Goal: Task Accomplishment & Management: Manage account settings

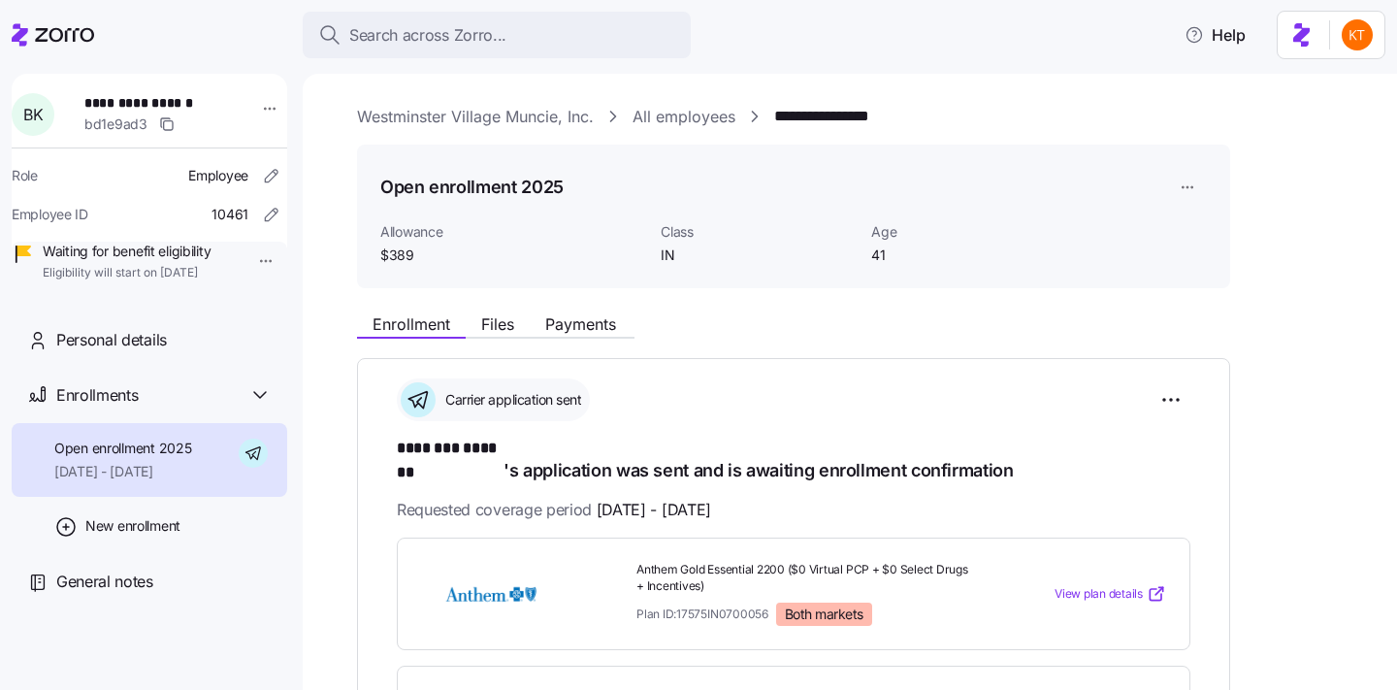
scroll to position [1103, 0]
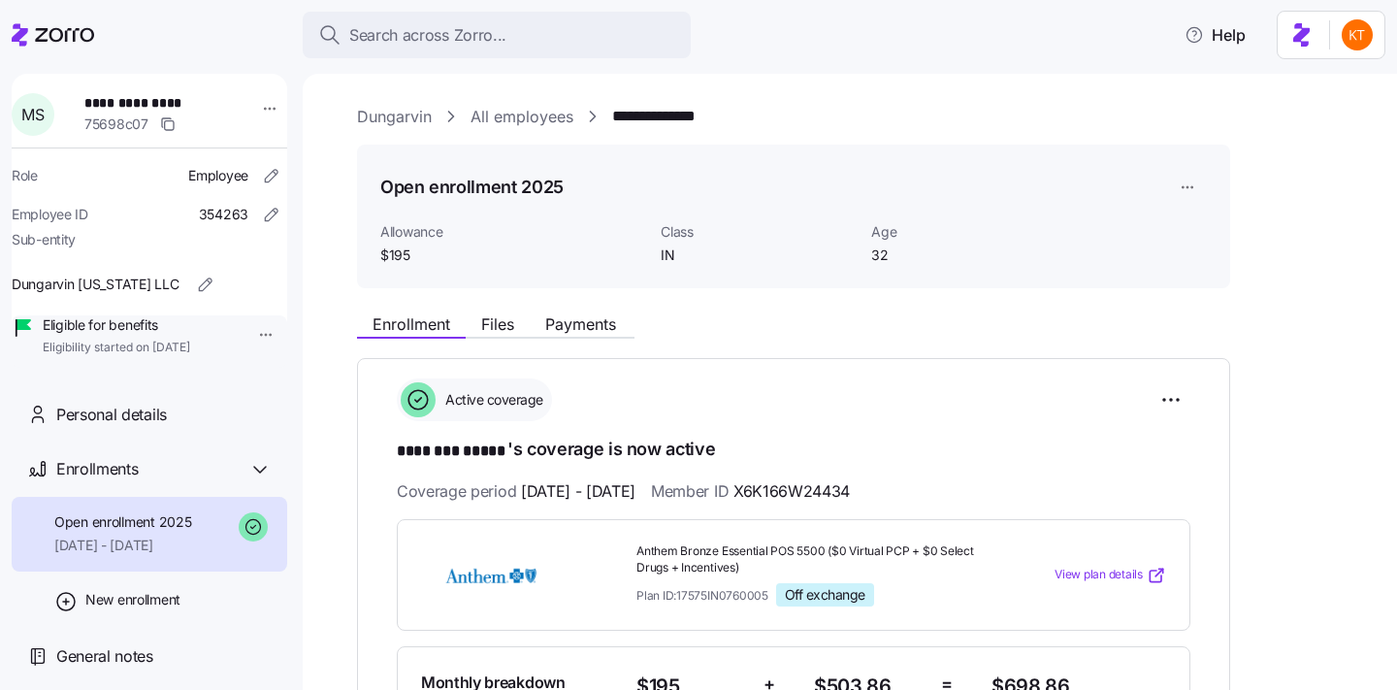
click at [593, 336] on div "Enrollment Files Payments" at bounding box center [495, 326] width 277 height 23
click at [595, 336] on div "Enrollment Files Payments" at bounding box center [495, 326] width 277 height 23
click at [588, 327] on span "Payments" at bounding box center [580, 324] width 71 height 16
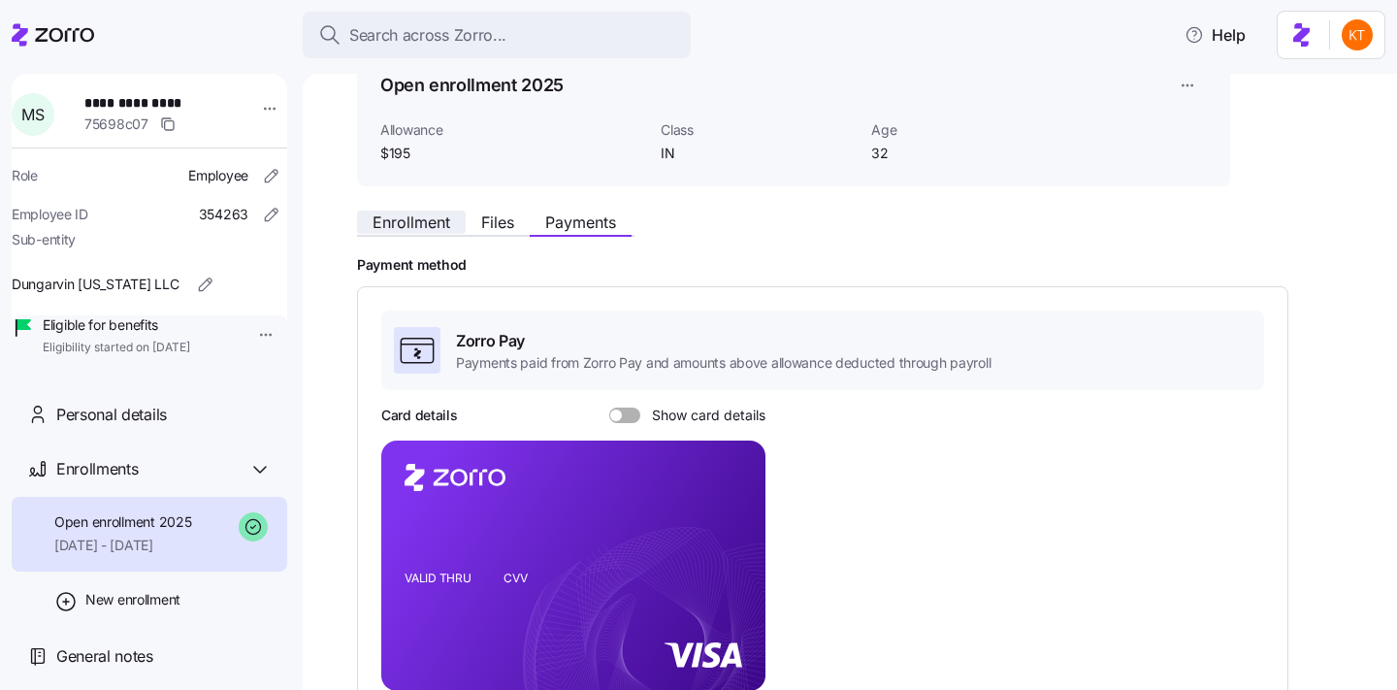
scroll to position [118, 0]
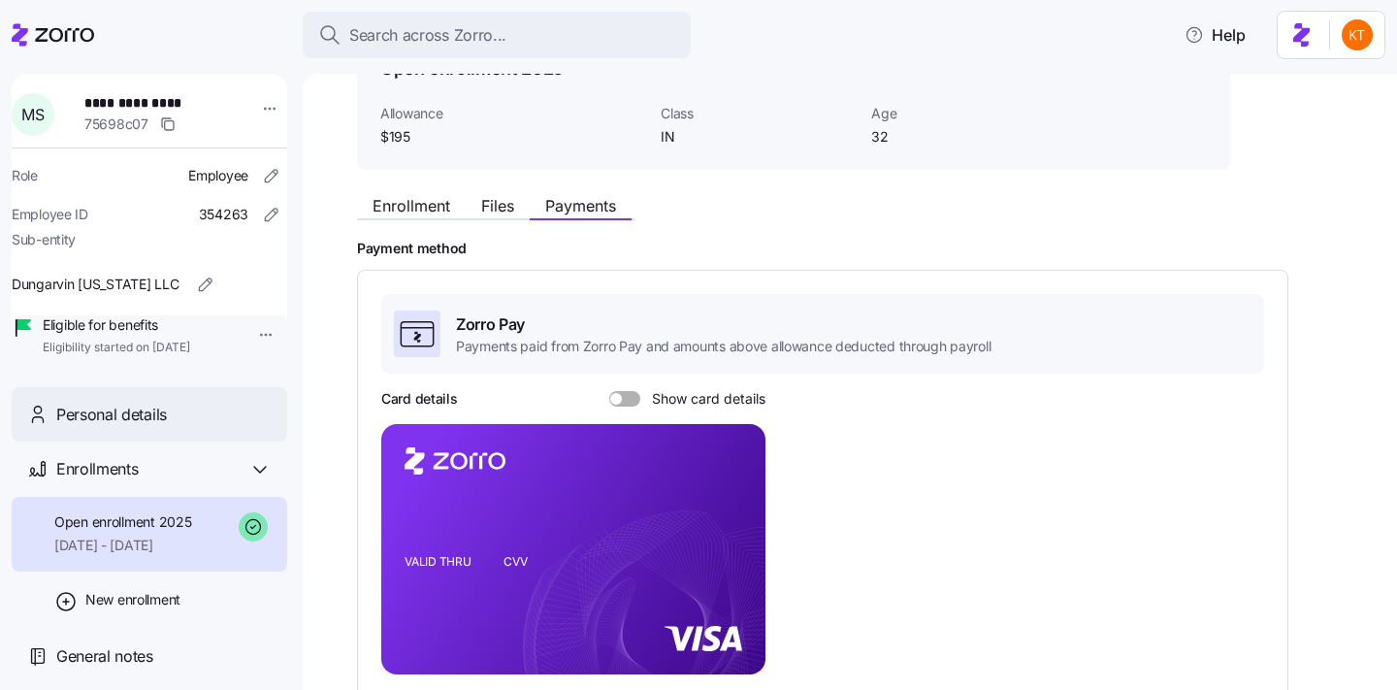
click at [208, 422] on div "Personal details" at bounding box center [150, 414] width 276 height 55
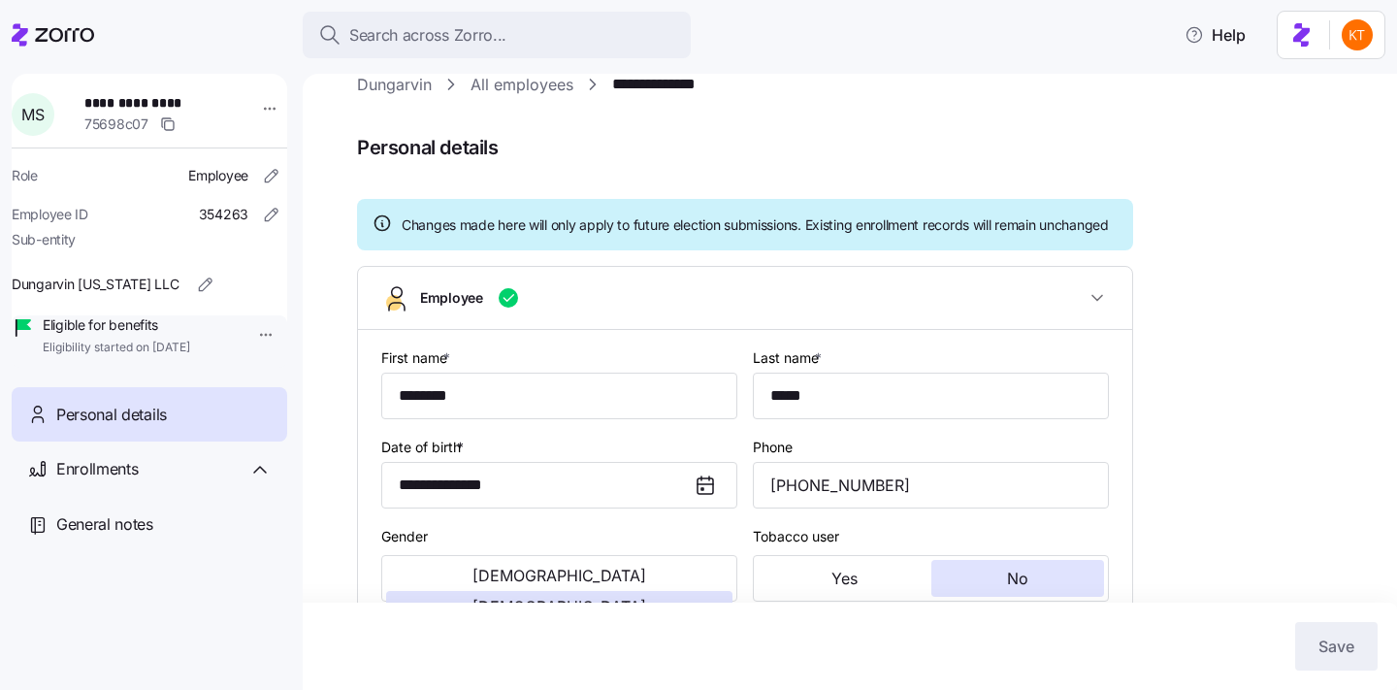
type input "IN"
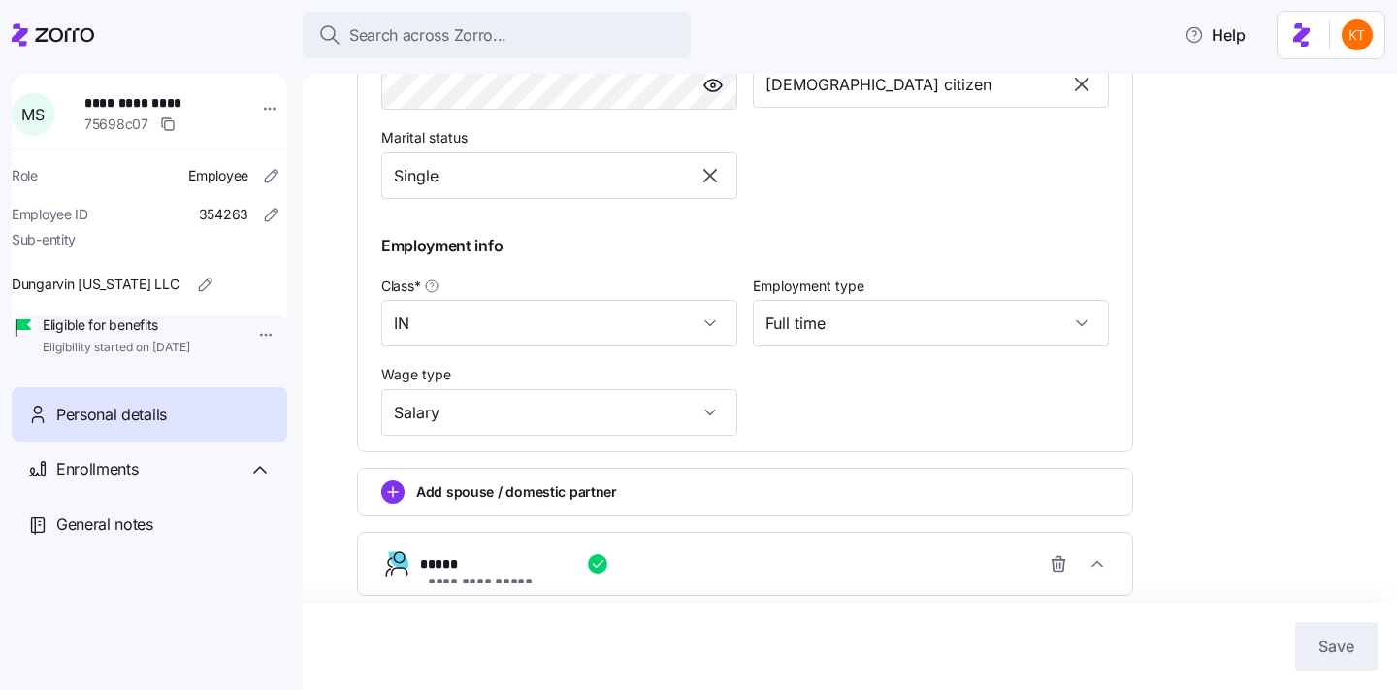
scroll to position [933, 0]
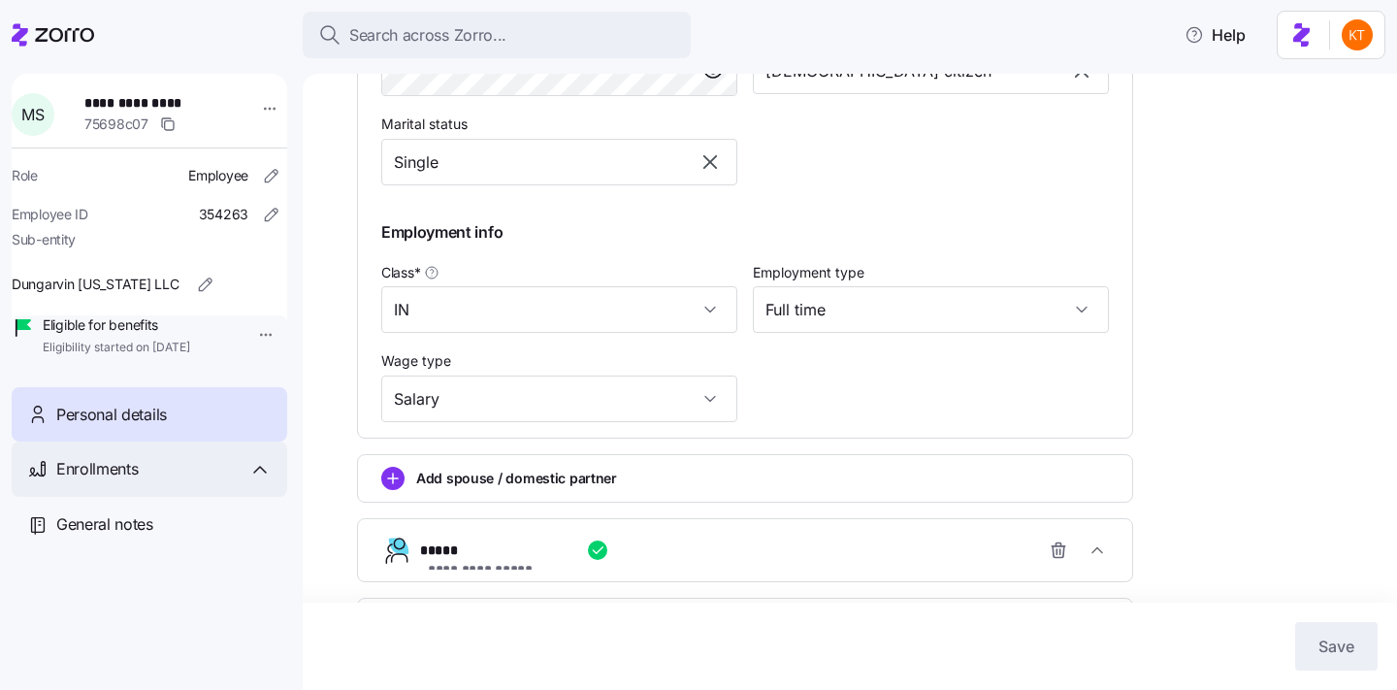
click at [144, 481] on div "Enrollments" at bounding box center [163, 469] width 215 height 24
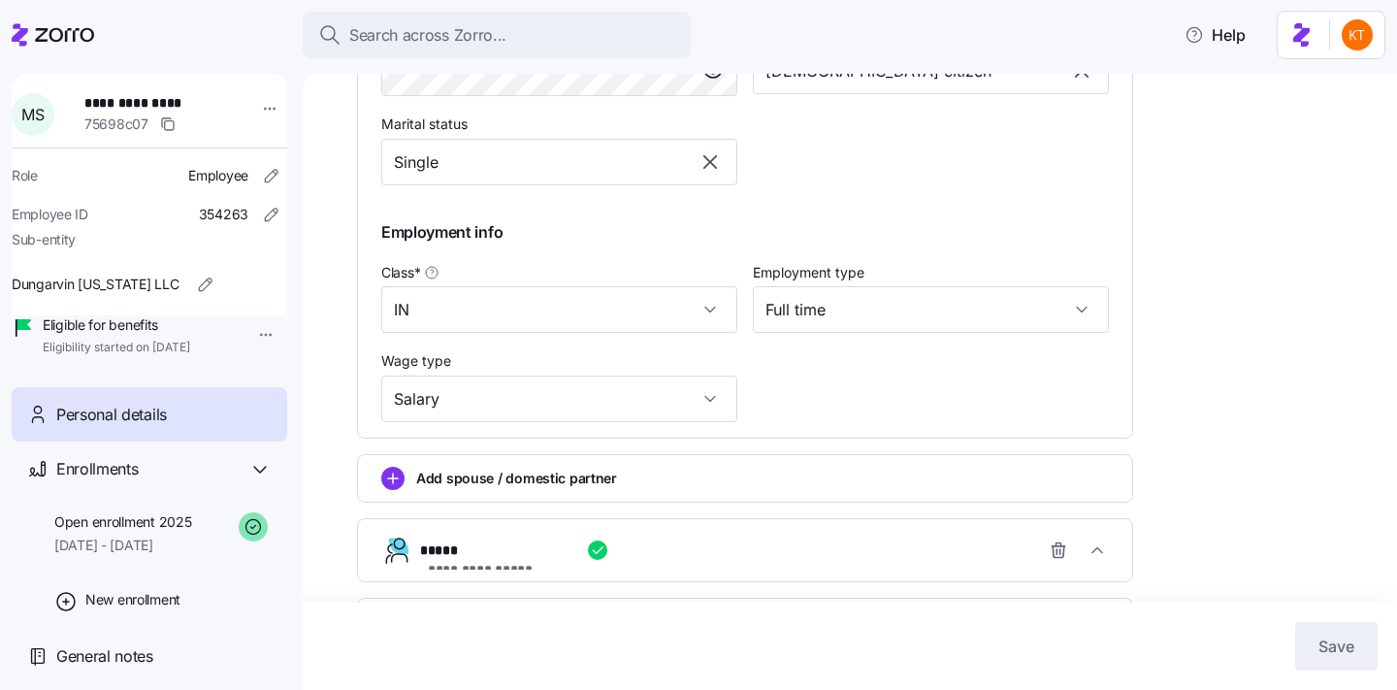
click at [213, 427] on div "Personal details" at bounding box center [163, 415] width 215 height 24
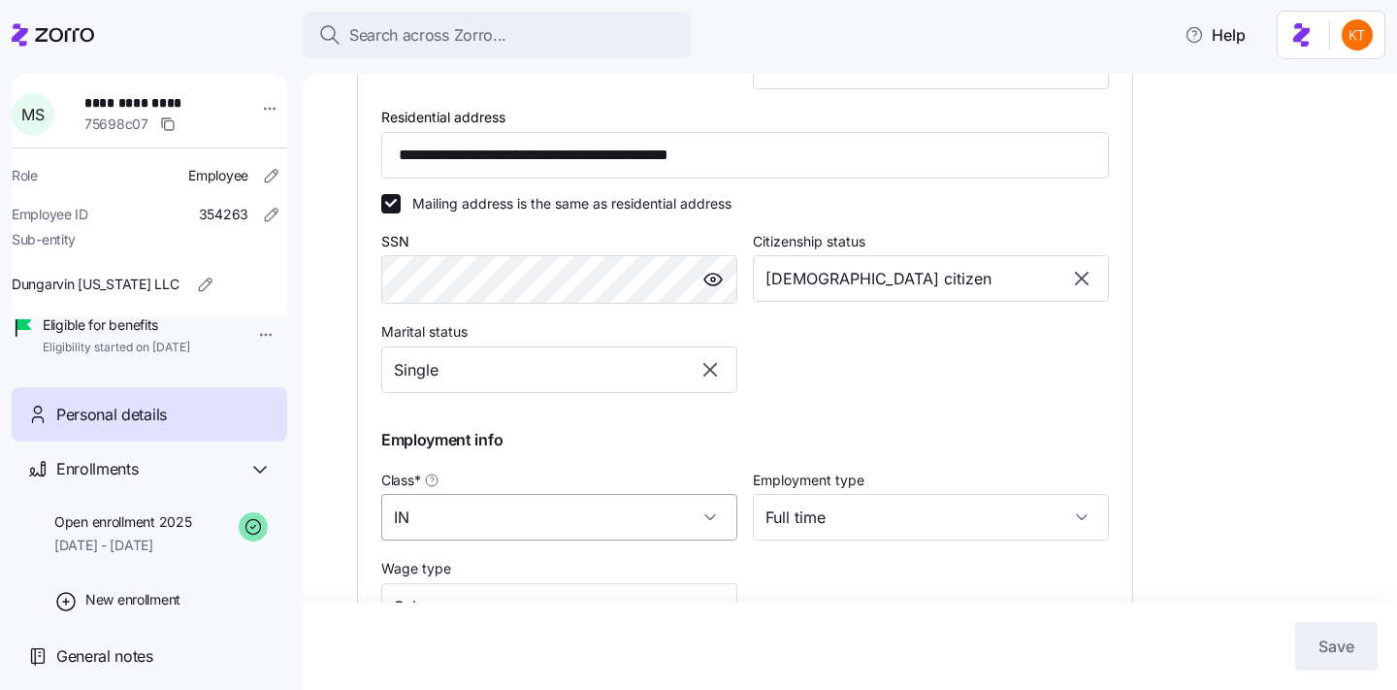
scroll to position [1085, 0]
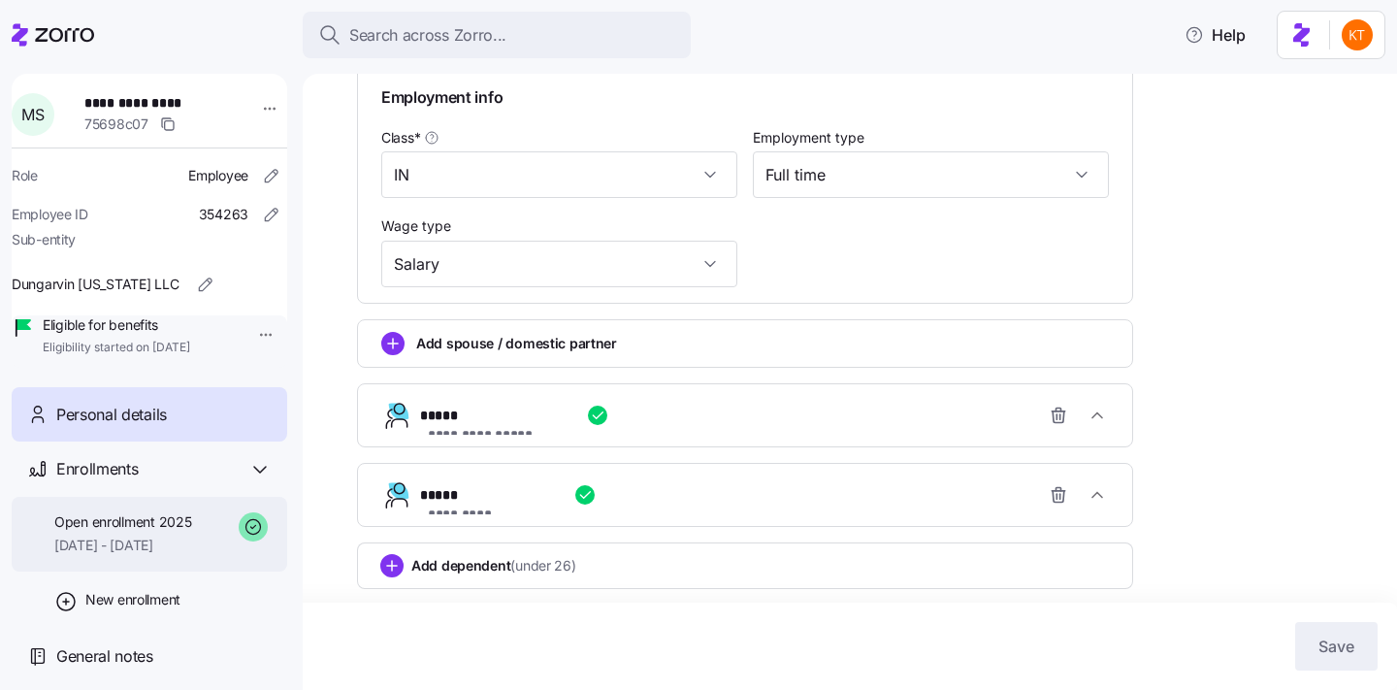
click at [209, 541] on div "Open enrollment 2025 09/01/2025 - 12/31/2025" at bounding box center [150, 534] width 276 height 75
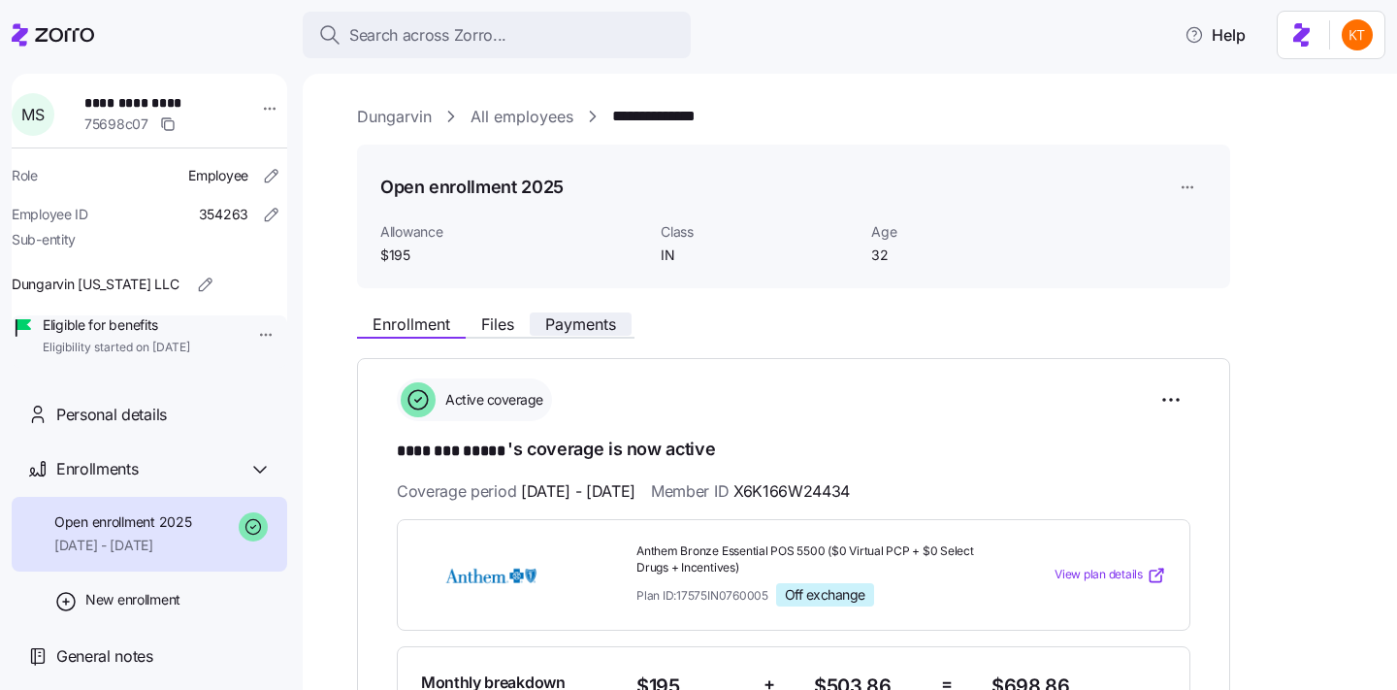
click at [600, 331] on span "Payments" at bounding box center [580, 324] width 71 height 16
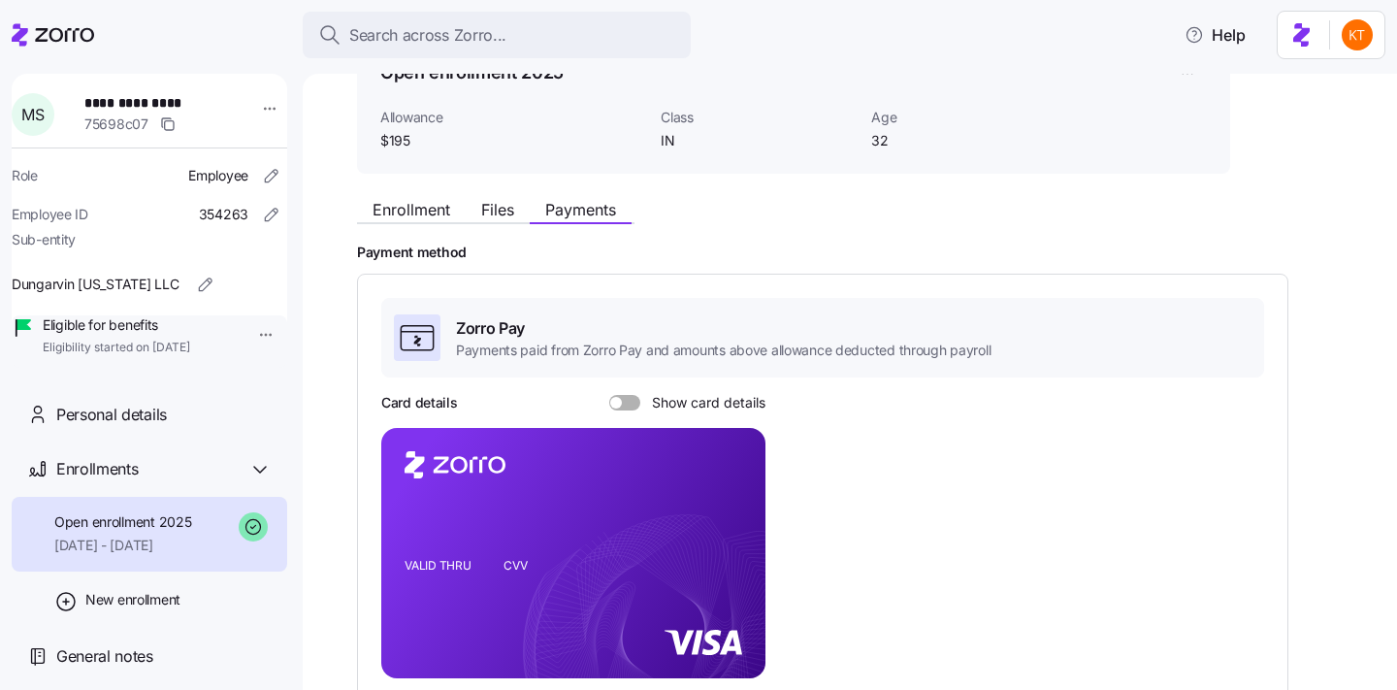
scroll to position [190, 0]
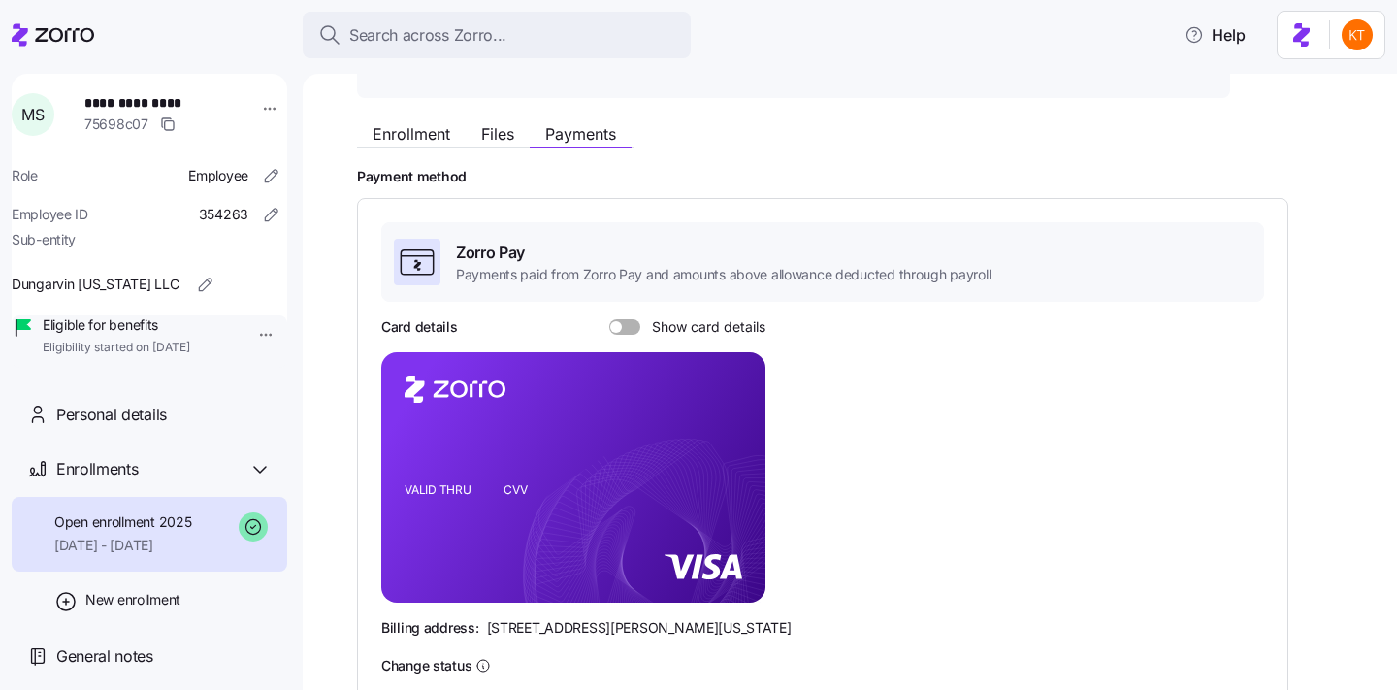
click at [615, 336] on div "Card details Show card details" at bounding box center [573, 326] width 384 height 19
click at [633, 328] on span at bounding box center [631, 327] width 19 height 16
click at [609, 319] on input "Show card details" at bounding box center [609, 319] width 0 height 0
click at [735, 443] on icon "copy-to-clipboard" at bounding box center [729, 442] width 17 height 17
click at [183, 427] on div "Personal details" at bounding box center [163, 415] width 215 height 24
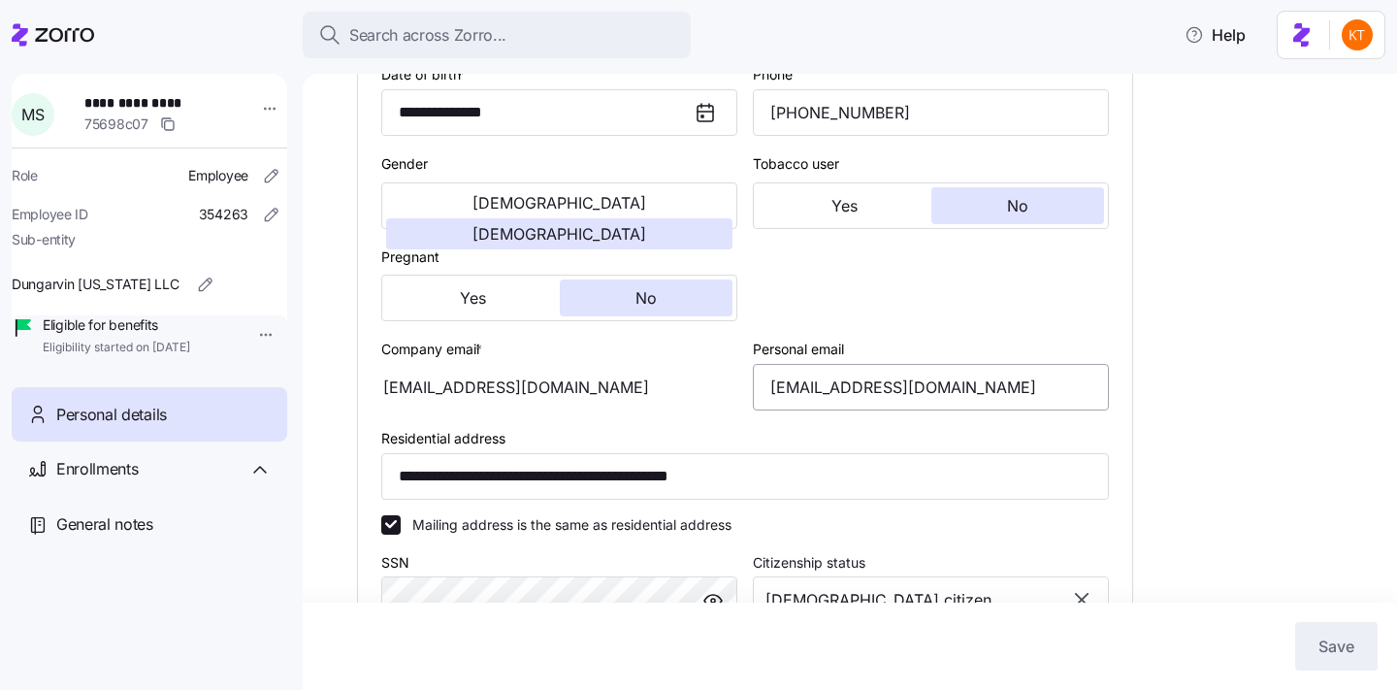
scroll to position [426, 0]
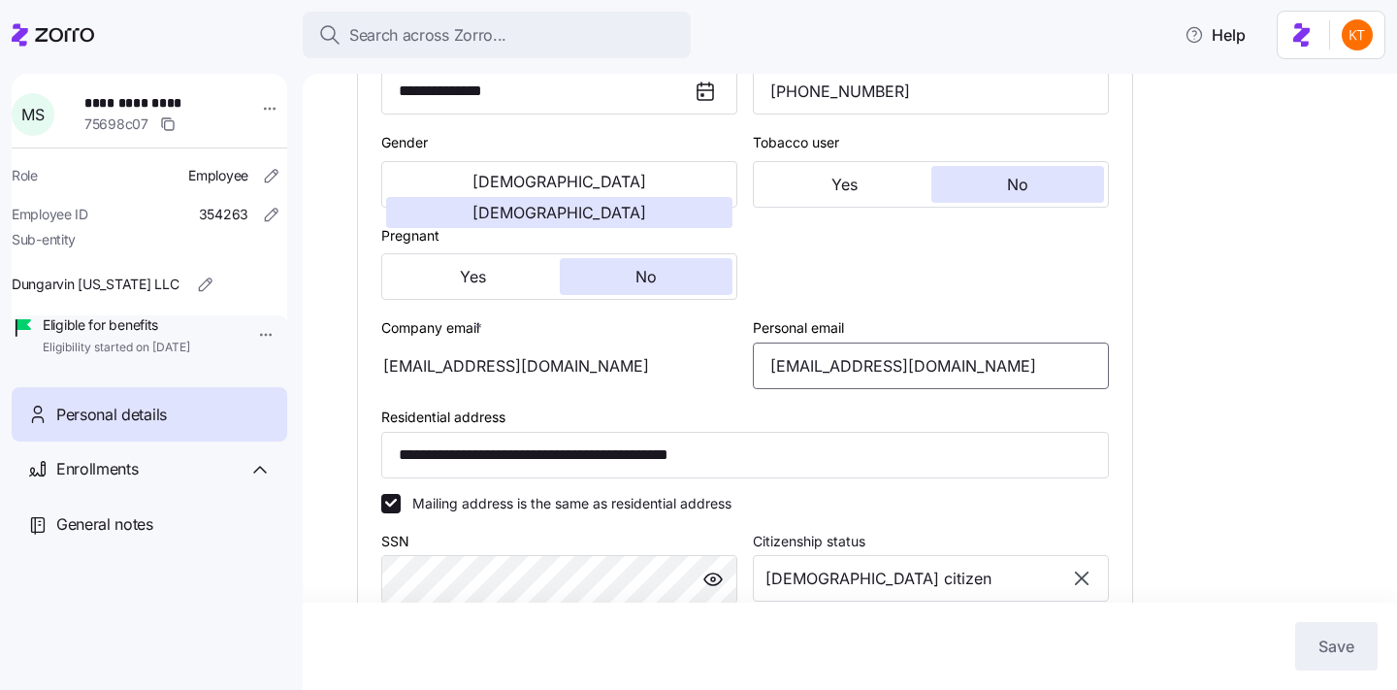
click at [829, 389] on input "mspann419@icloud.com" at bounding box center [931, 365] width 356 height 47
click at [819, 389] on input "mspann419@icloud.com" at bounding box center [931, 365] width 356 height 47
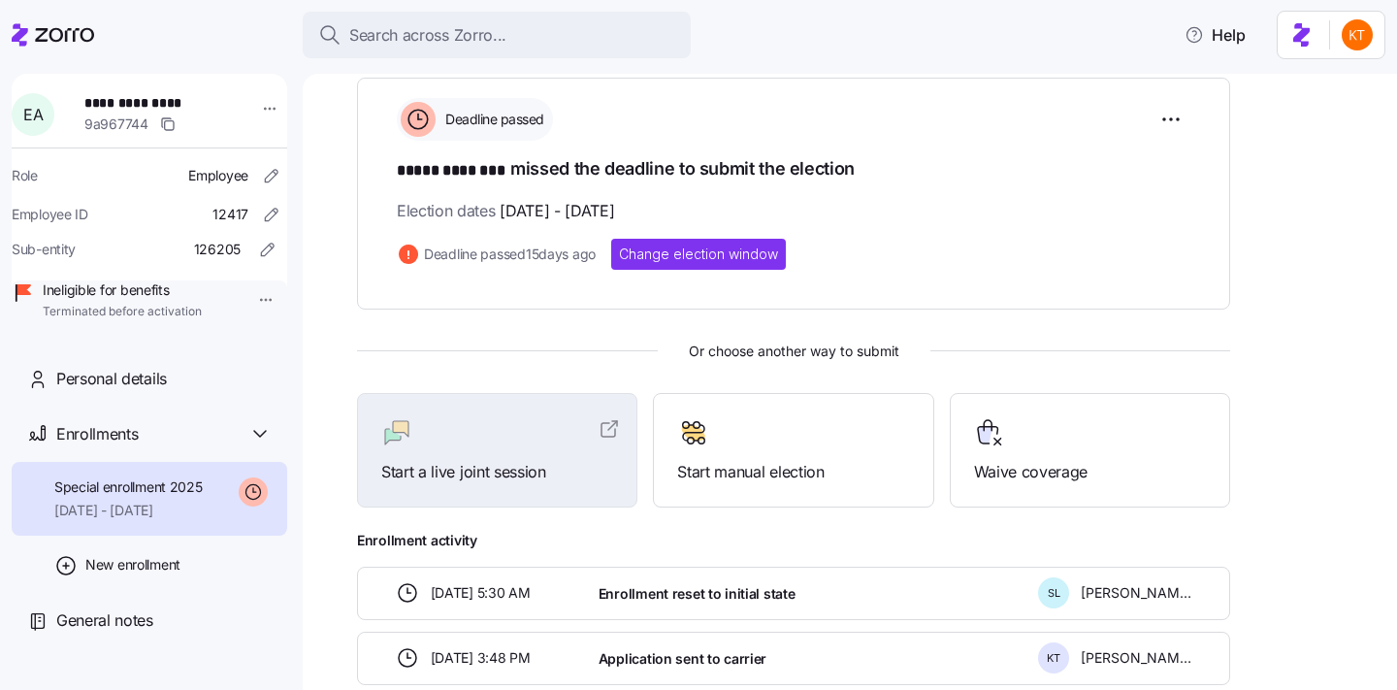
scroll to position [319, 0]
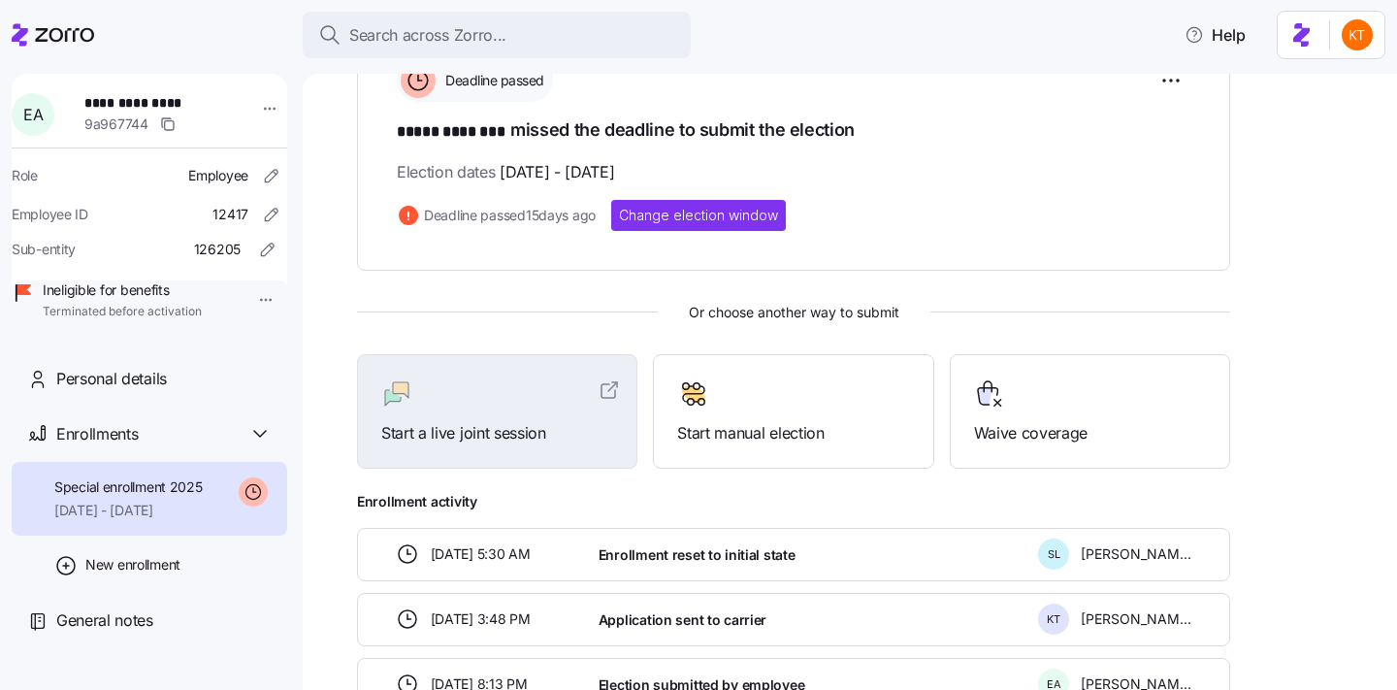
click at [848, 563] on div "Enrollment reset to initial state" at bounding box center [810, 555] width 439 height 40
click at [748, 550] on span "Enrollment reset to initial state" at bounding box center [697, 554] width 197 height 19
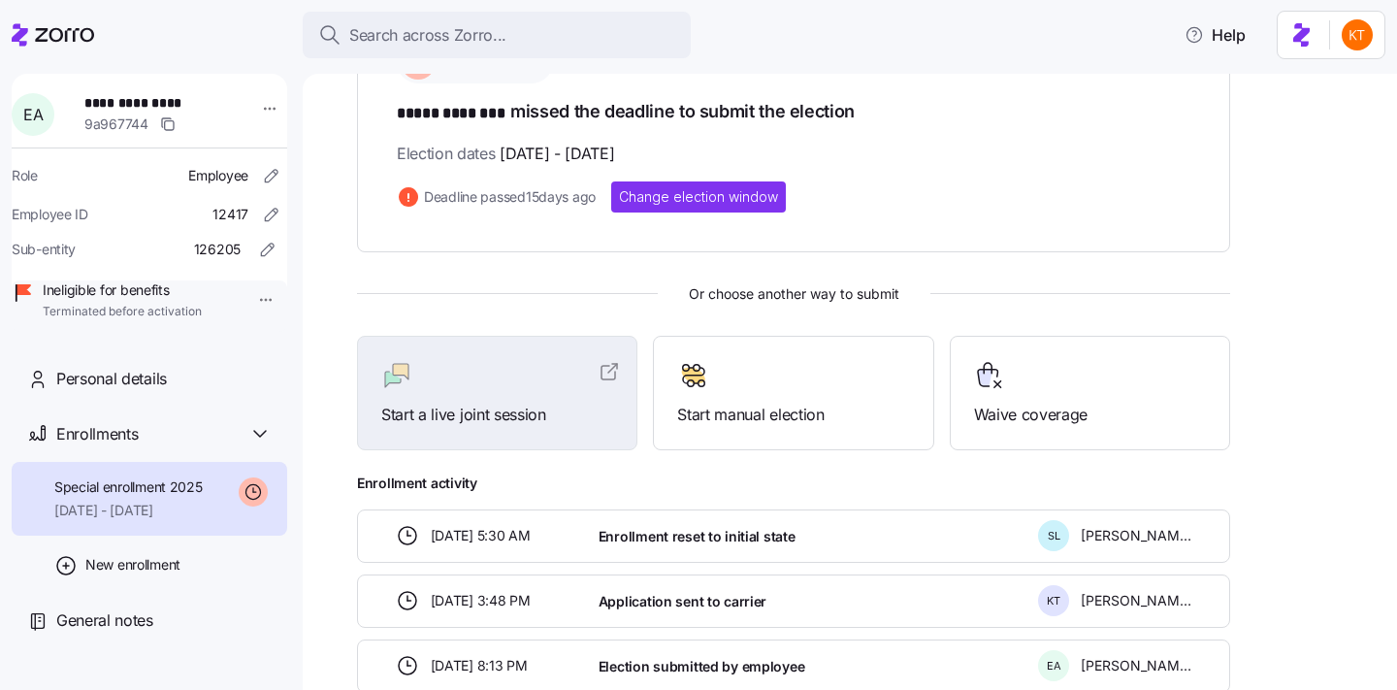
scroll to position [340, 0]
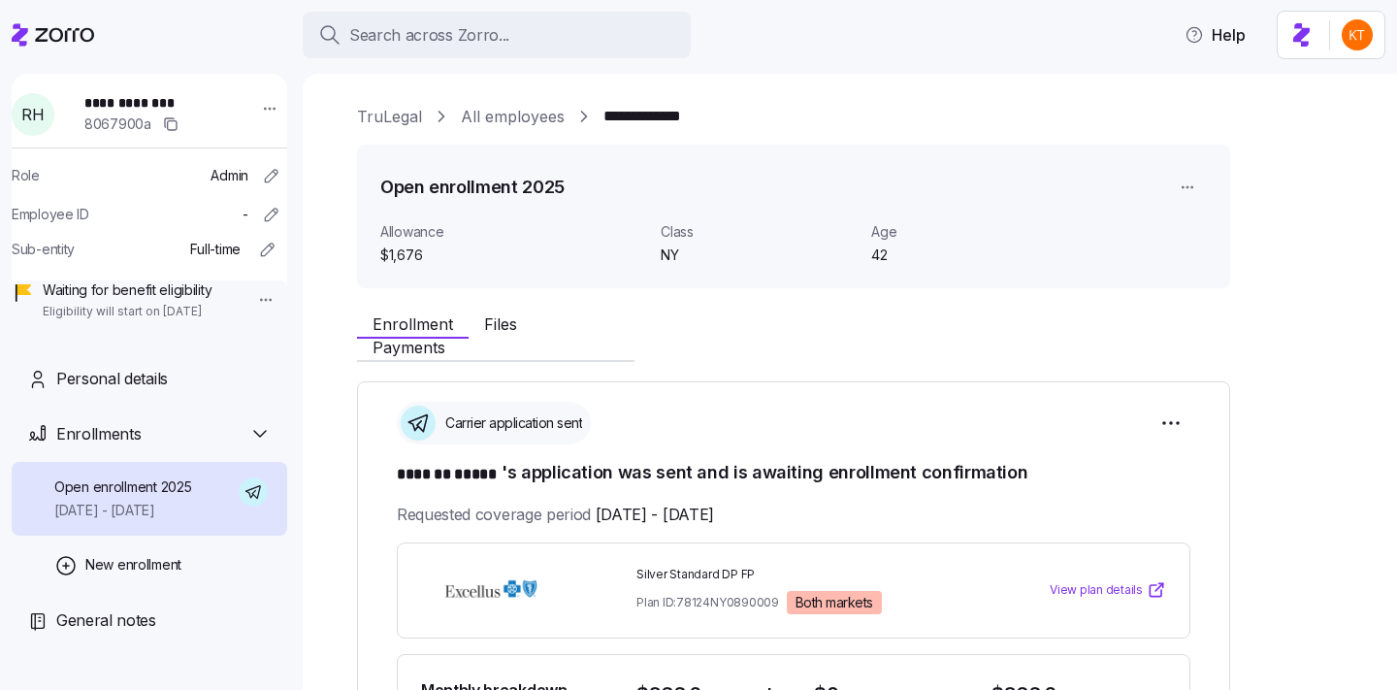
click at [137, 100] on span "**********" at bounding box center [152, 102] width 136 height 19
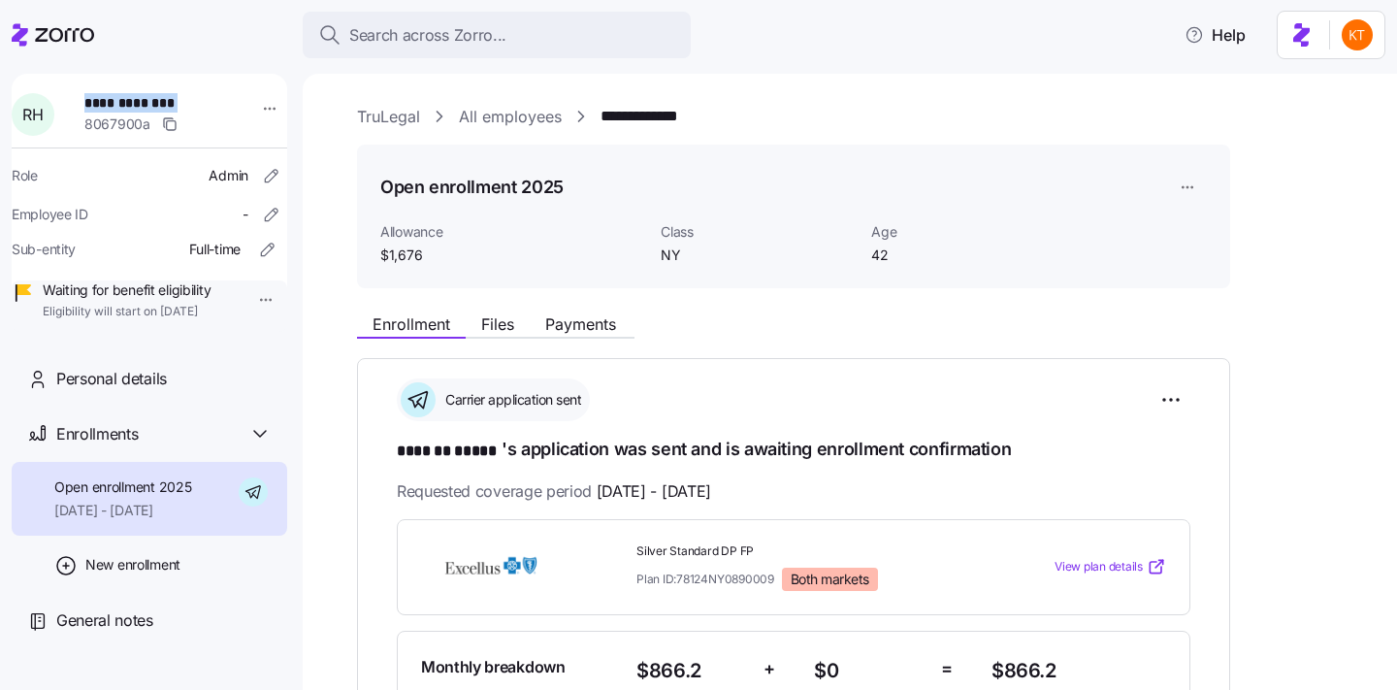
click at [137, 100] on span "**********" at bounding box center [152, 102] width 136 height 19
click at [492, 334] on button "Files" at bounding box center [498, 323] width 64 height 23
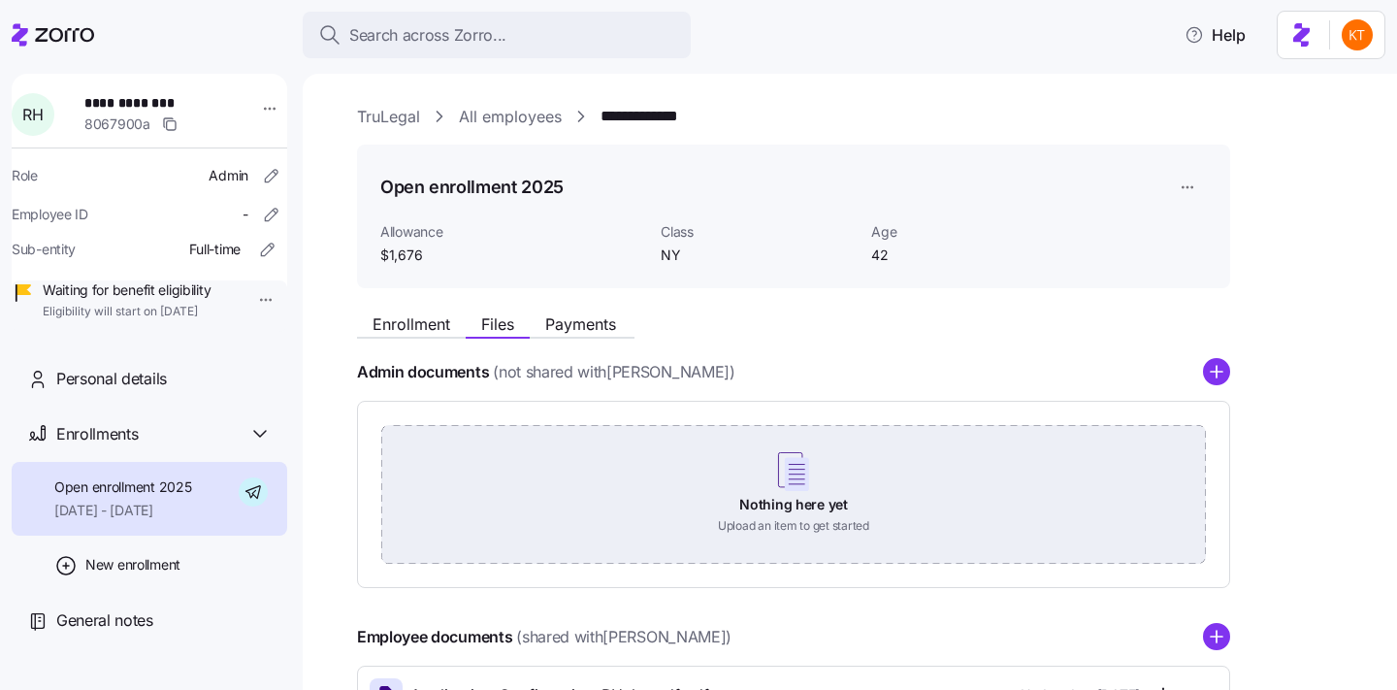
scroll to position [216, 0]
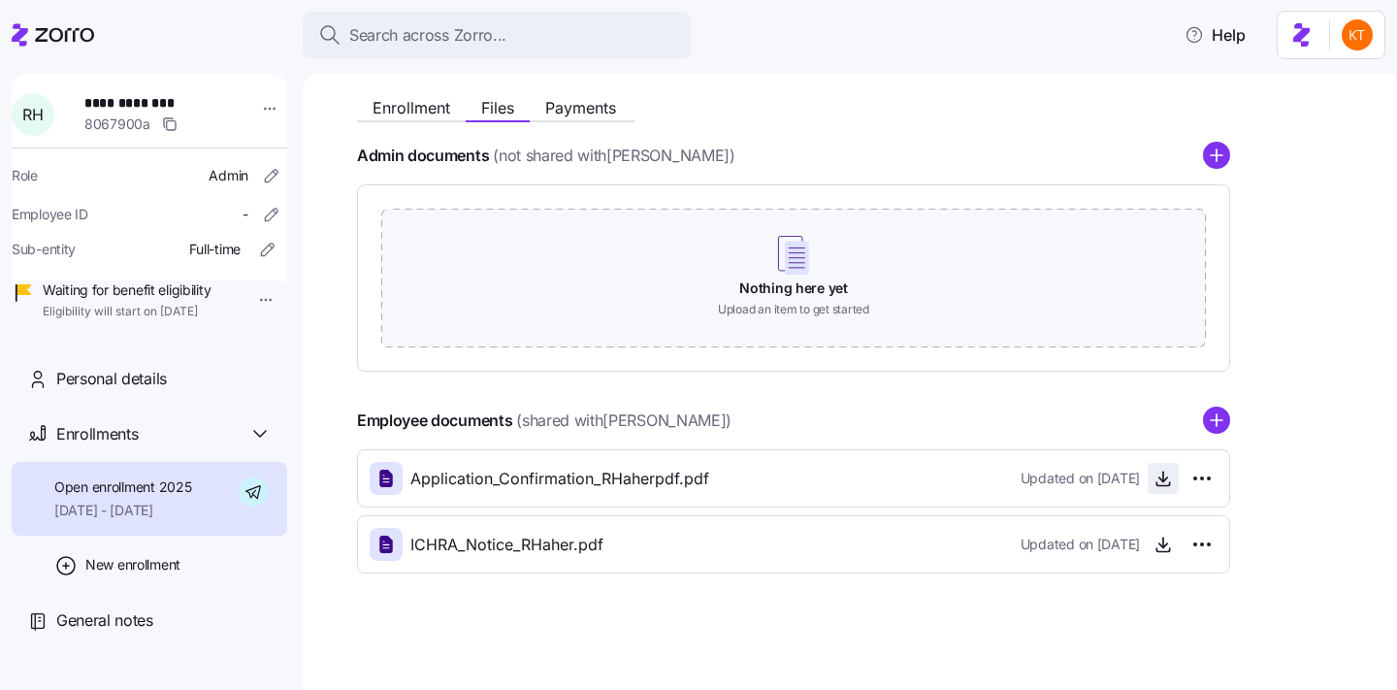
click at [1158, 483] on icon "button" at bounding box center [1162, 478] width 19 height 19
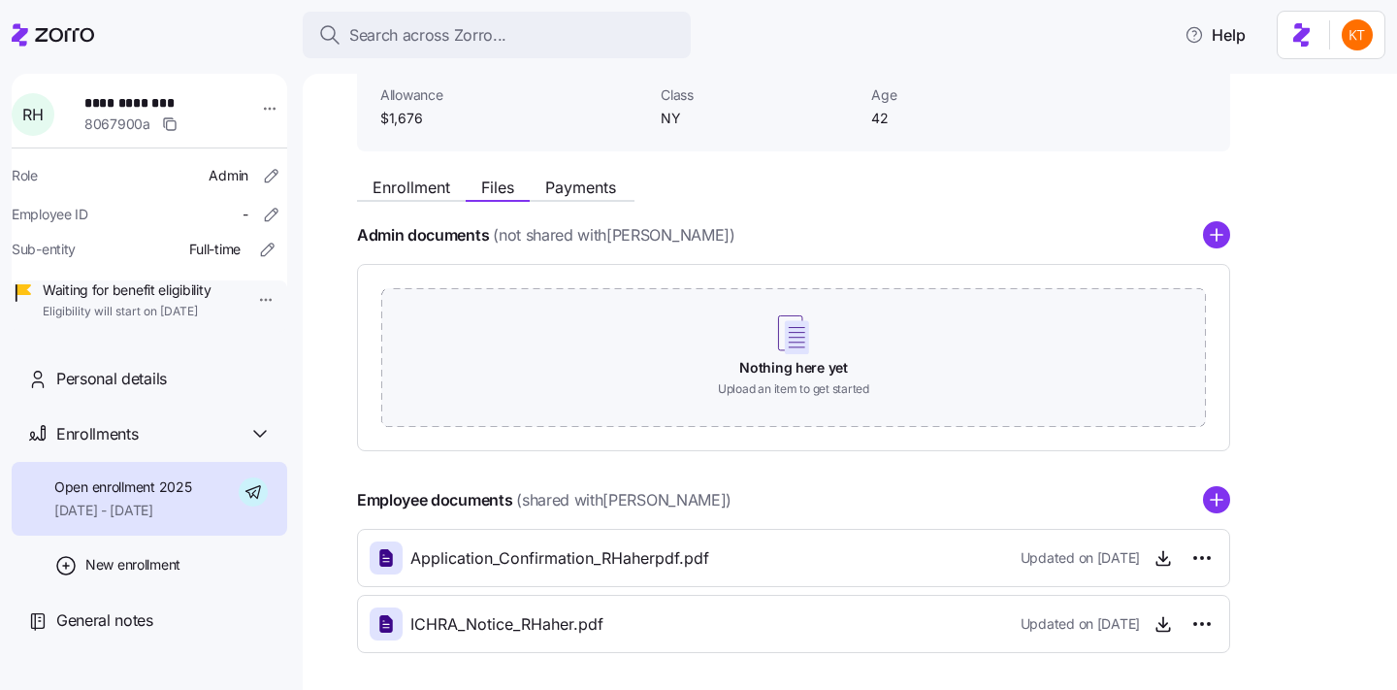
scroll to position [0, 0]
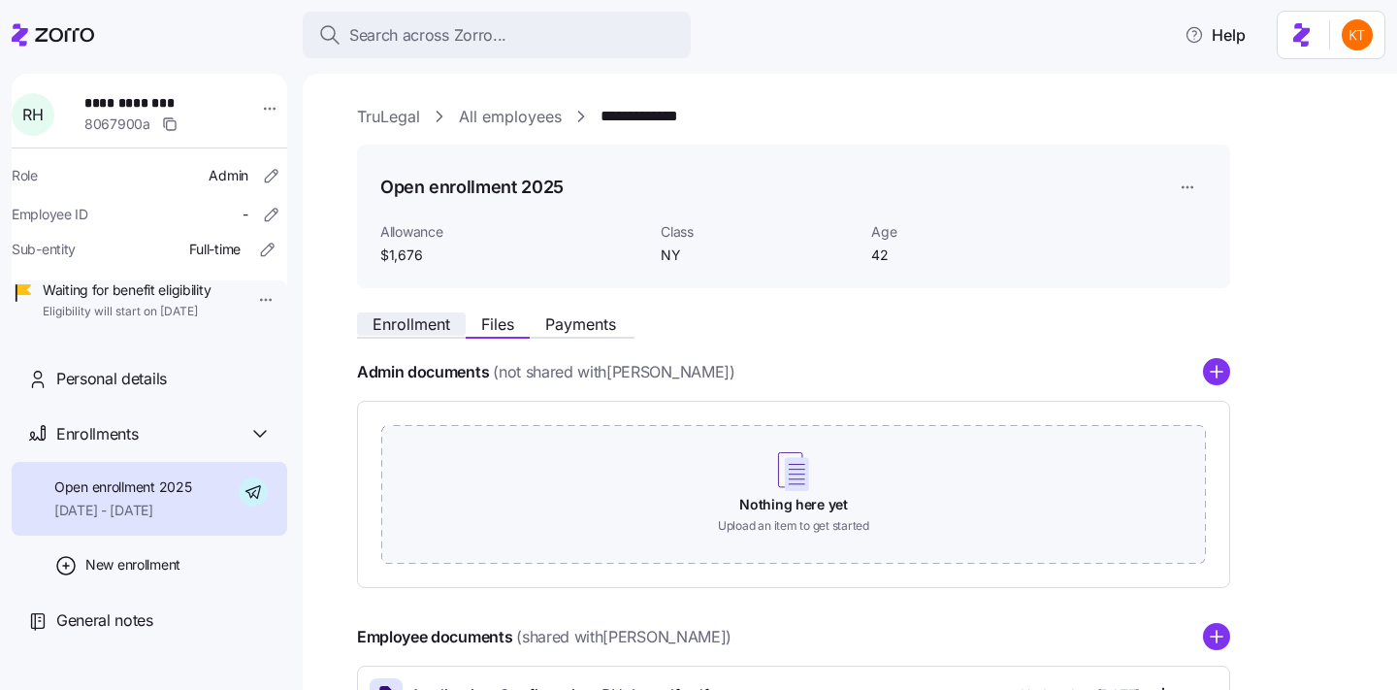
click at [450, 320] on button "Enrollment" at bounding box center [411, 323] width 109 height 23
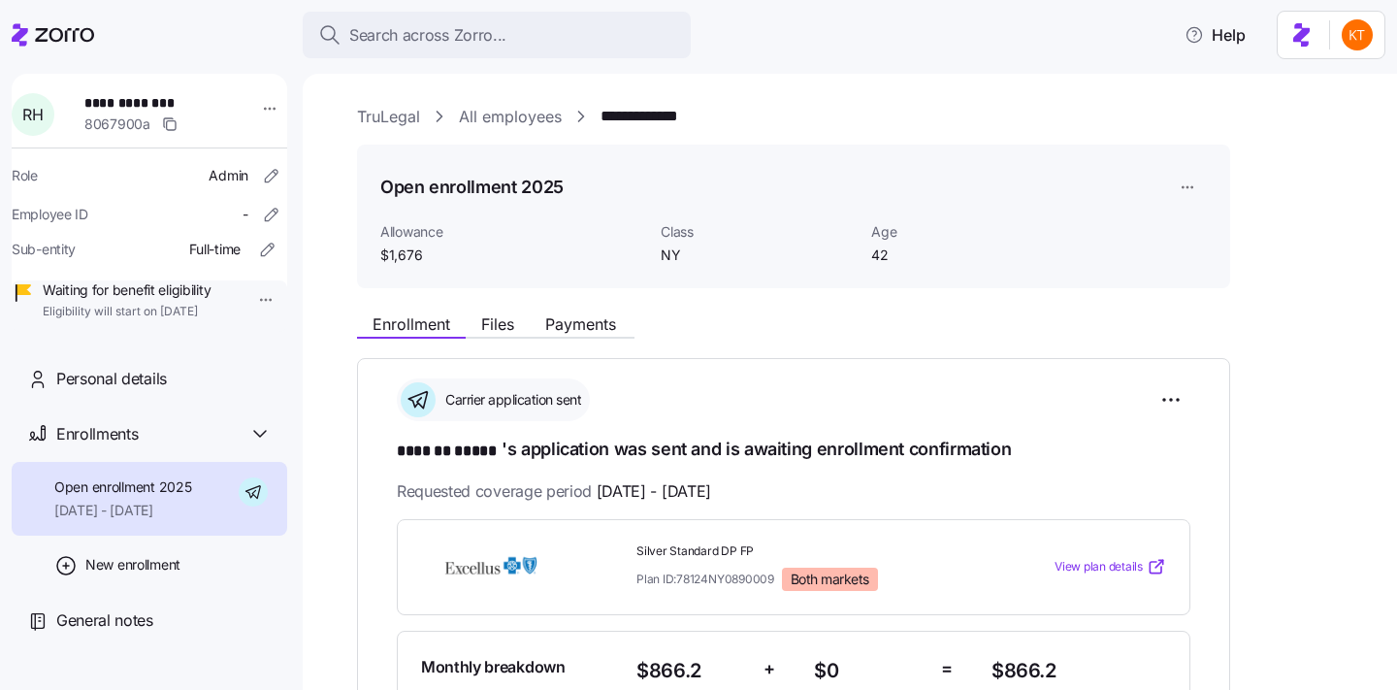
click at [668, 551] on span "Silver Standard DP FP" at bounding box center [806, 551] width 340 height 16
click at [668, 550] on span "Silver Standard DP FP" at bounding box center [806, 551] width 340 height 16
copy span "Silver Standard DP FP"
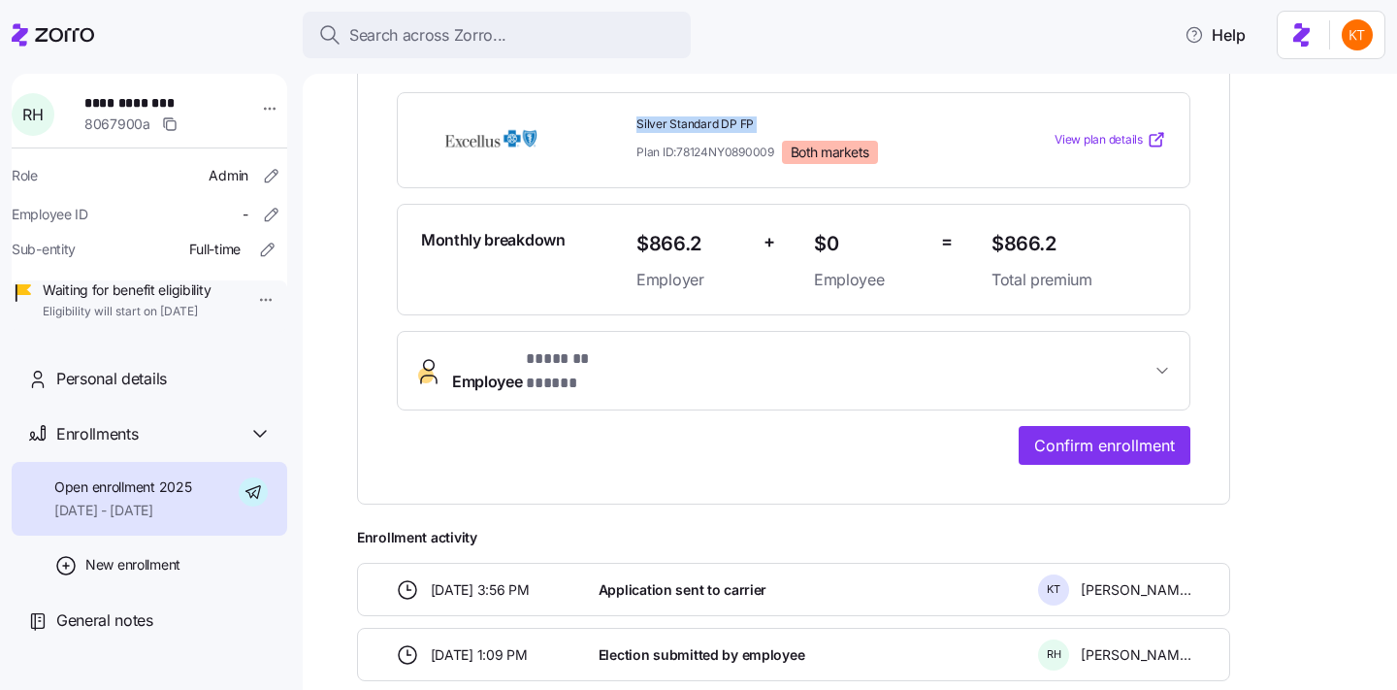
scroll to position [582, 0]
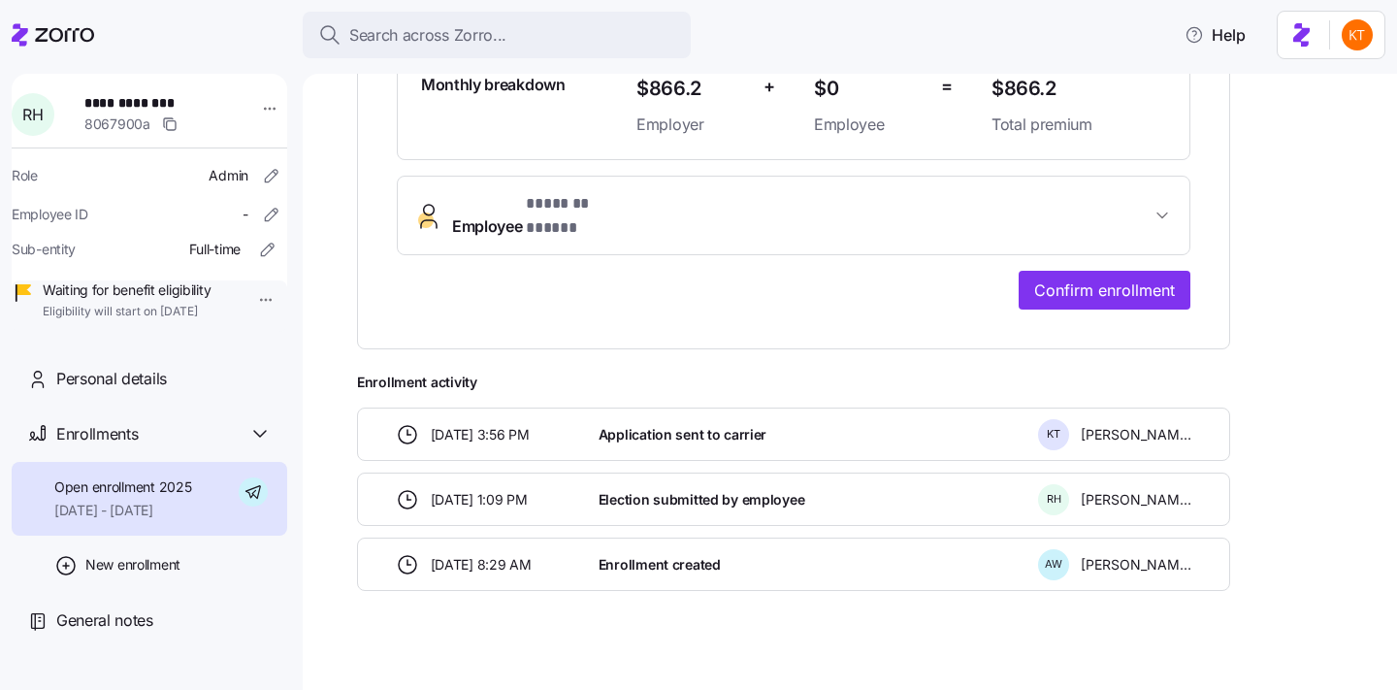
click at [559, 177] on button "Employee * ******* ***** *" at bounding box center [794, 216] width 792 height 78
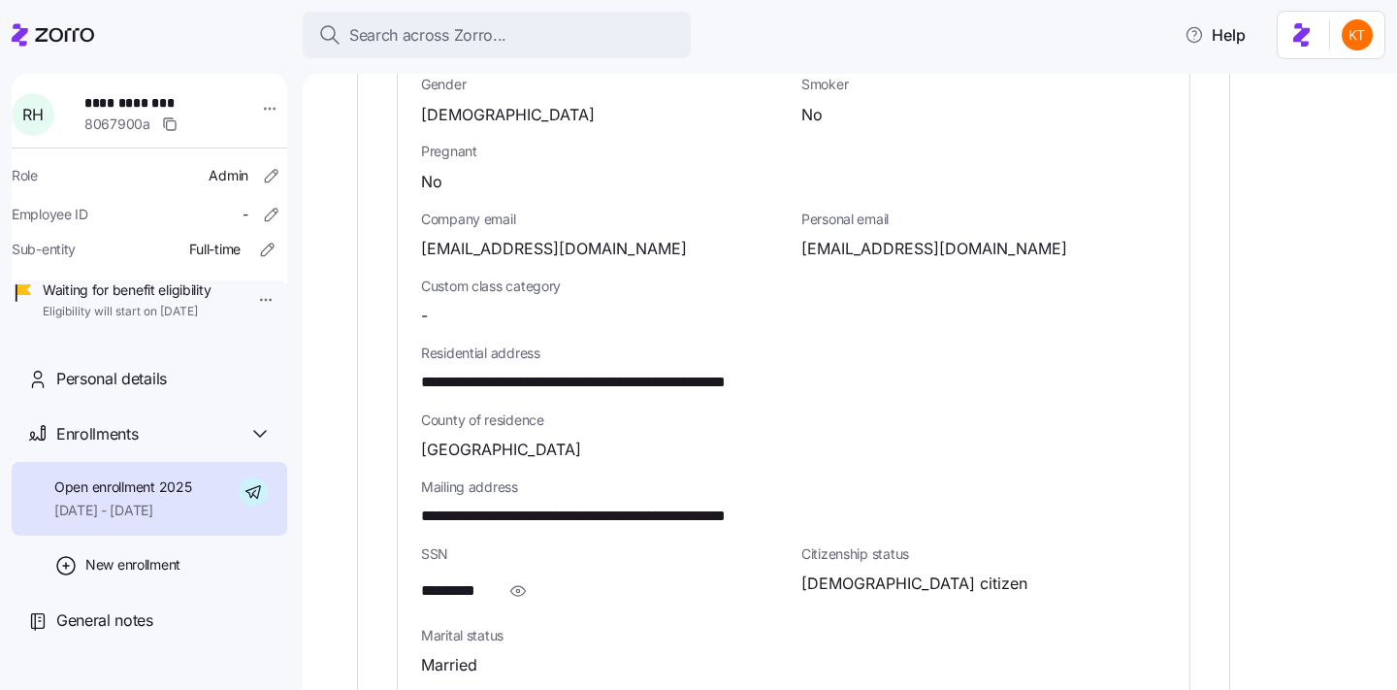
scroll to position [1104, 0]
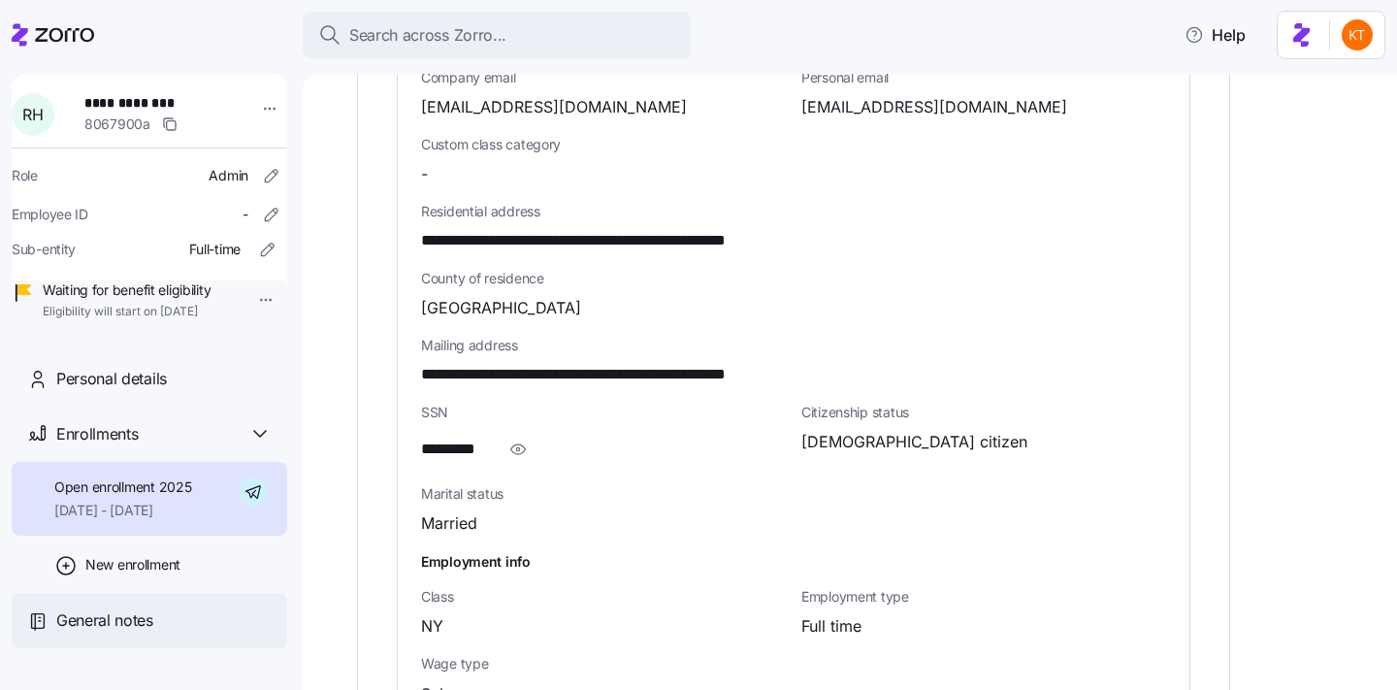
click at [139, 632] on span "General notes" at bounding box center [104, 620] width 97 height 24
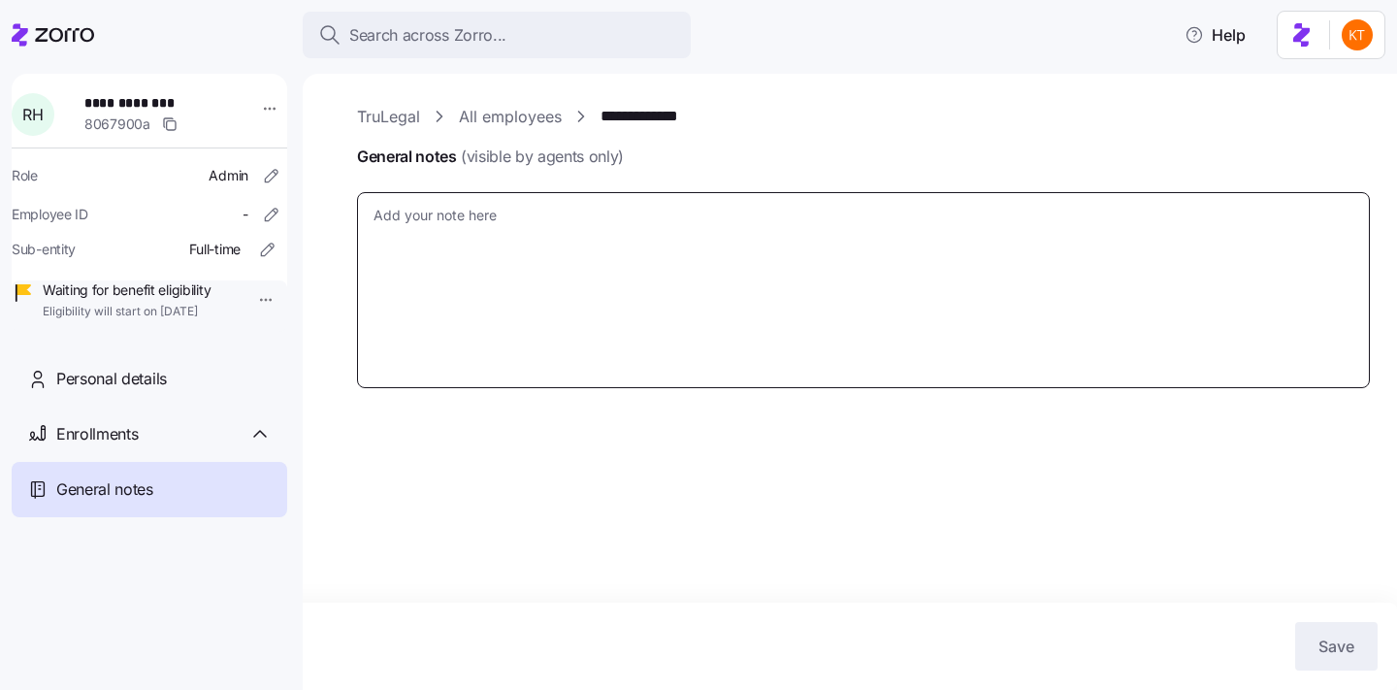
click at [460, 238] on textarea "General notes (visible by agents only)" at bounding box center [863, 290] width 1013 height 196
type textarea "x"
type textarea "S"
type textarea "x"
type textarea "Sb"
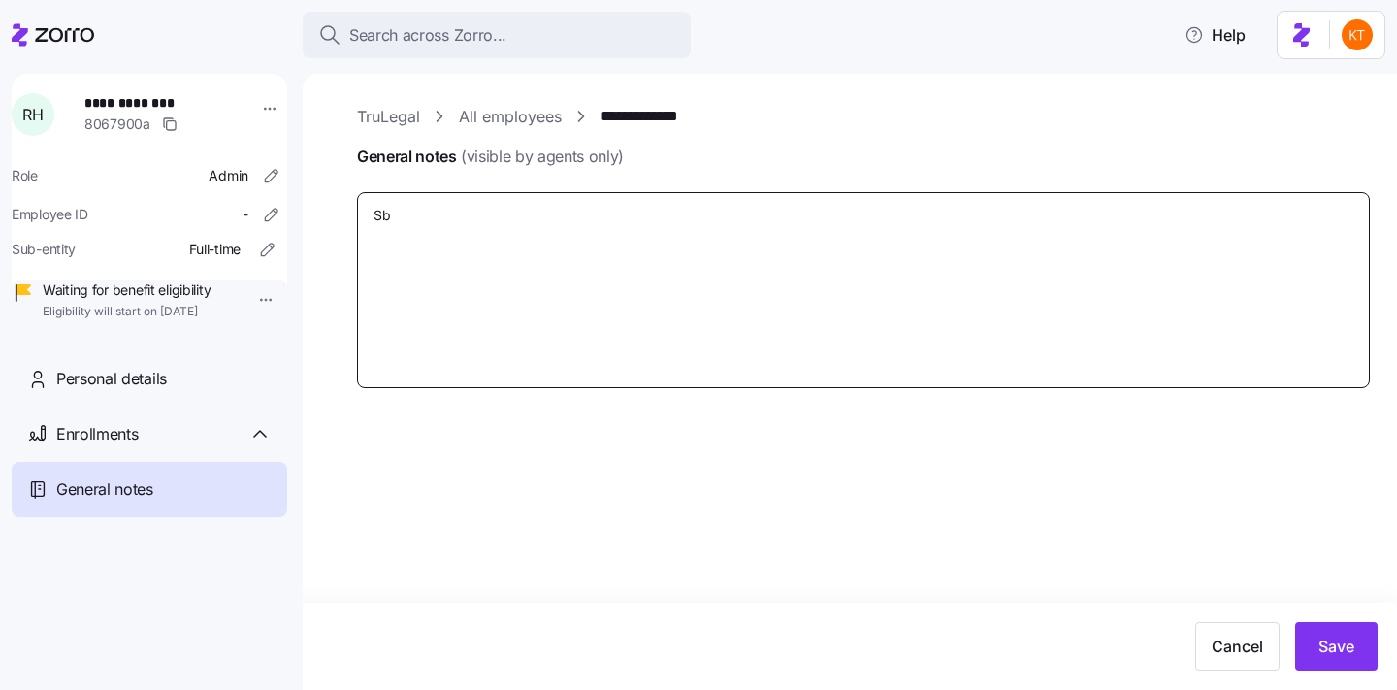
type textarea "x"
type textarea "S"
type textarea "x"
type textarea "Su"
type textarea "x"
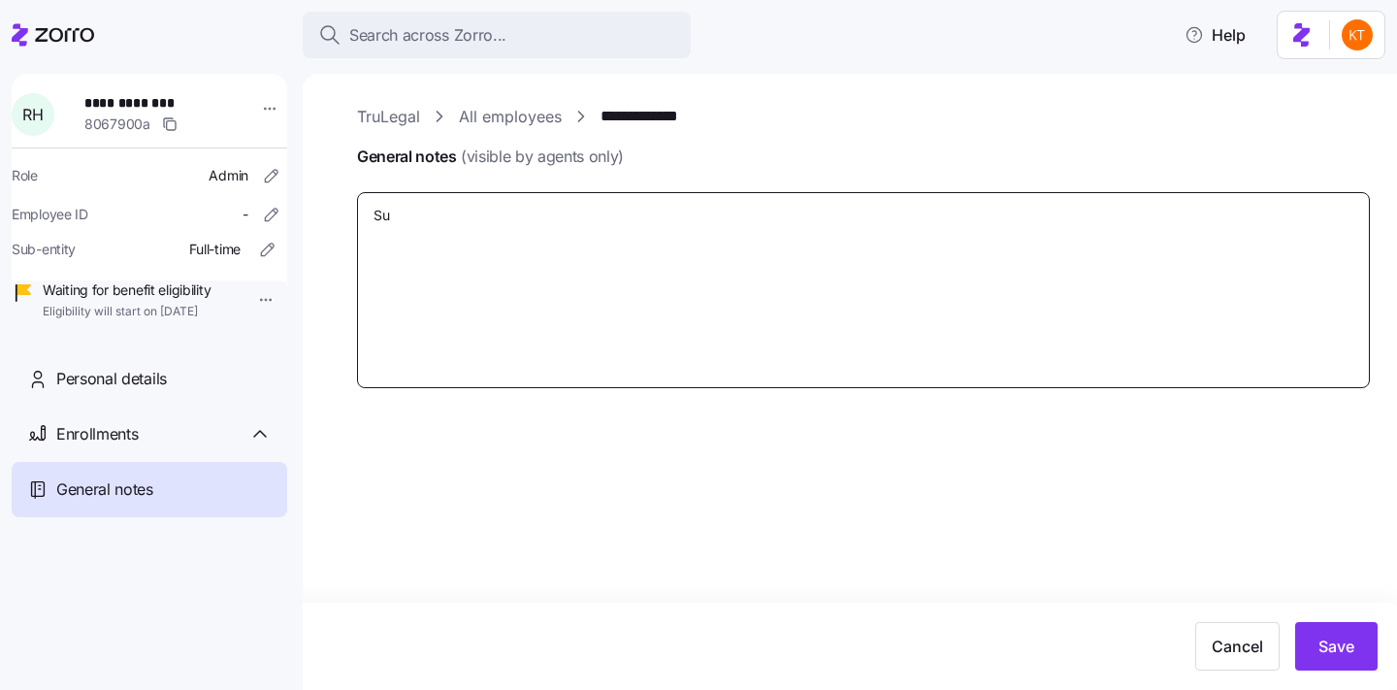
type textarea "Sub"
type textarea "x"
type textarea "Subs"
type textarea "x"
type textarea "Subsc"
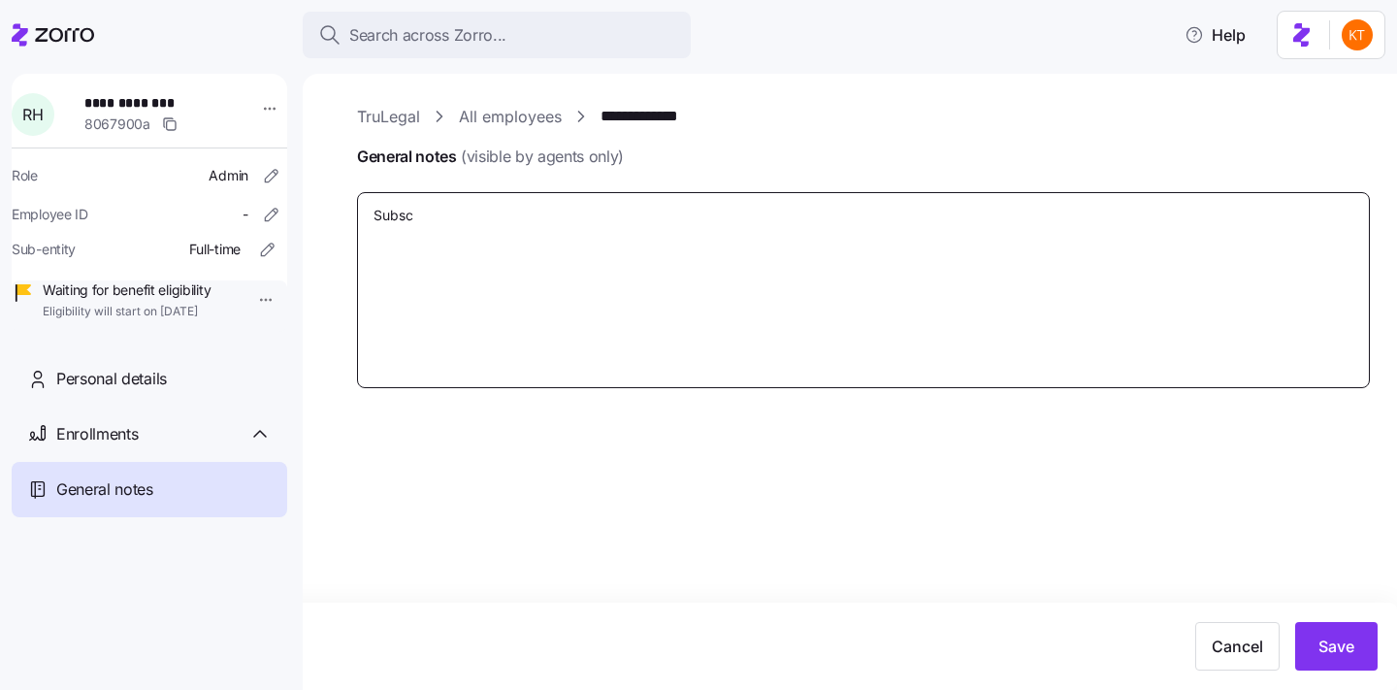
type textarea "x"
type textarea "Subscr"
type textarea "x"
type textarea "Subscri"
type textarea "x"
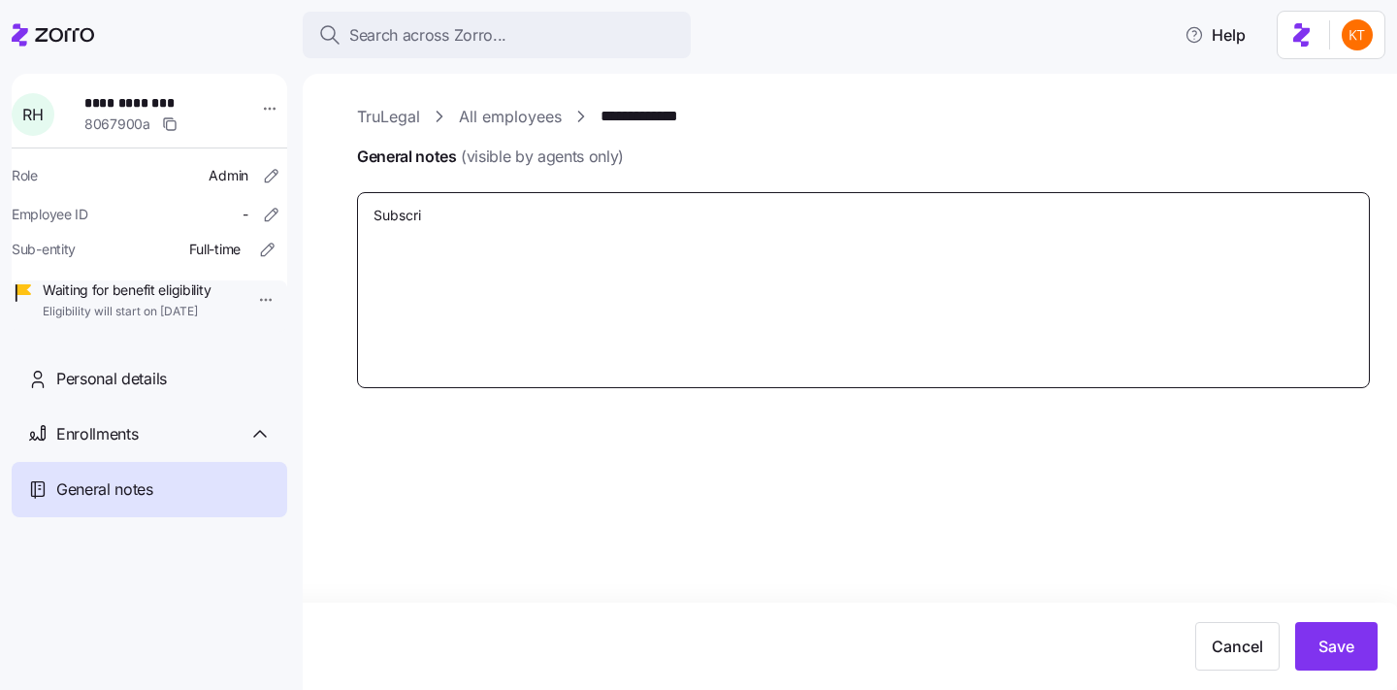
type textarea "Subscrib"
type textarea "x"
type textarea "Subscribe"
type textarea "x"
type textarea "Subscriber"
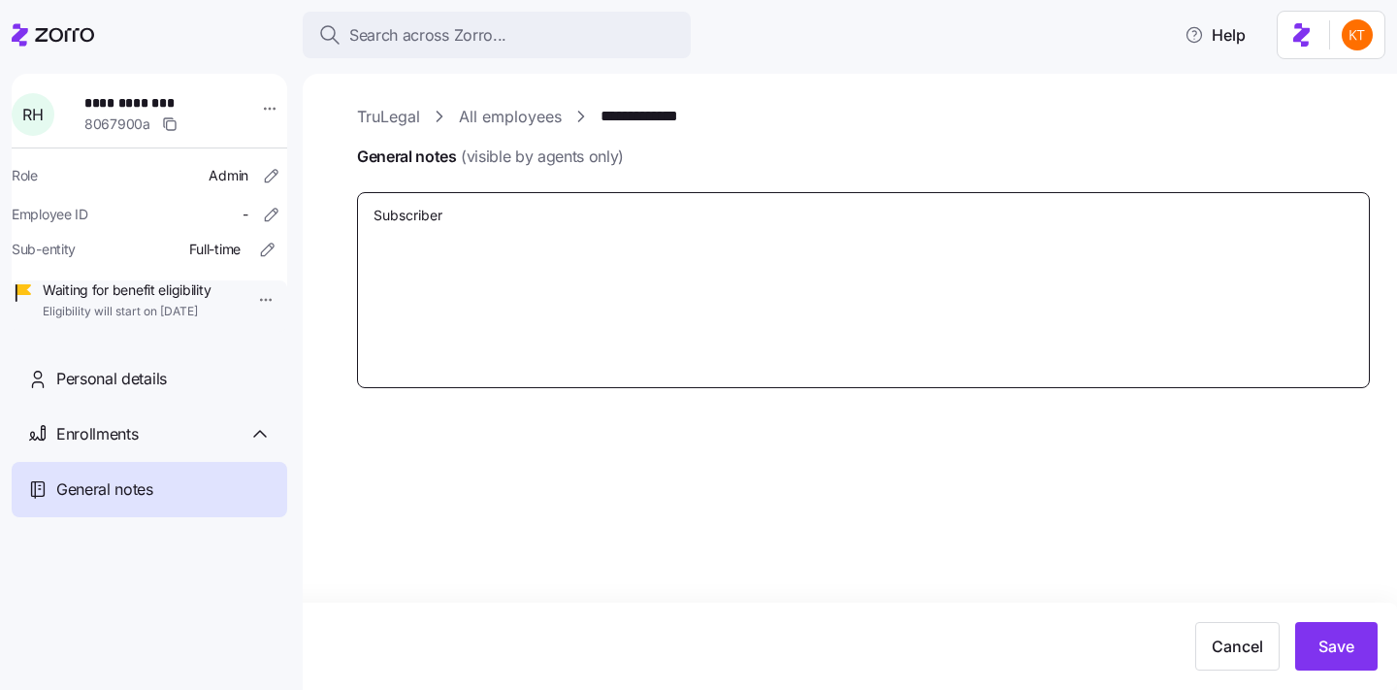
type textarea "x"
type textarea "Subscriber"
type textarea "x"
type textarea "Subscriber ID"
type textarea "x"
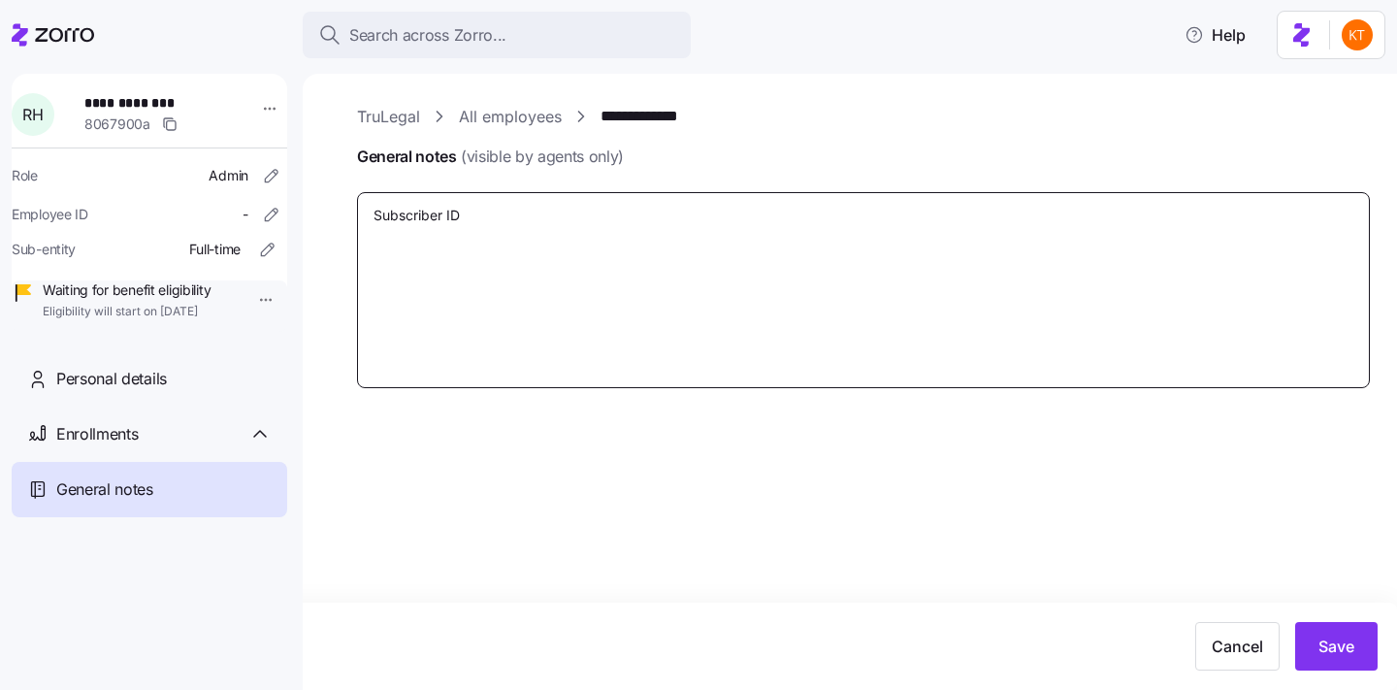
type textarea "Subscriber ID#"
type textarea "x"
type textarea "Subscriber ID#"
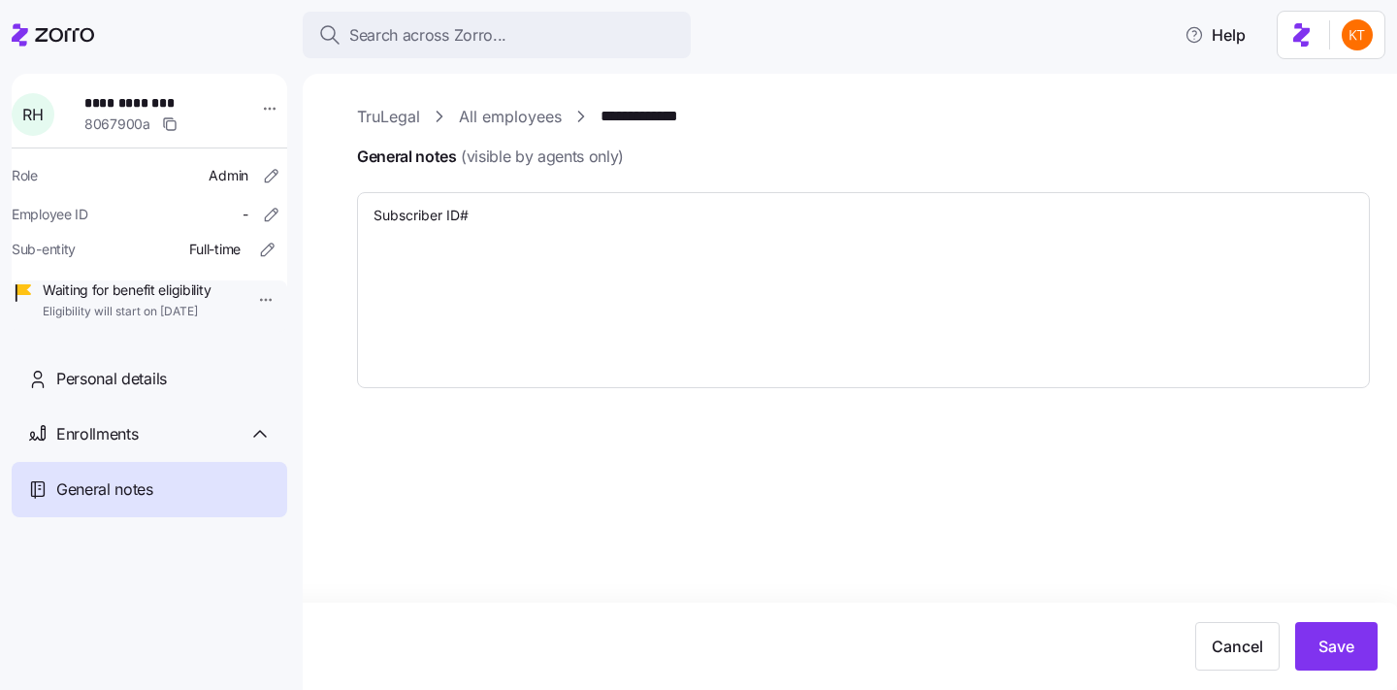
click at [137, 102] on span "**********" at bounding box center [152, 102] width 136 height 19
copy span "*******"
click at [176, 406] on div "Personal details" at bounding box center [150, 378] width 276 height 55
type textarea "x"
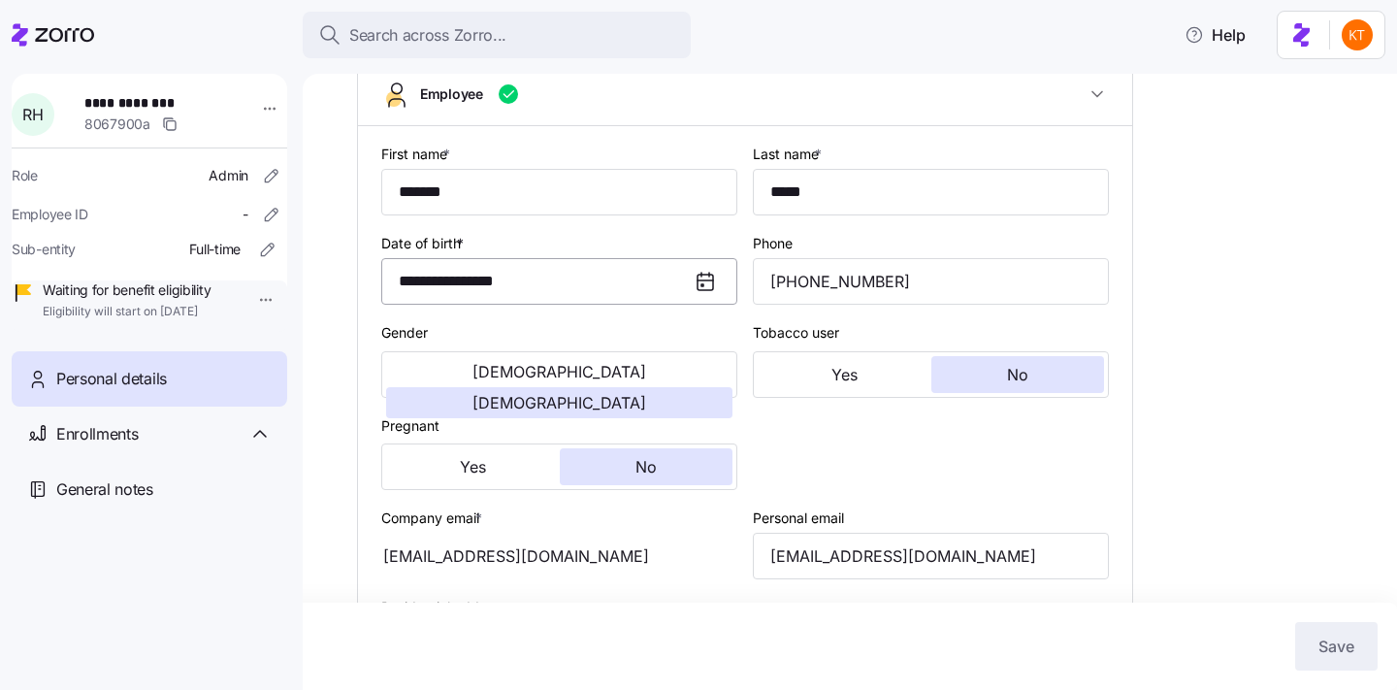
scroll to position [258, 0]
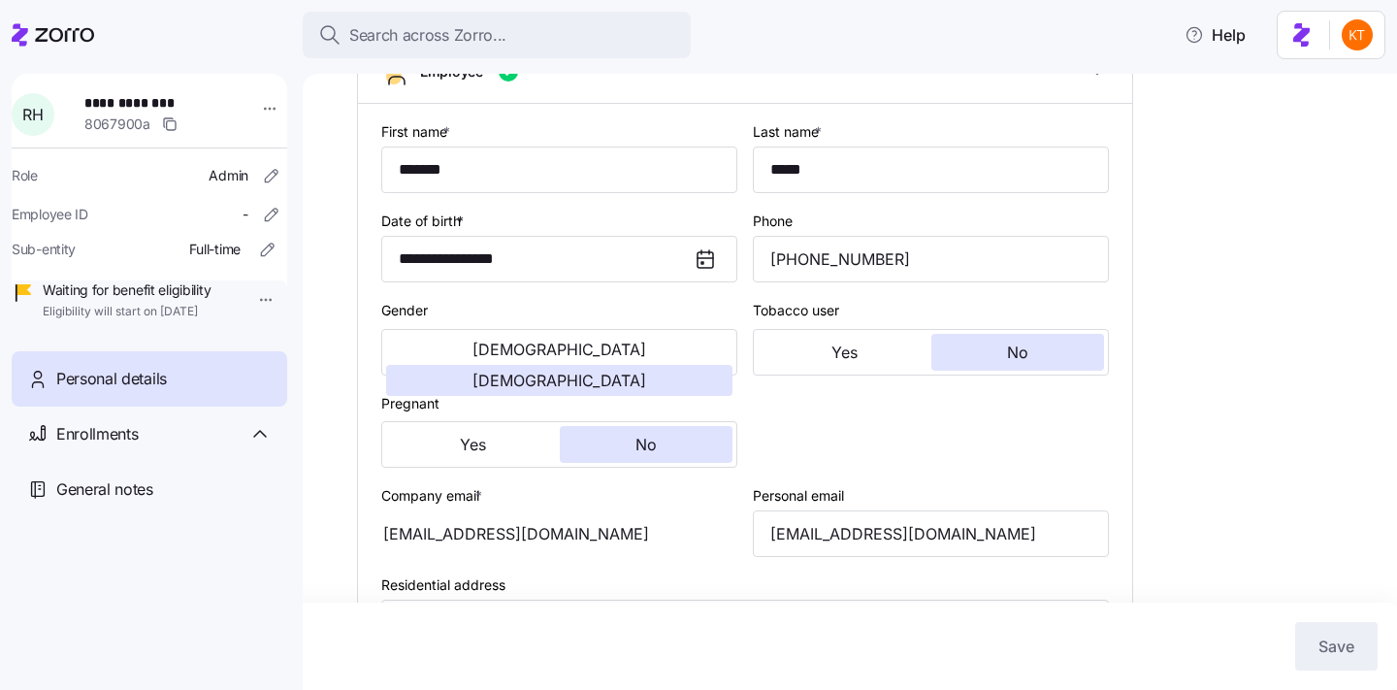
type input "NY"
click at [786, 282] on input "[PHONE_NUMBER]" at bounding box center [931, 259] width 356 height 47
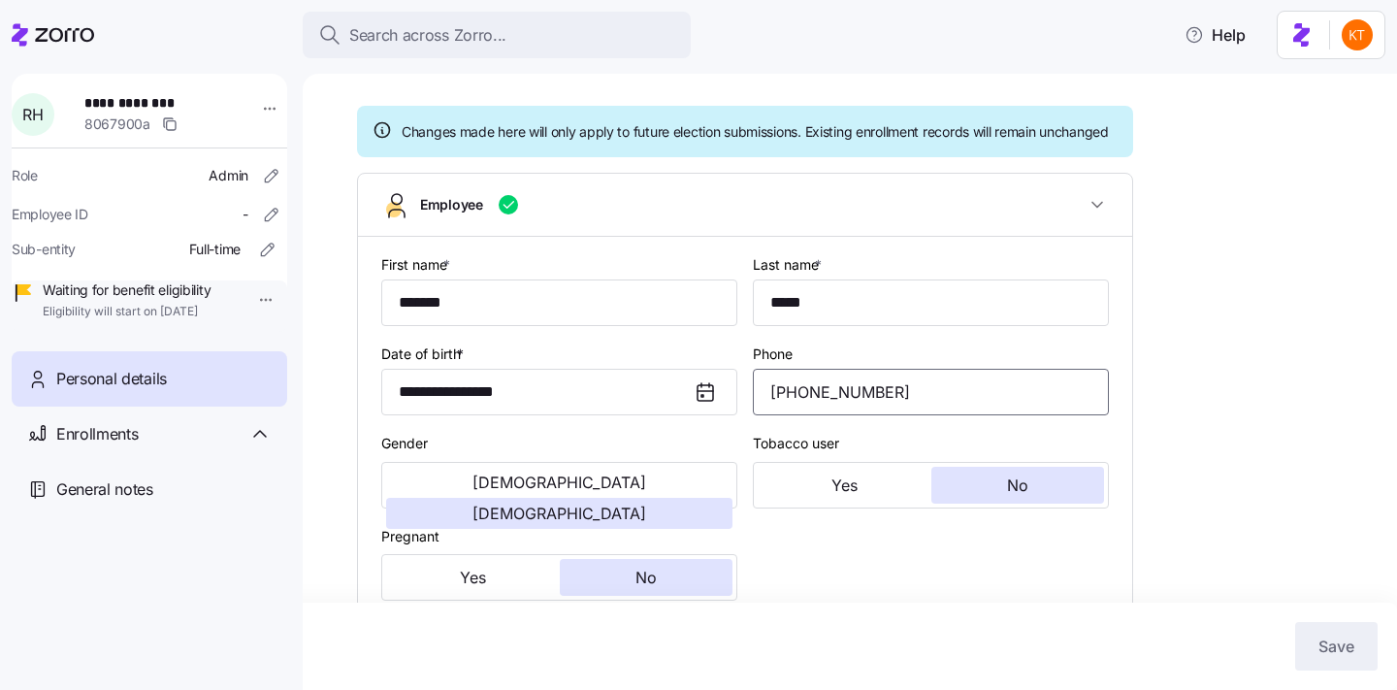
scroll to position [0, 0]
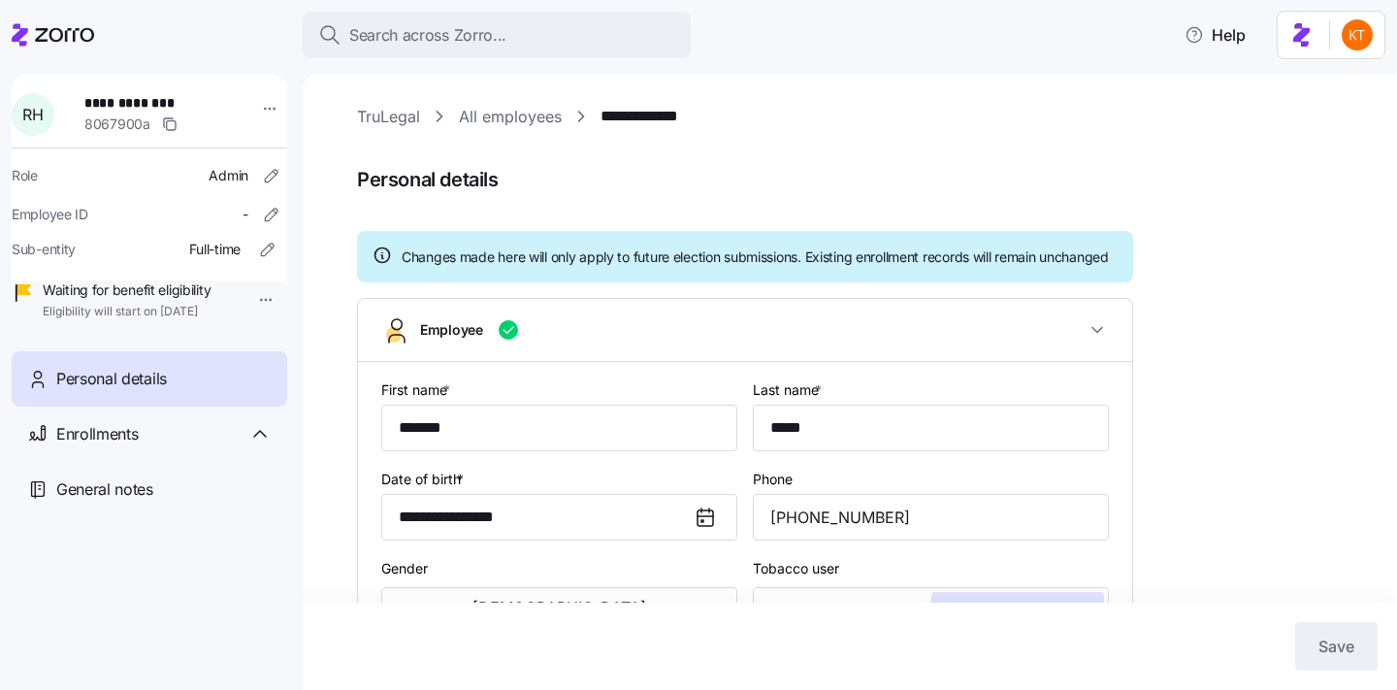
click at [116, 97] on span "**********" at bounding box center [152, 102] width 136 height 19
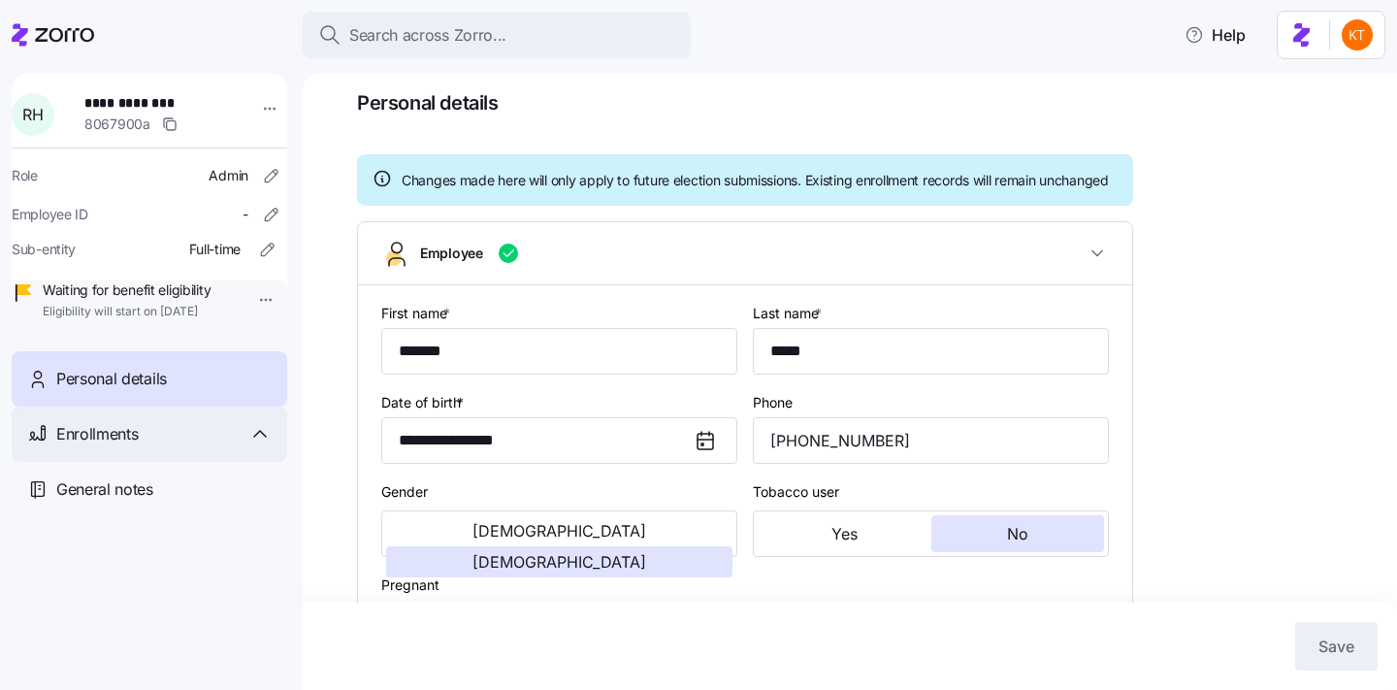
click at [198, 446] on div "Enrollments" at bounding box center [163, 434] width 215 height 24
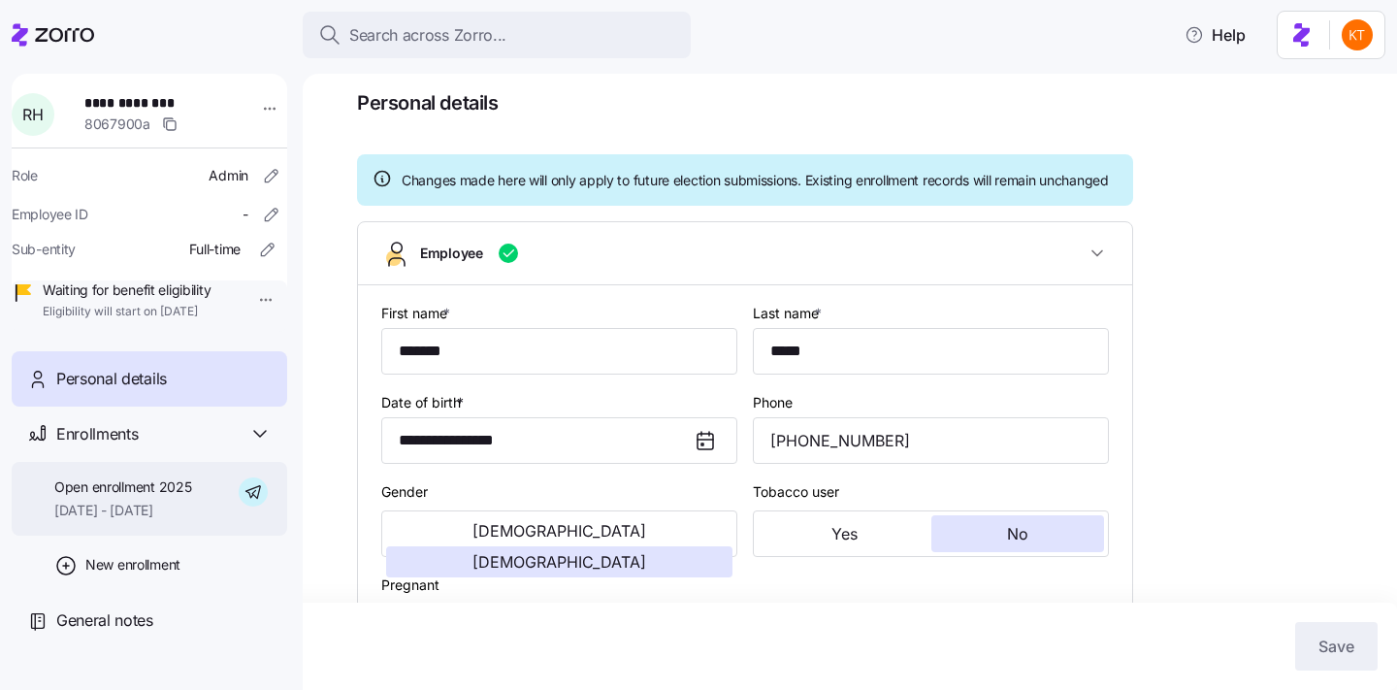
click at [191, 497] on span "Open enrollment 2025" at bounding box center [122, 486] width 137 height 19
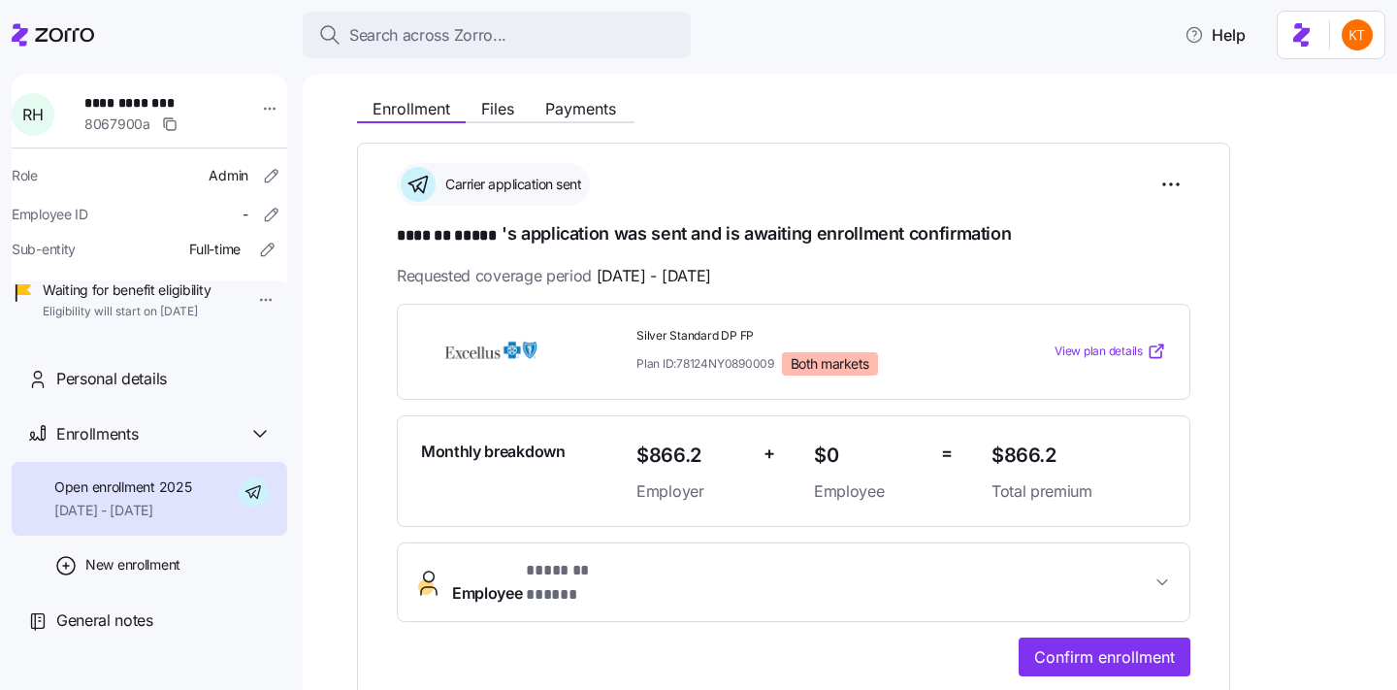
scroll to position [221, 0]
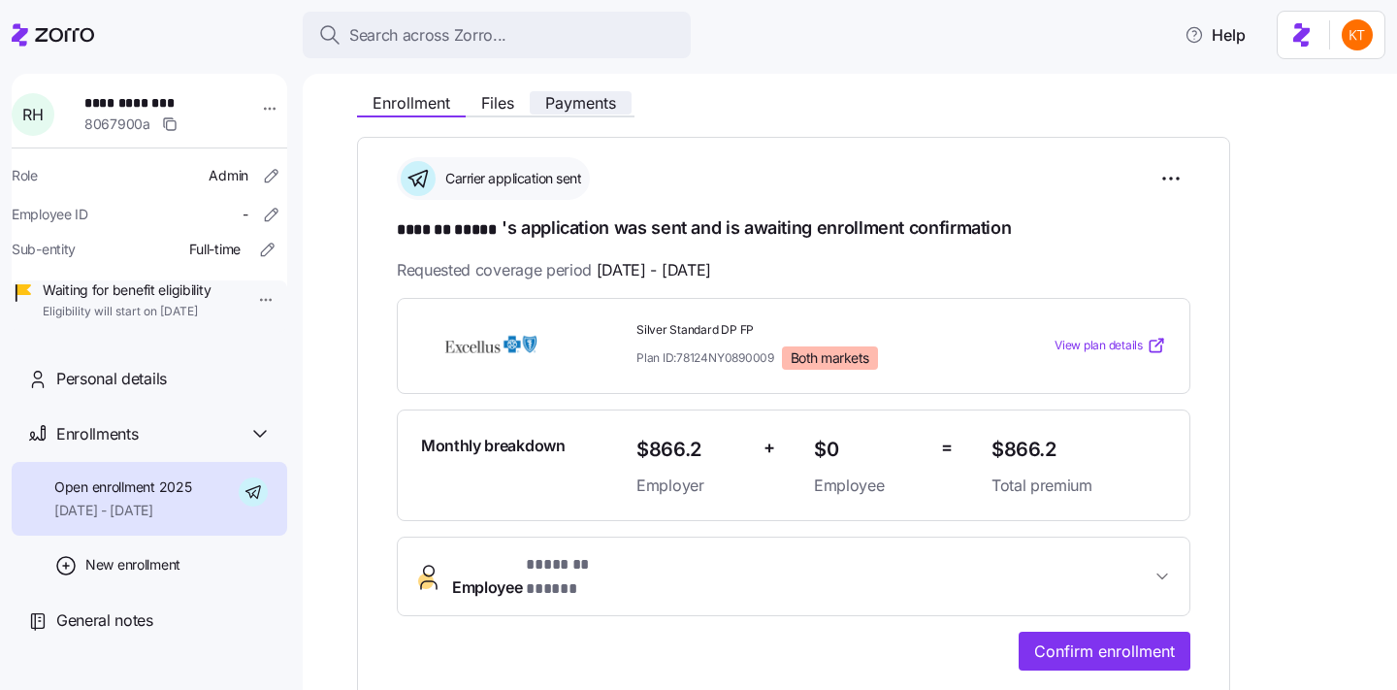
click at [564, 95] on span "Payments" at bounding box center [580, 103] width 71 height 16
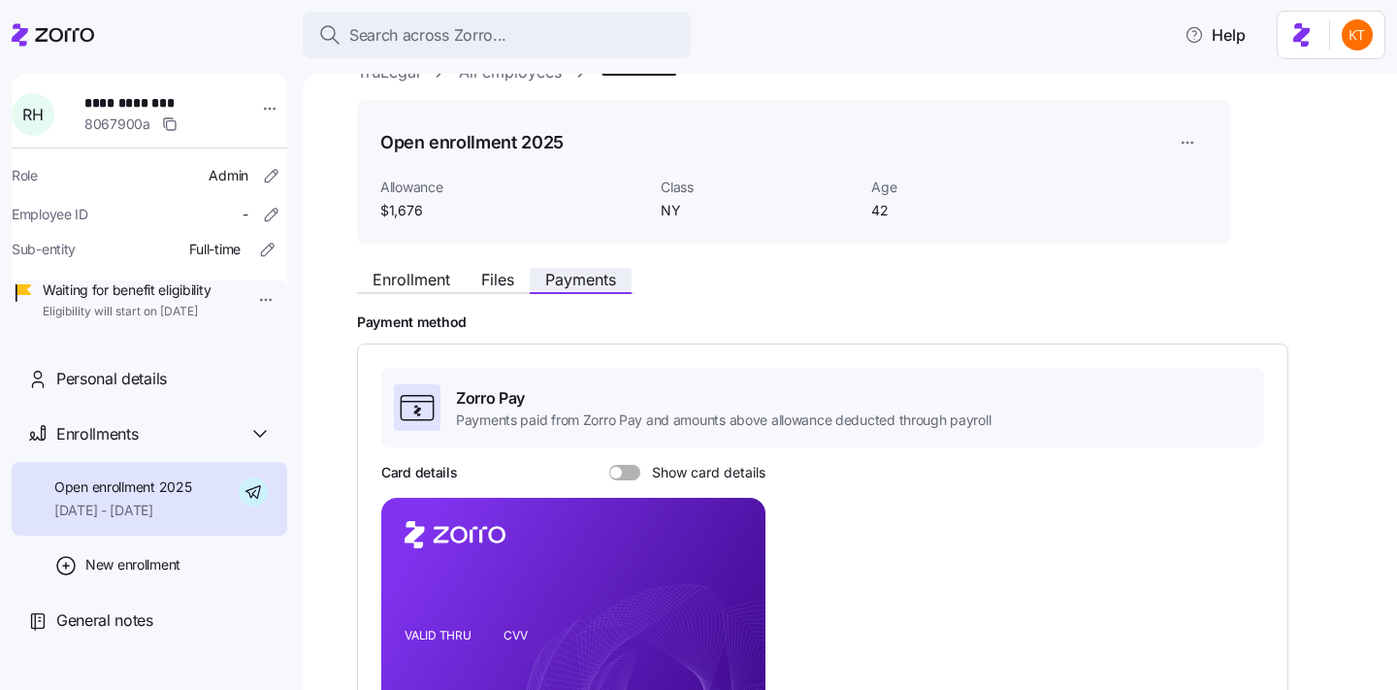
scroll to position [54, 0]
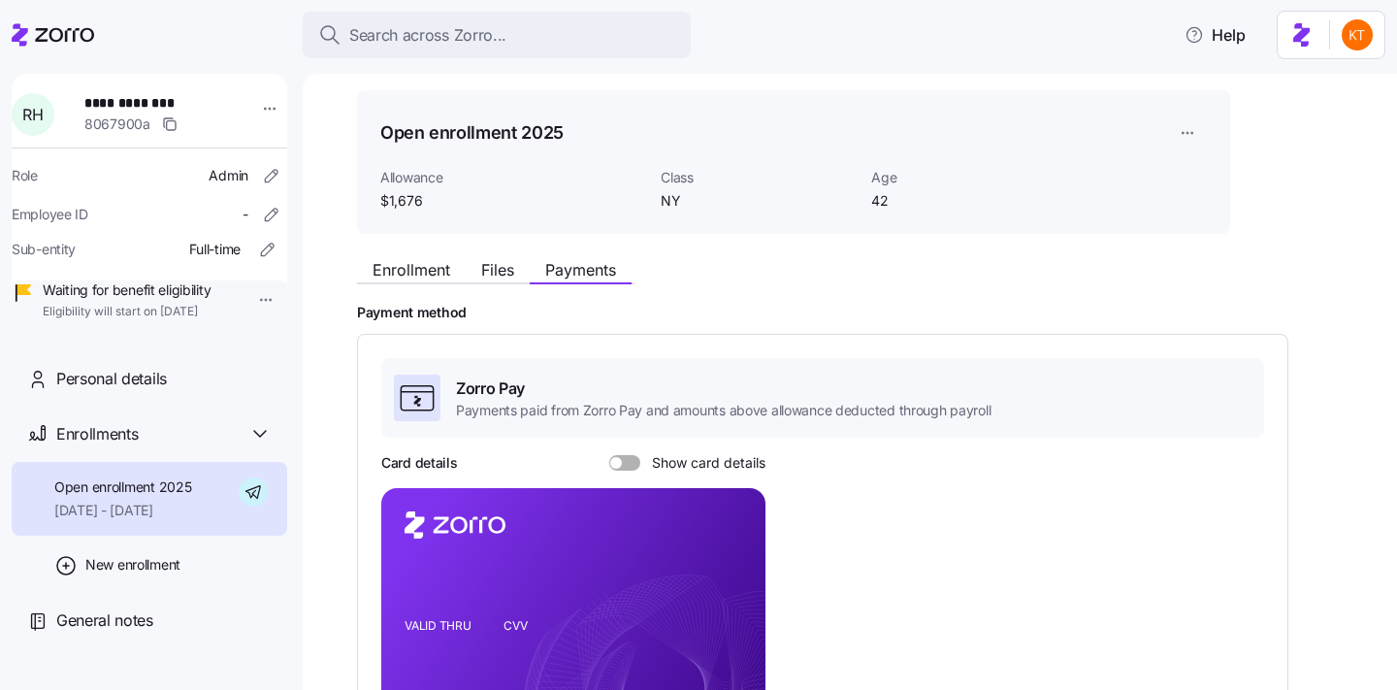
click at [630, 460] on span at bounding box center [631, 463] width 19 height 16
click at [609, 455] on input "Show card details" at bounding box center [609, 455] width 0 height 0
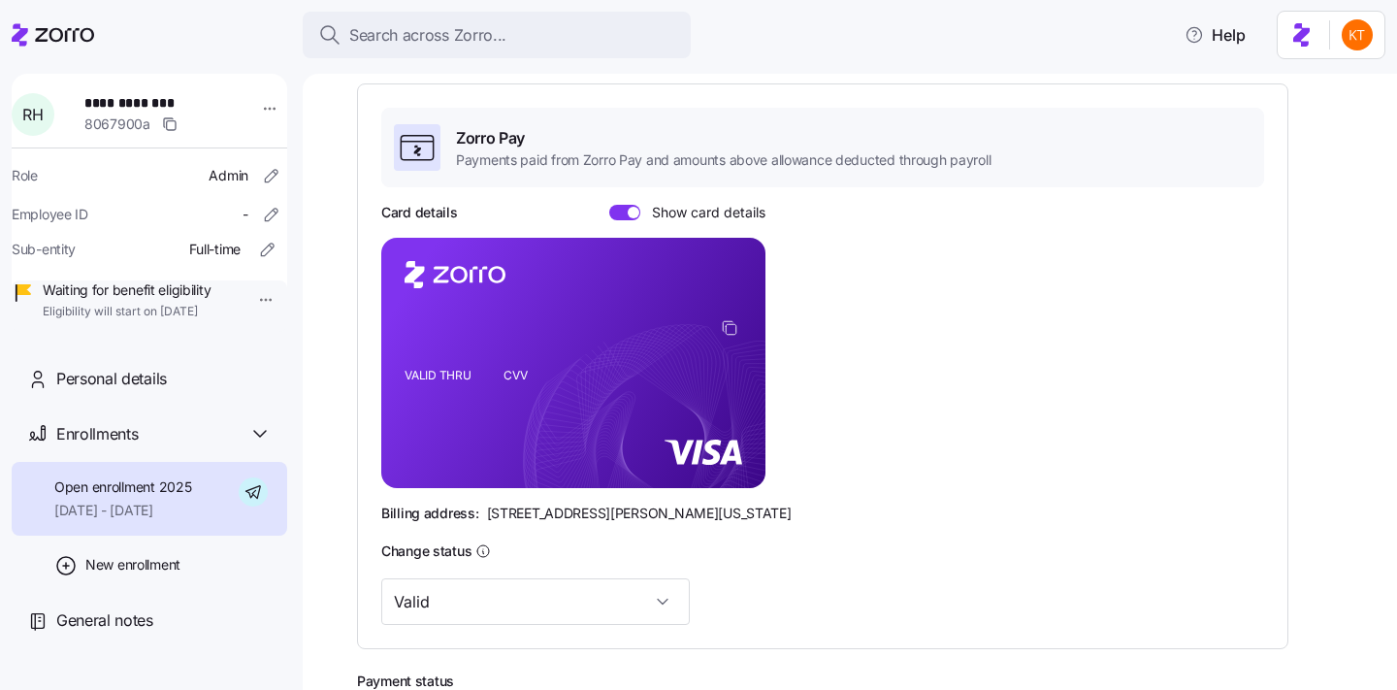
scroll to position [306, 0]
drag, startPoint x: 775, startPoint y: 217, endPoint x: 653, endPoint y: 215, distance: 122.2
click at [653, 215] on div "Card details Show card details VALID THRU CVV Billing address: [STREET_ADDRESS]…" at bounding box center [822, 362] width 883 height 320
click at [653, 215] on span "Show card details" at bounding box center [702, 212] width 125 height 16
click at [609, 204] on input "Show card details" at bounding box center [609, 204] width 0 height 0
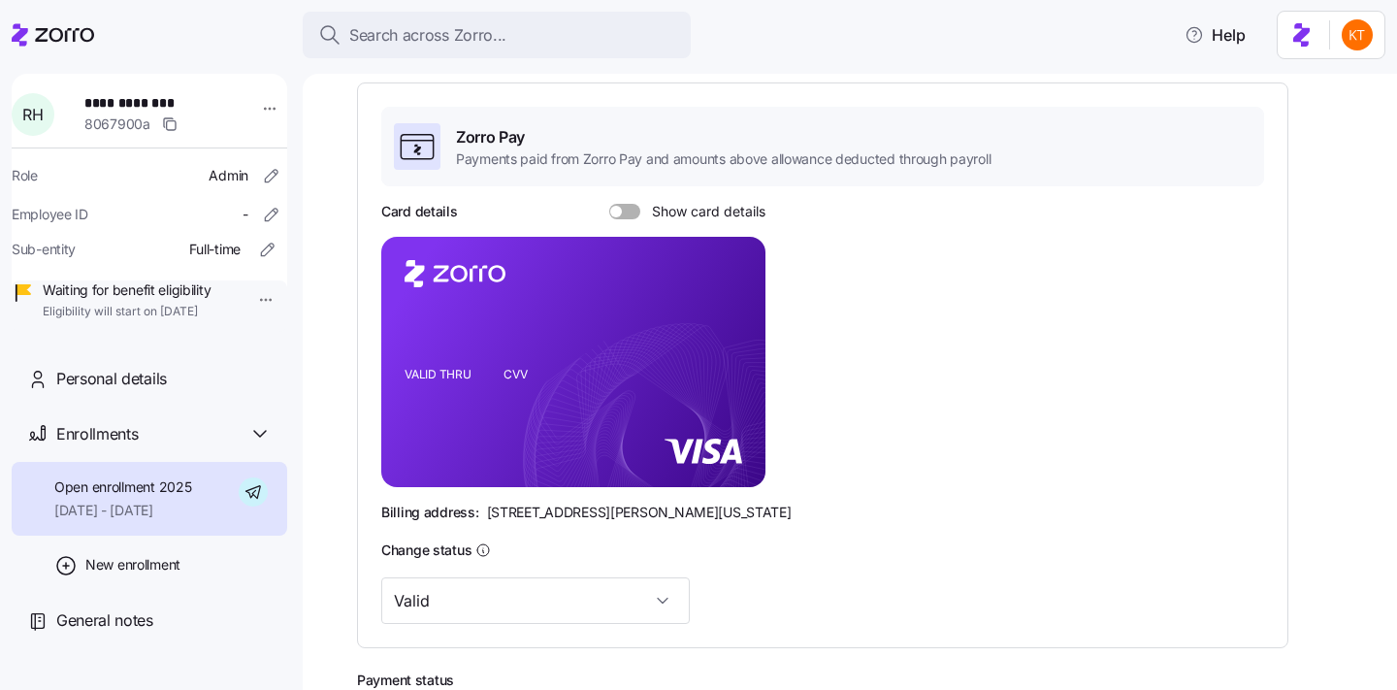
click at [634, 211] on span at bounding box center [631, 212] width 19 height 16
click at [609, 204] on input "Show card details" at bounding box center [609, 204] width 0 height 0
drag, startPoint x: 654, startPoint y: 211, endPoint x: 772, endPoint y: 216, distance: 118.4
click at [772, 216] on div "Card details Show card details VALID THRU CVV Billing address: [STREET_ADDRESS]…" at bounding box center [822, 362] width 883 height 320
click at [771, 226] on div "Card details Show card details VALID THRU CVV Billing address: [STREET_ADDRESS]…" at bounding box center [822, 362] width 883 height 320
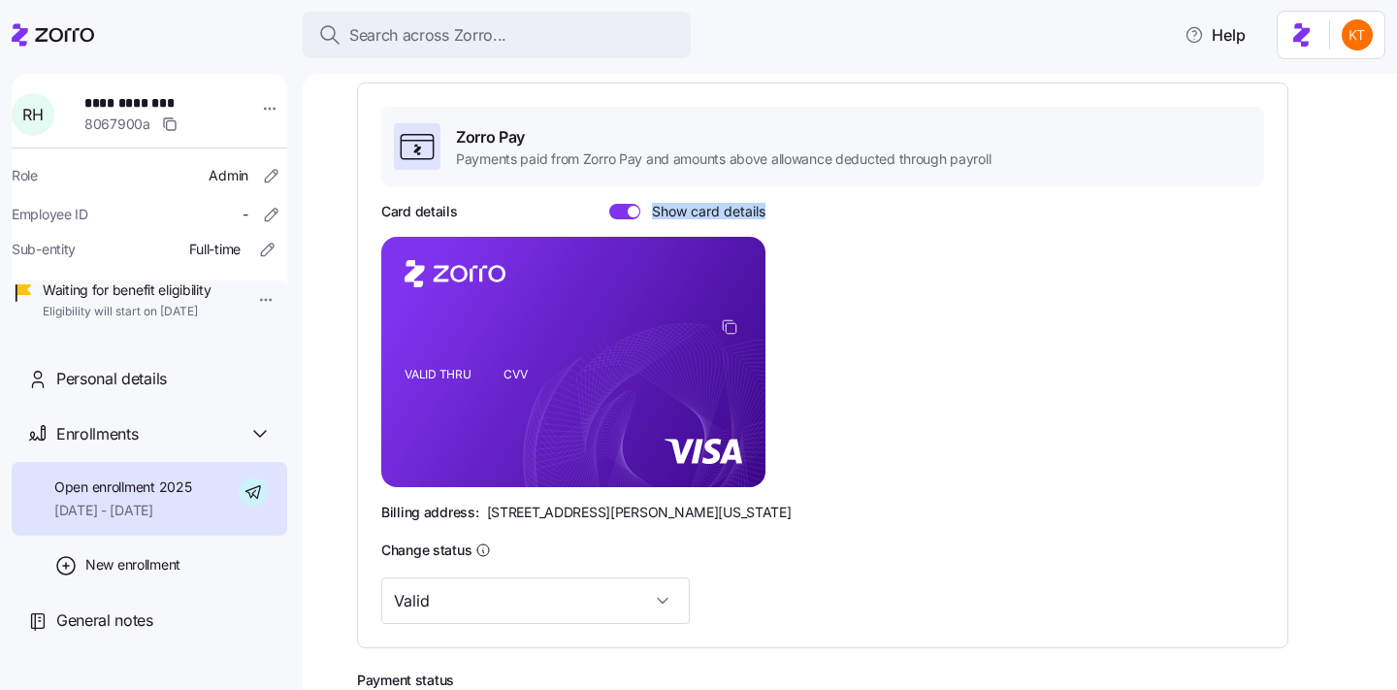
drag, startPoint x: 771, startPoint y: 215, endPoint x: 655, endPoint y: 216, distance: 116.4
click at [655, 216] on div "Card details Show card details VALID THRU CVV Billing address: [STREET_ADDRESS]…" at bounding box center [822, 362] width 883 height 320
click at [890, 225] on div "Card details Show card details VALID THRU CVV Billing address: [STREET_ADDRESS]…" at bounding box center [822, 362] width 883 height 320
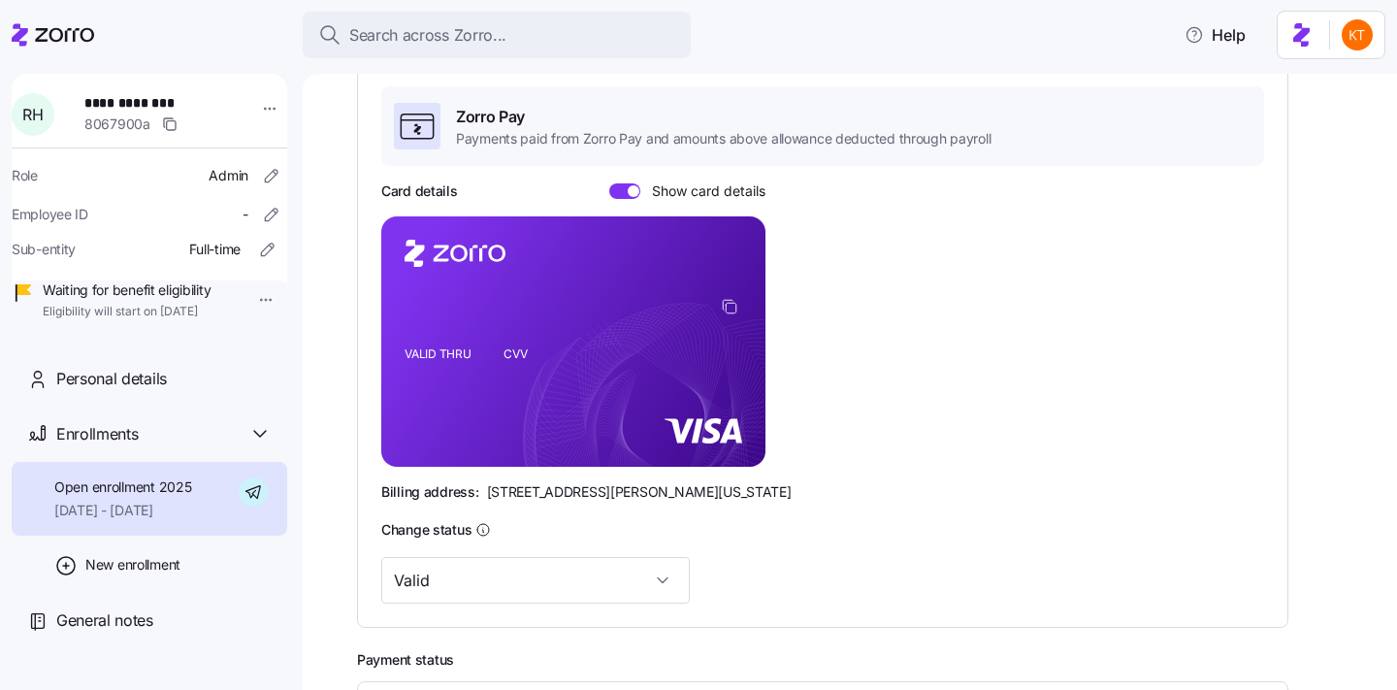
scroll to position [329, 0]
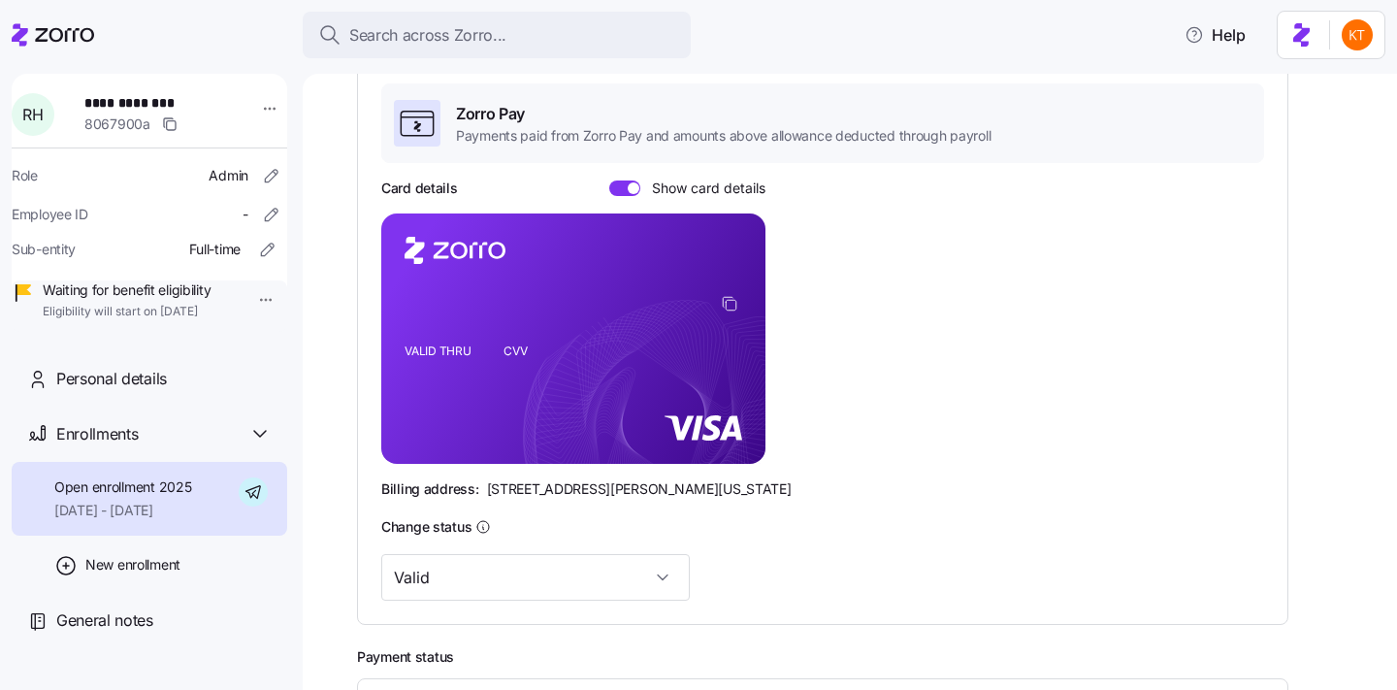
click at [655, 486] on span "[STREET_ADDRESS][PERSON_NAME][US_STATE]" at bounding box center [639, 488] width 305 height 19
copy span "[STREET_ADDRESS][PERSON_NAME][US_STATE]"
click at [841, 297] on div "Card details Show card details VALID THRU CVV Billing address: [STREET_ADDRESS]…" at bounding box center [822, 338] width 883 height 320
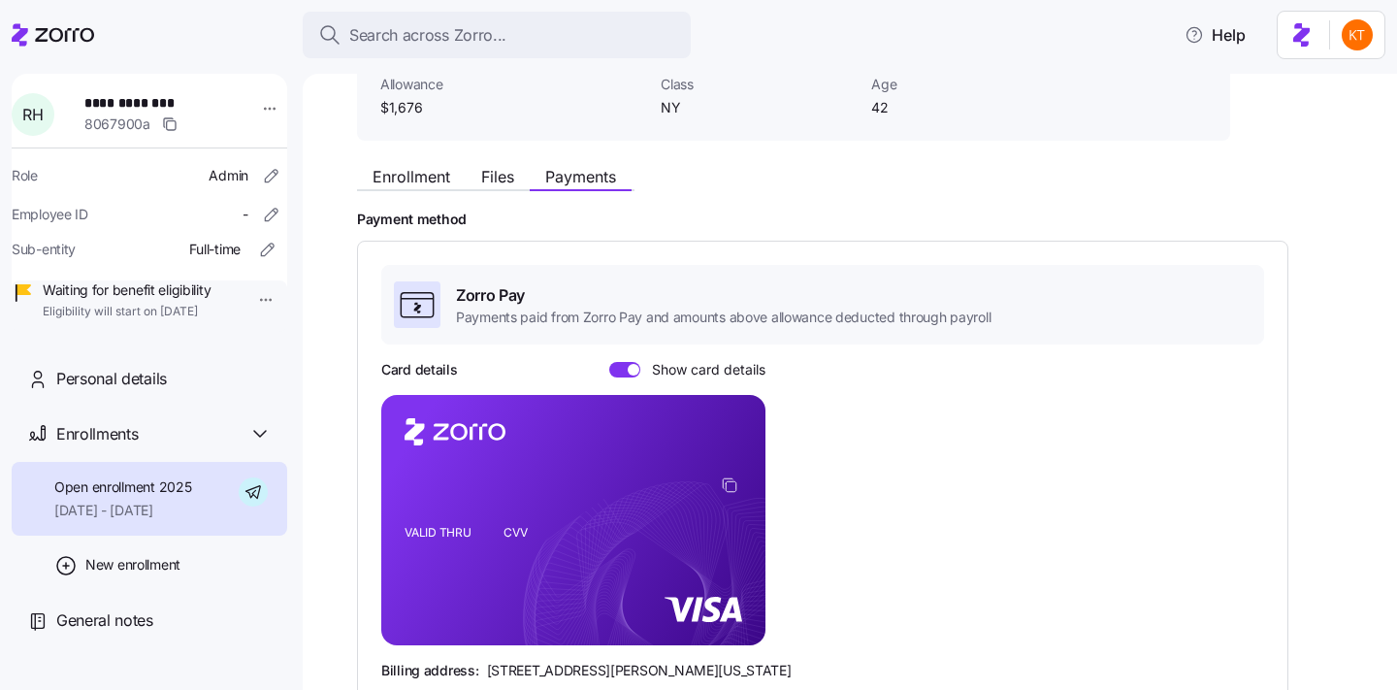
scroll to position [301, 0]
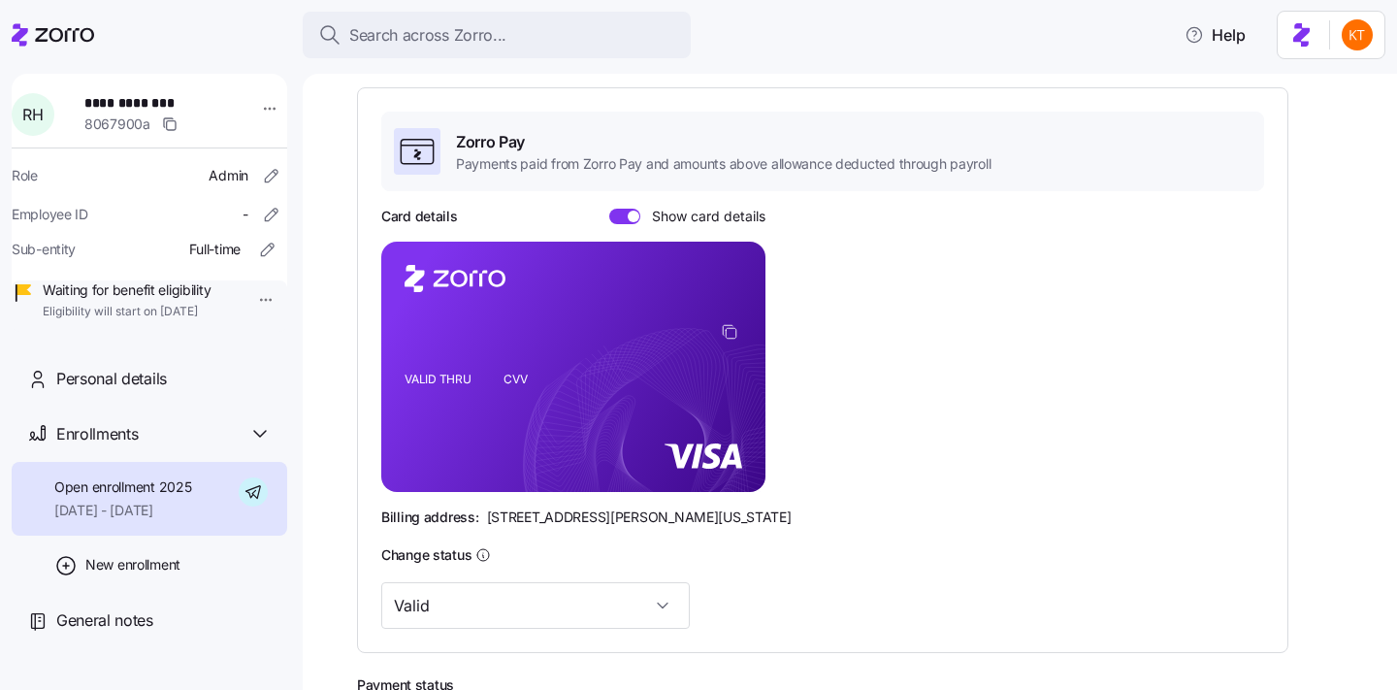
click at [843, 340] on div "Card details Show card details VALID THRU CVV Billing address: [STREET_ADDRESS]…" at bounding box center [822, 367] width 883 height 320
click at [581, 369] on rect at bounding box center [573, 367] width 384 height 250
click at [589, 347] on icon "VALID THRU CVV" at bounding box center [573, 367] width 384 height 250
click at [515, 399] on icon "VALID THRU CVV" at bounding box center [573, 367] width 384 height 250
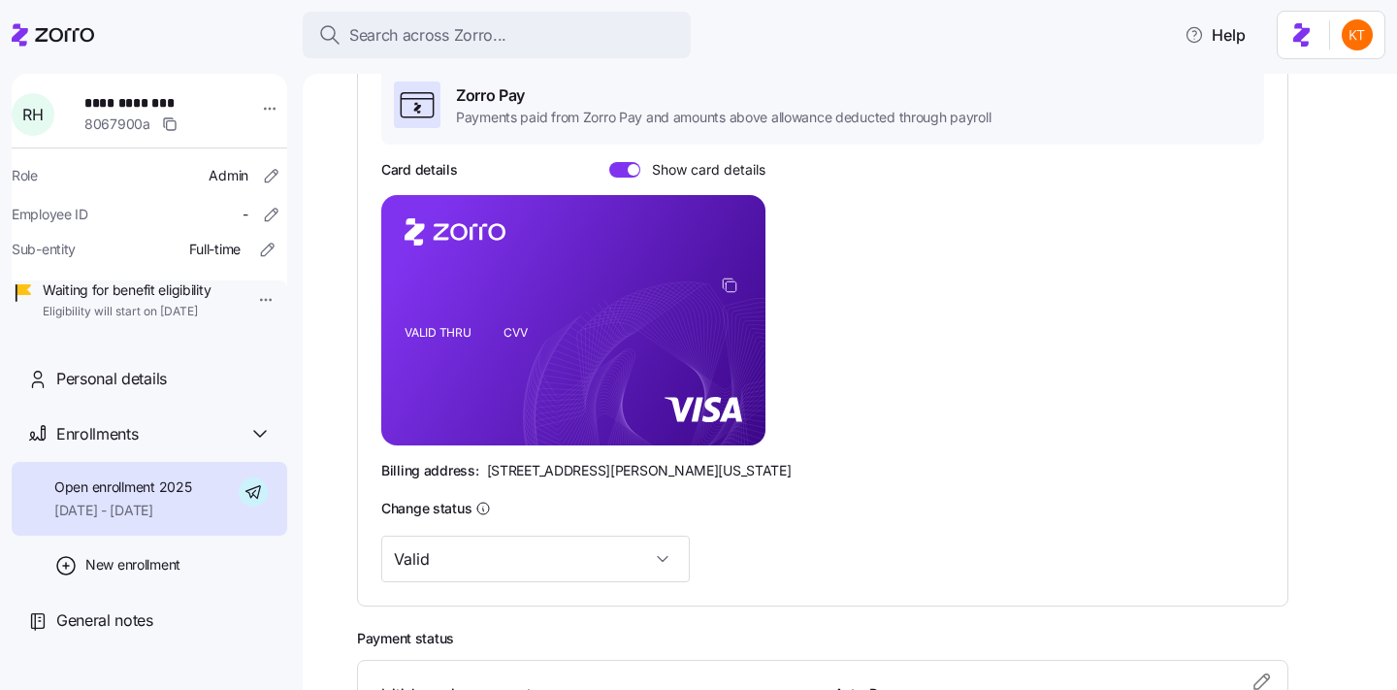
scroll to position [348, 0]
click at [568, 415] on g at bounding box center [664, 398] width 281 height 237
click at [562, 413] on g at bounding box center [664, 398] width 281 height 237
click at [903, 325] on div "Card details Show card details VALID THRU CVV Billing address: [STREET_ADDRESS]…" at bounding box center [822, 319] width 883 height 320
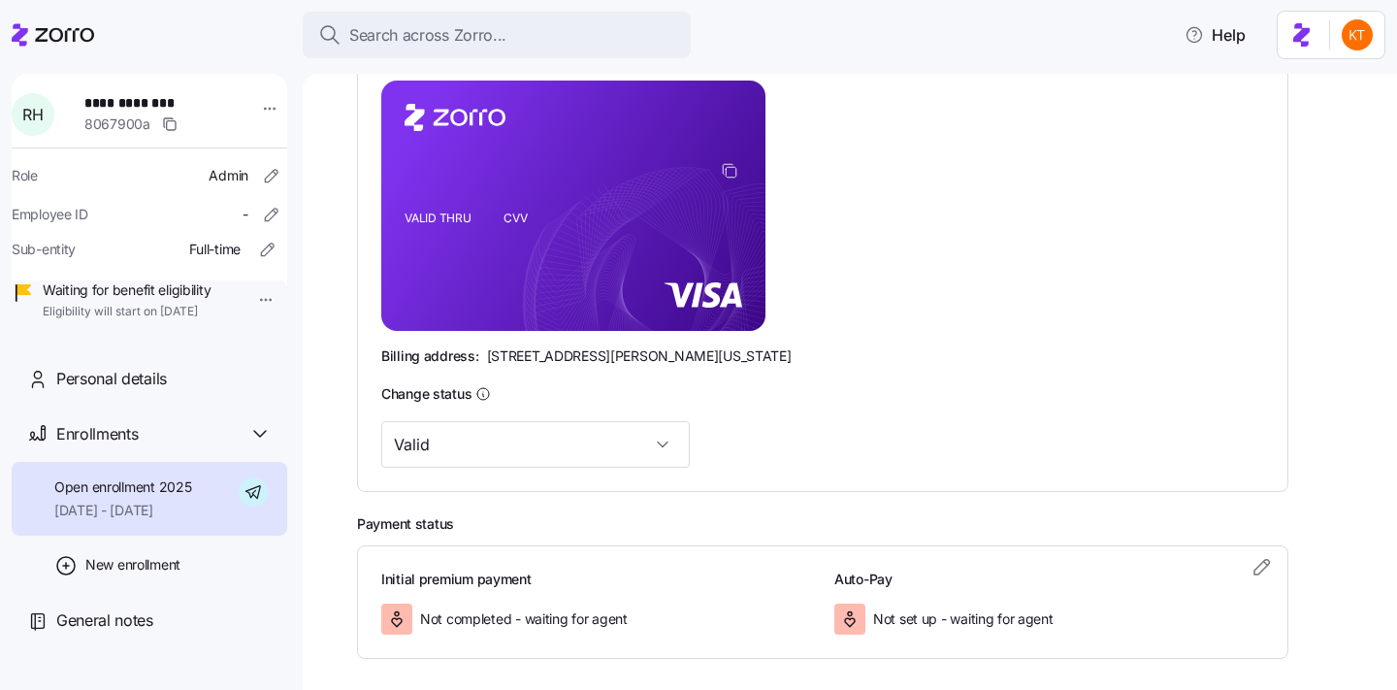
scroll to position [489, 0]
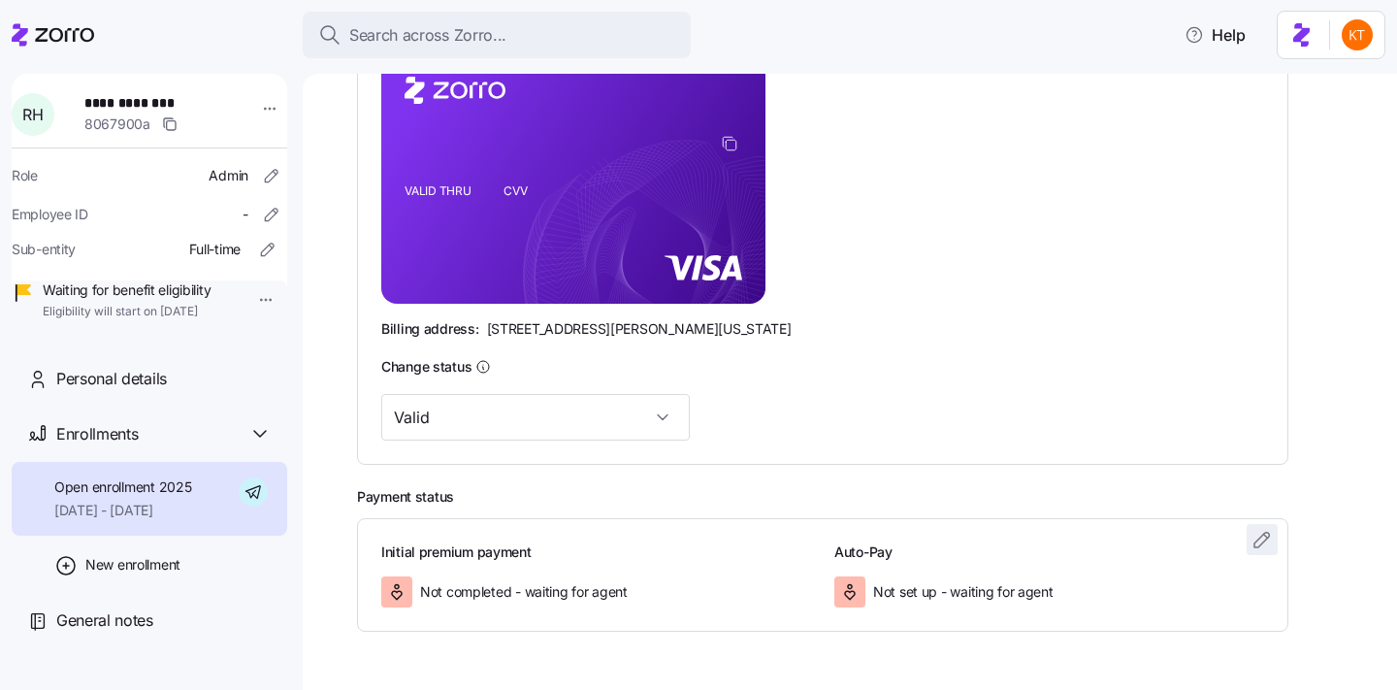
click at [1259, 534] on icon "button" at bounding box center [1261, 539] width 23 height 23
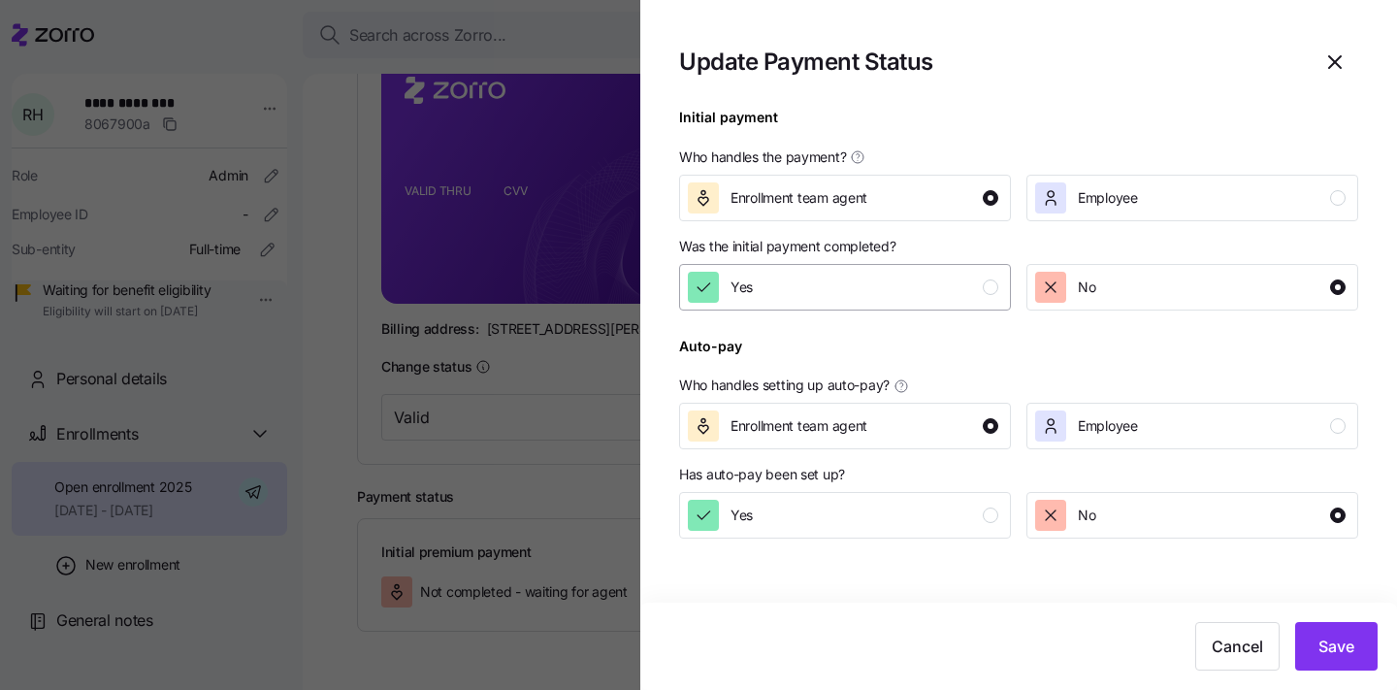
click at [896, 288] on div "Yes" at bounding box center [843, 287] width 310 height 31
click at [1368, 654] on button "Save" at bounding box center [1336, 646] width 82 height 49
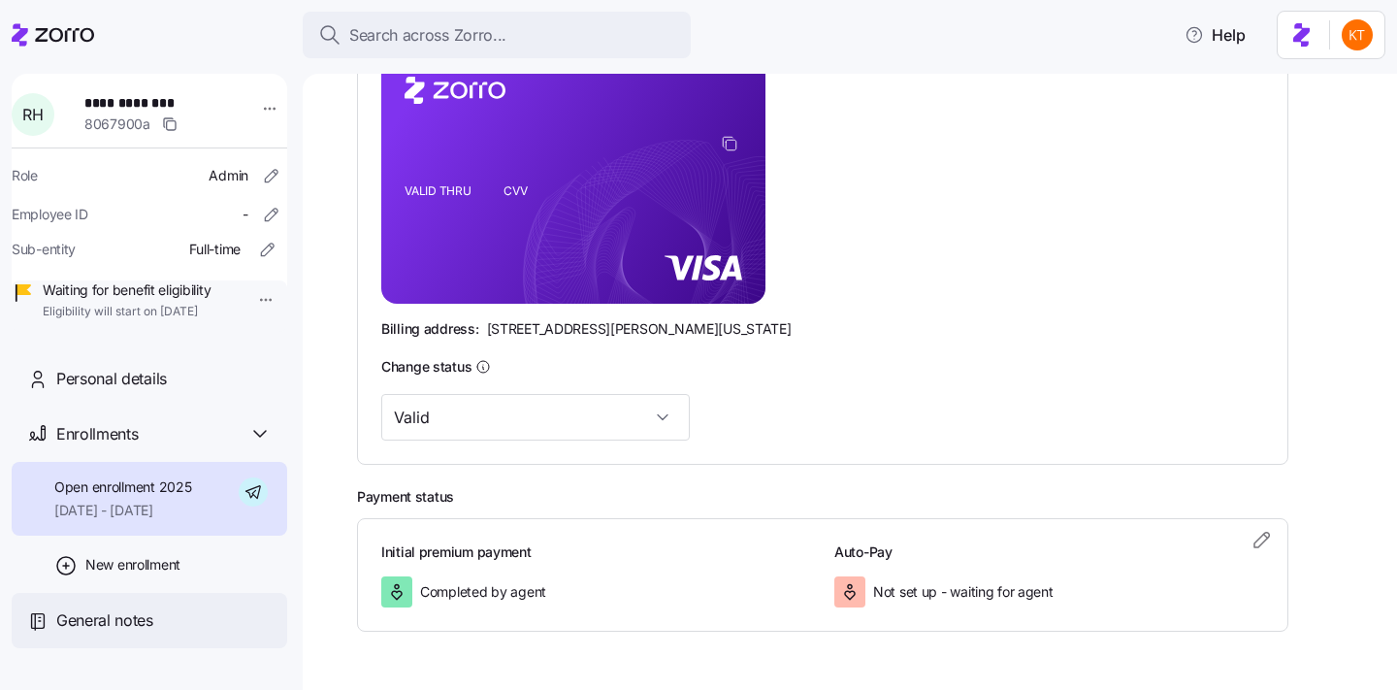
click at [146, 632] on span "General notes" at bounding box center [104, 620] width 97 height 24
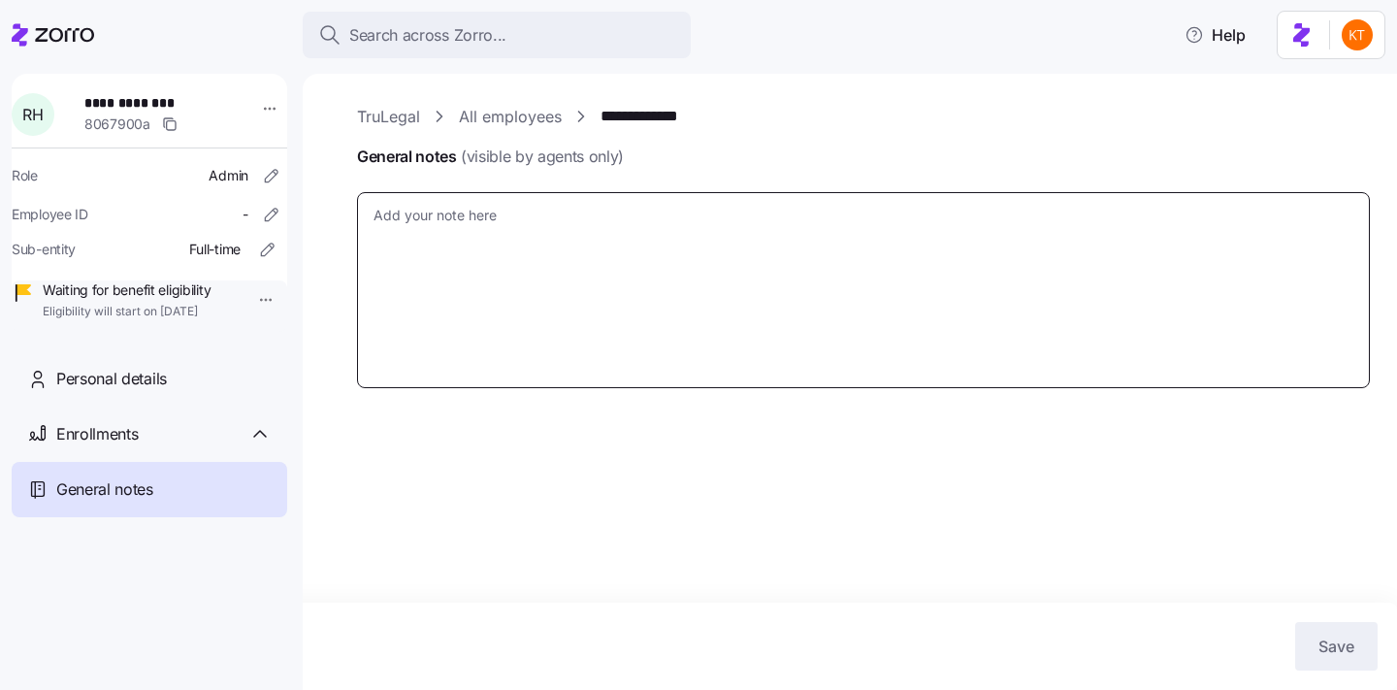
click at [544, 207] on textarea "General notes (visible by agents only)" at bounding box center [863, 290] width 1013 height 196
click at [533, 213] on textarea "General notes (visible by agents only)" at bounding box center [863, 290] width 1013 height 196
type textarea "x"
type textarea "0"
type textarea "x"
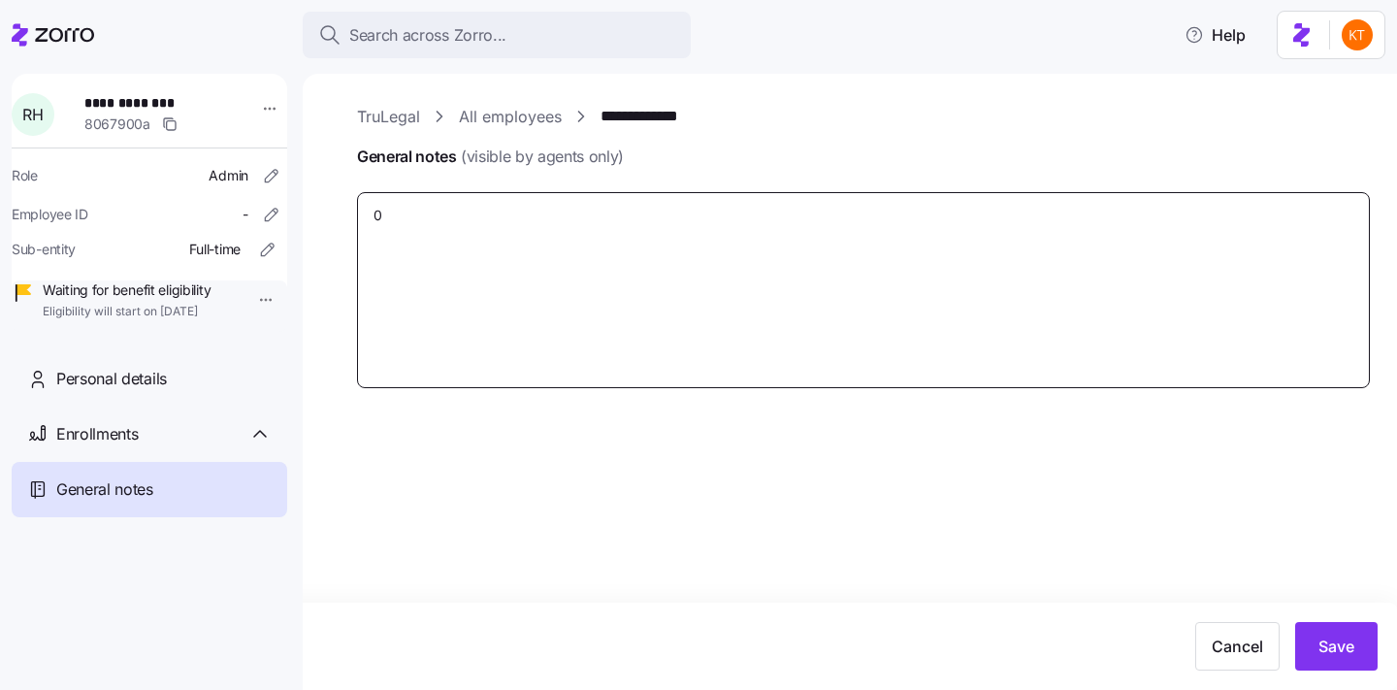
type textarea "00"
type textarea "x"
type textarea "007"
type textarea "x"
type textarea "0076"
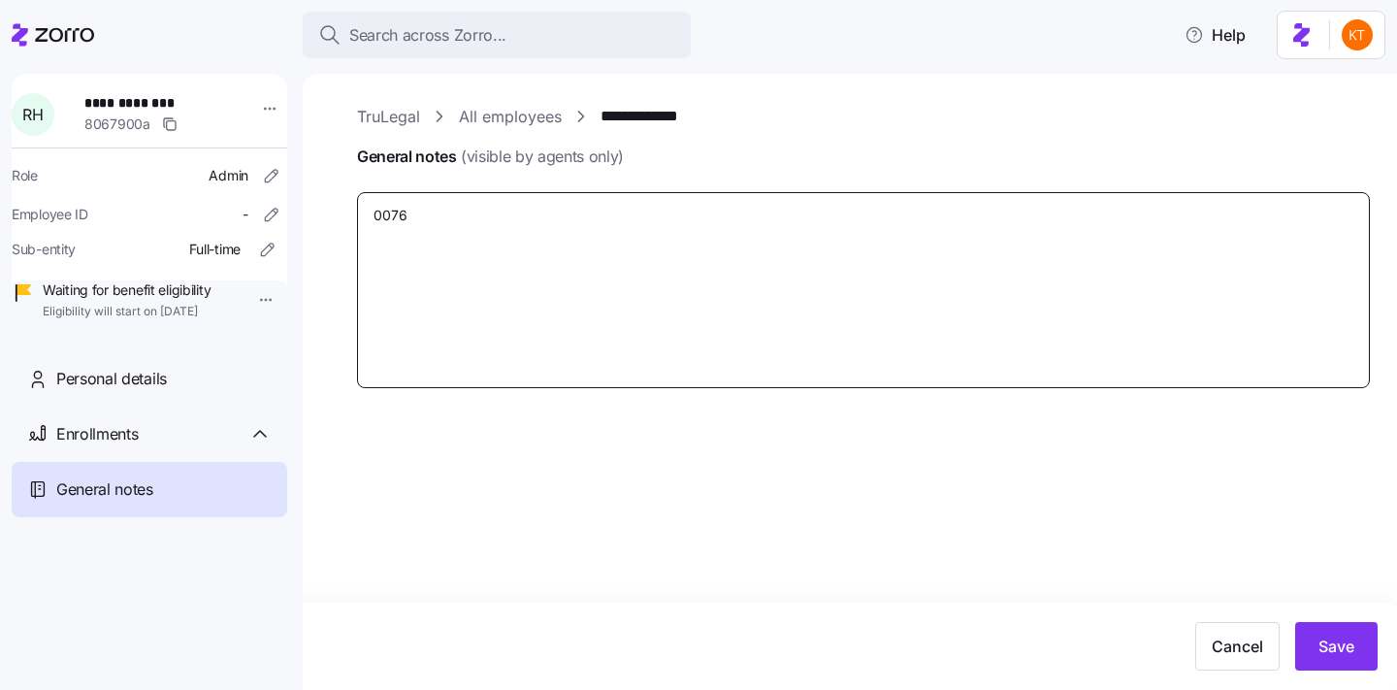
type textarea "x"
type textarea "00763"
type textarea "x"
type textarea "007633"
type textarea "x"
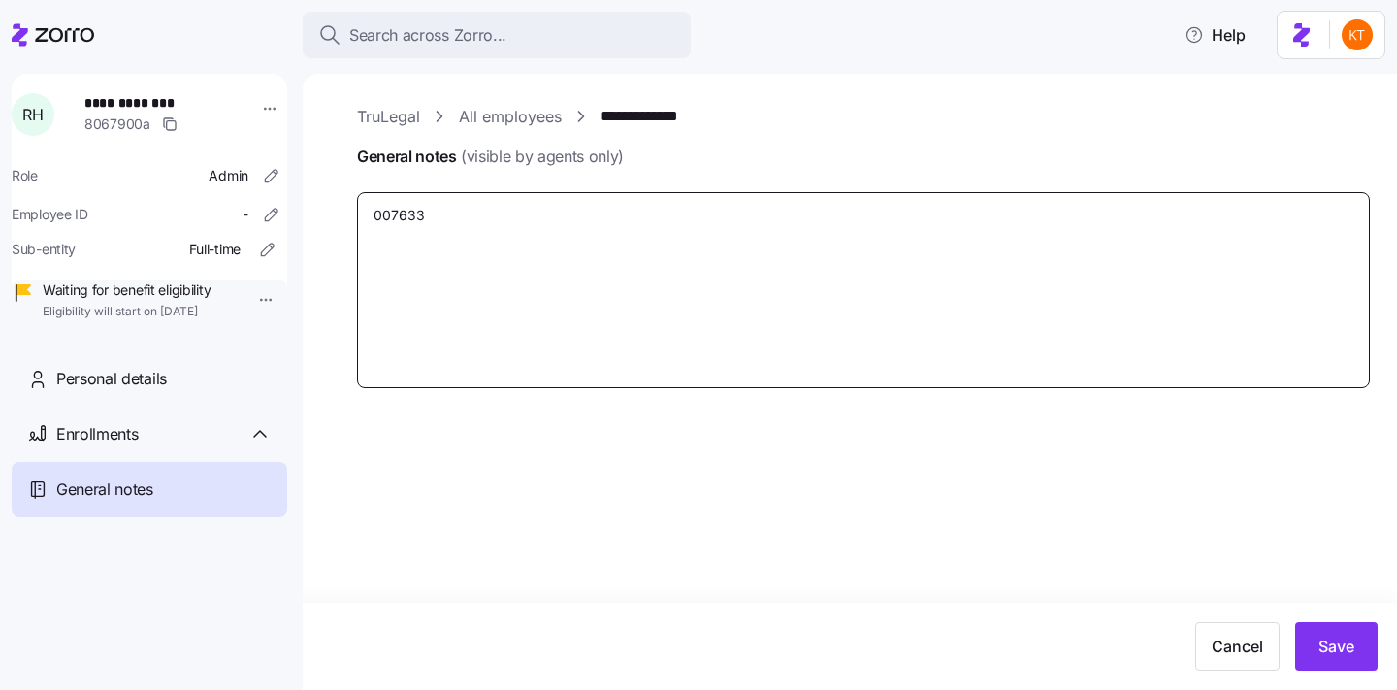
type textarea "007633"
type textarea "x"
type textarea "007633 a"
type textarea "x"
type textarea "007633"
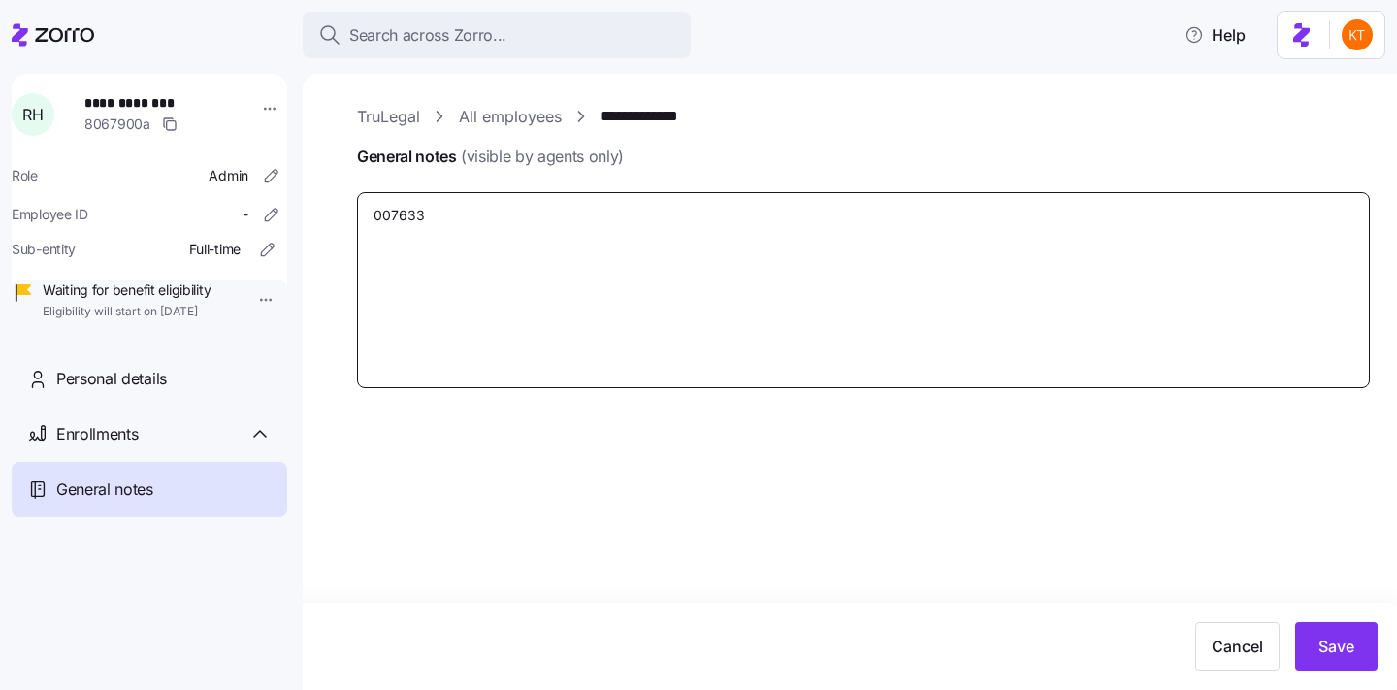
type textarea "x"
type textarea "007633 A"
type textarea "x"
type textarea "007633 Au"
type textarea "x"
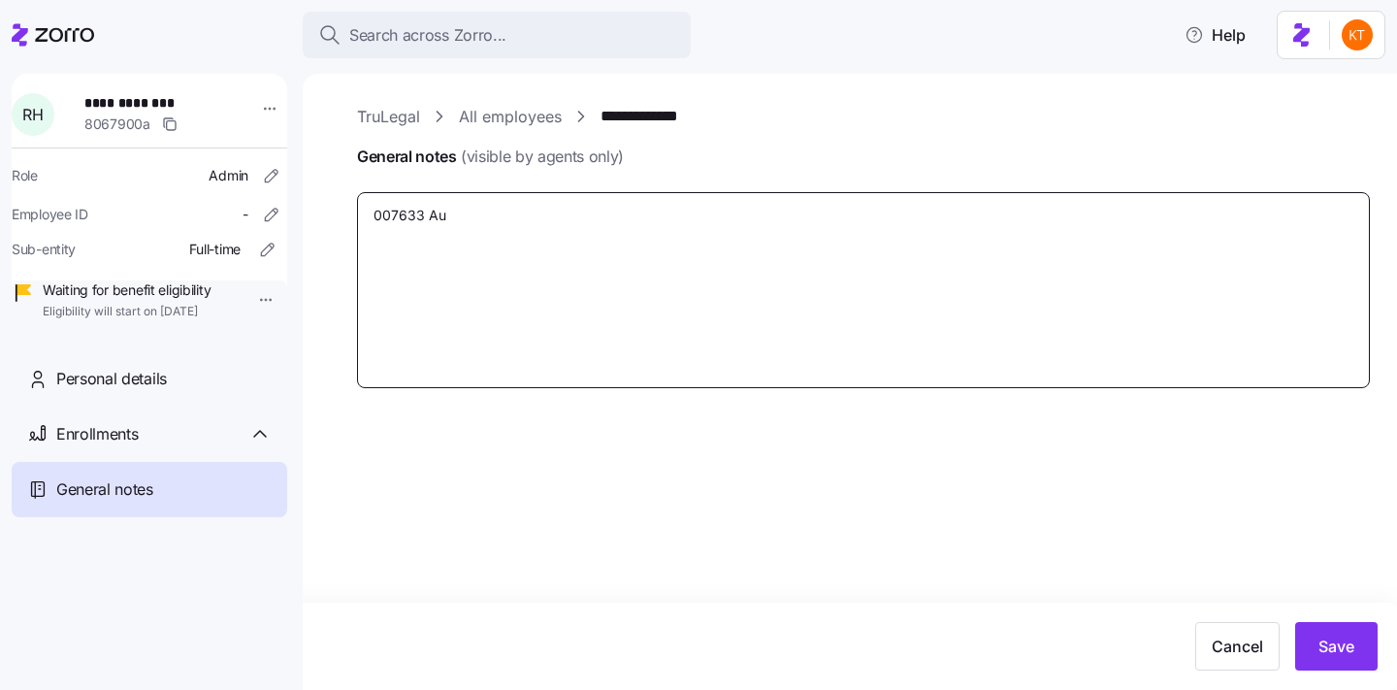
type textarea "007633 Aut"
type textarea "x"
type textarea "007633 Auth"
type textarea "x"
type textarea "007633 Autho"
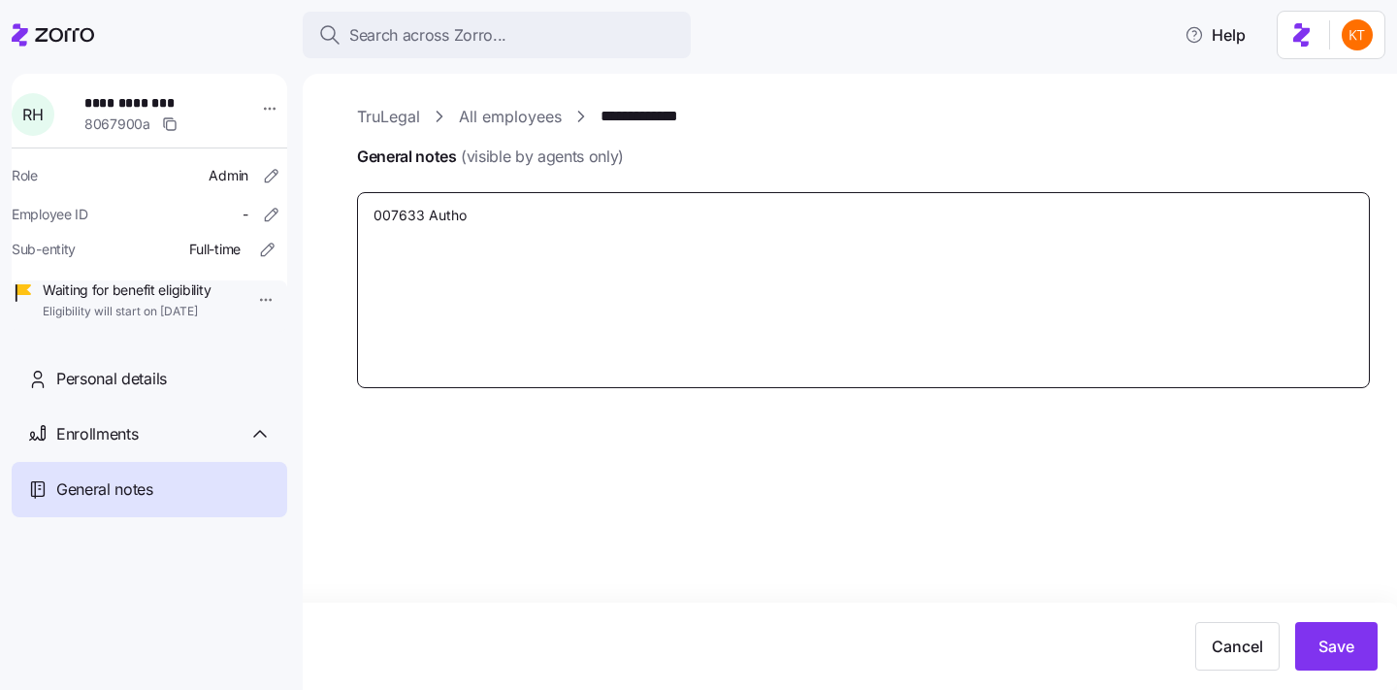
type textarea "x"
type textarea "007633 Author"
type textarea "x"
type textarea "007633 Authori"
type textarea "x"
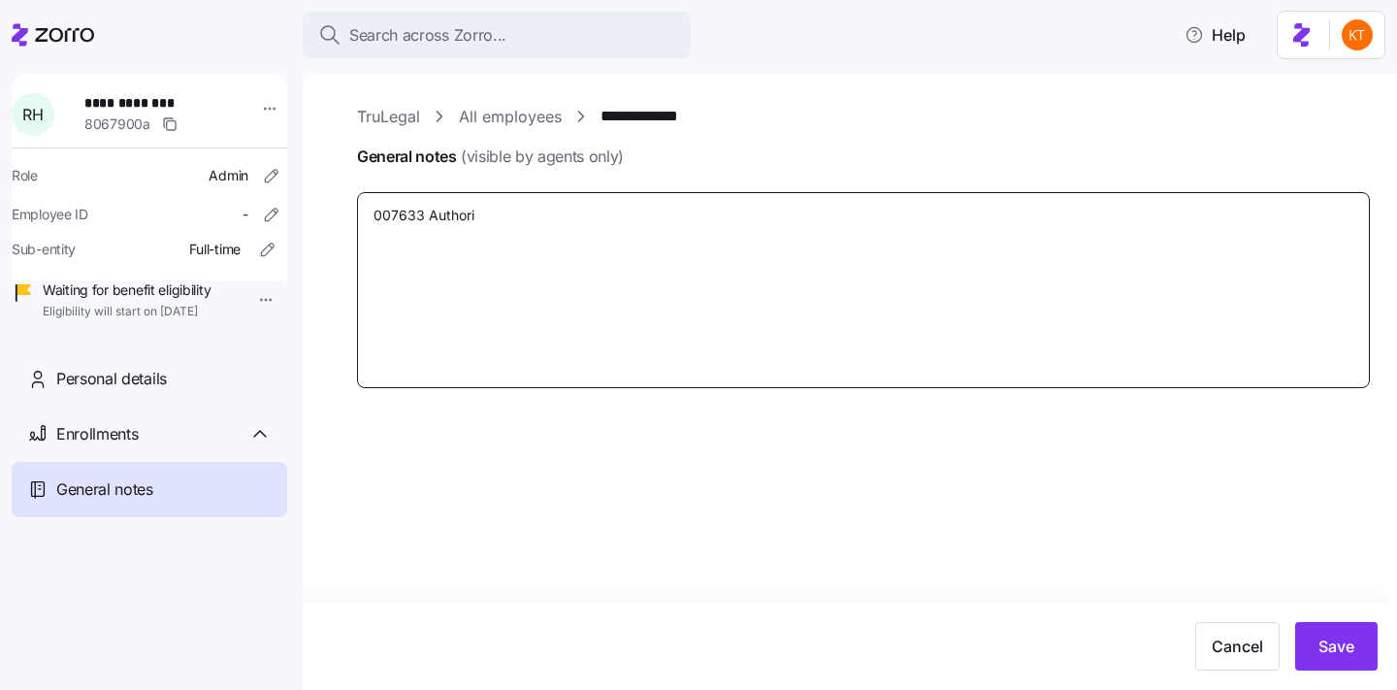
type textarea "007633 Authoriz"
type textarea "x"
type textarea "007633 Authoriza"
type textarea "x"
type textarea "007633 Authoriz"
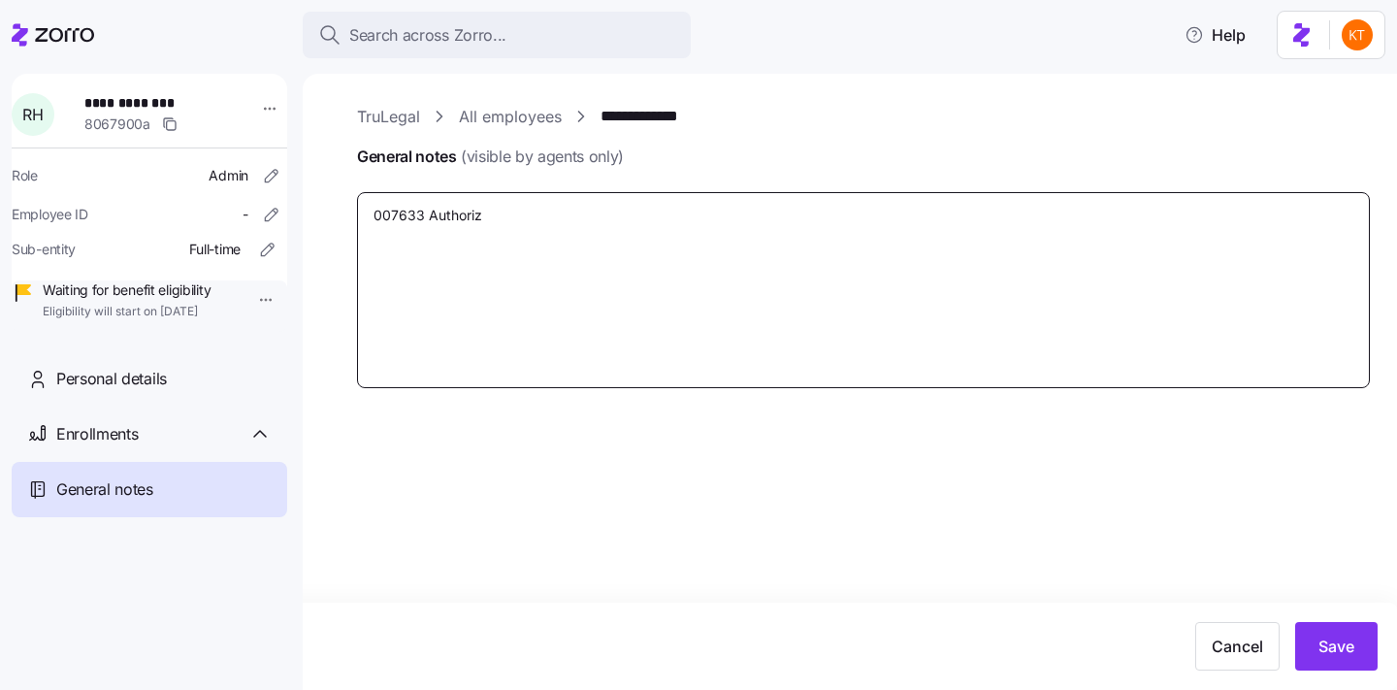
type textarea "x"
type textarea "007633 Authorizt"
type textarea "x"
type textarea "007633 Authorizta"
type textarea "x"
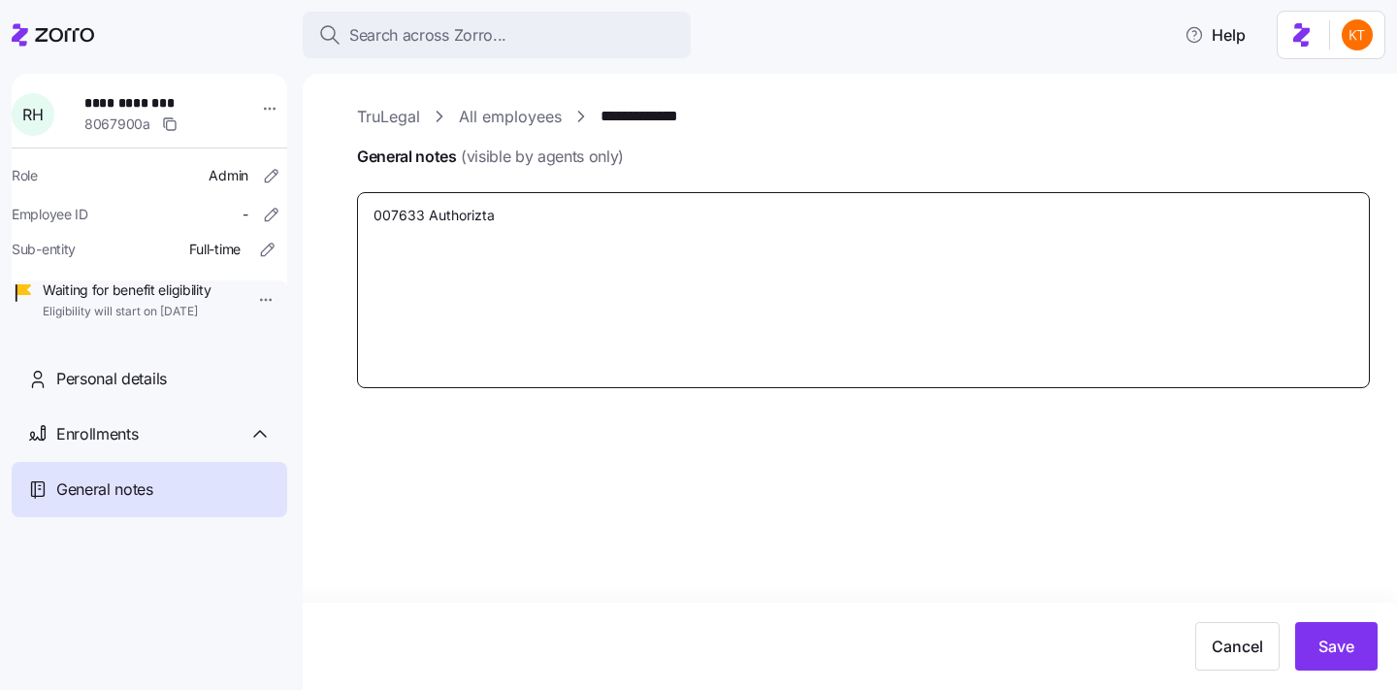
type textarea "007633 Authorizt"
type textarea "x"
type textarea "007633 Authoriz"
type textarea "x"
type textarea "007633 Authoriza"
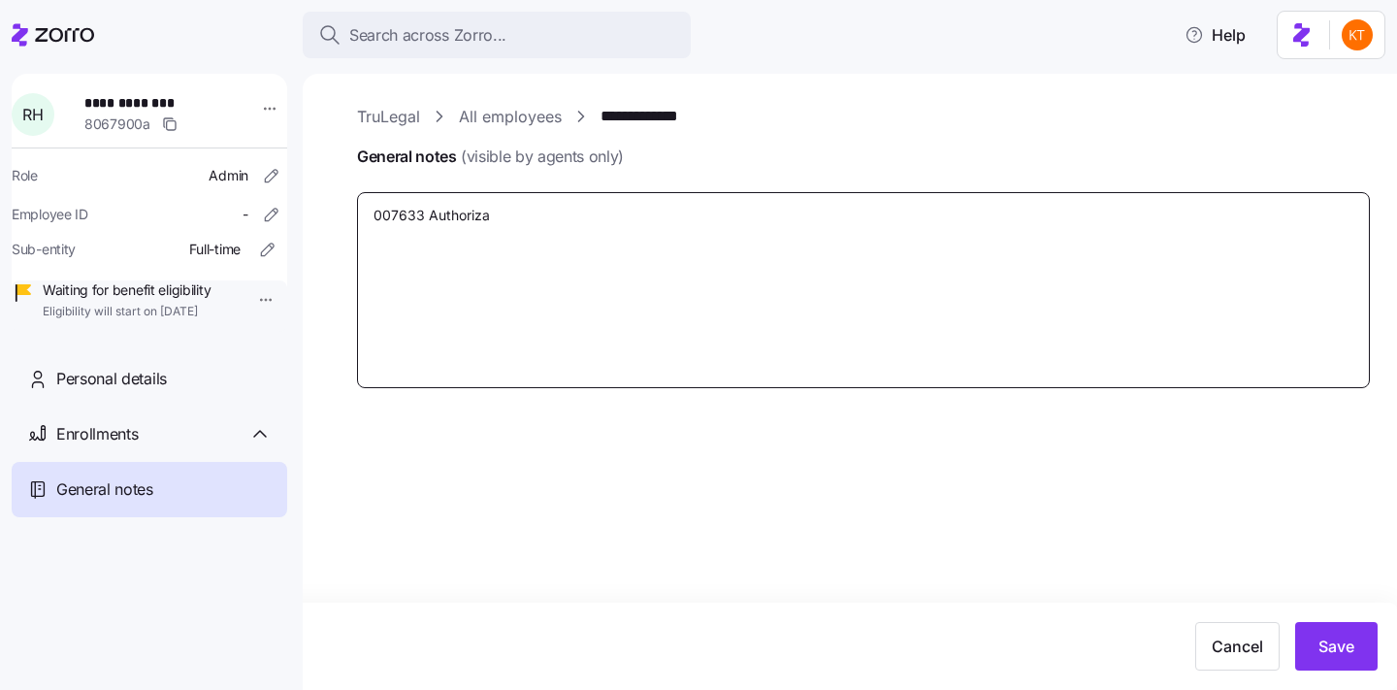
type textarea "x"
type textarea "007633 Authorizat"
type textarea "x"
type textarea "007633 Authorizati"
type textarea "x"
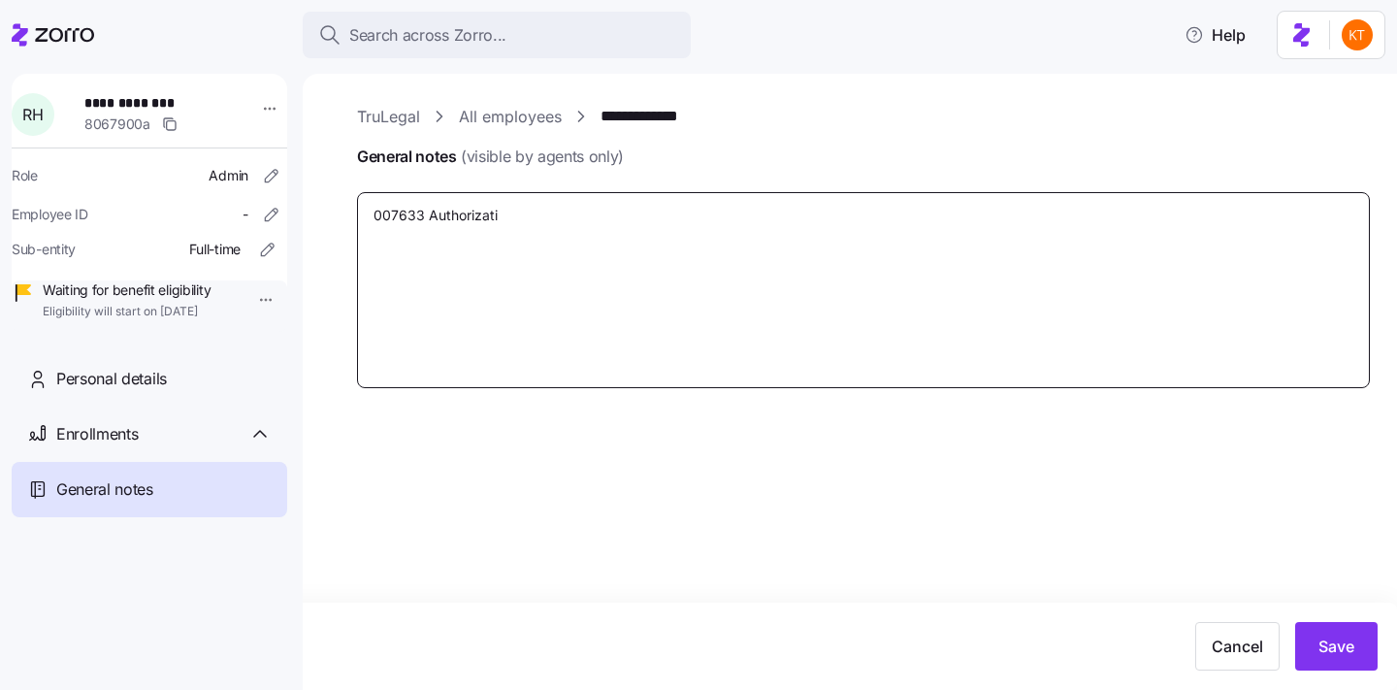
type textarea "007633 Authorizatio"
type textarea "x"
type textarea "007633 Authorization"
type textarea "x"
type textarea "007633 Authorization"
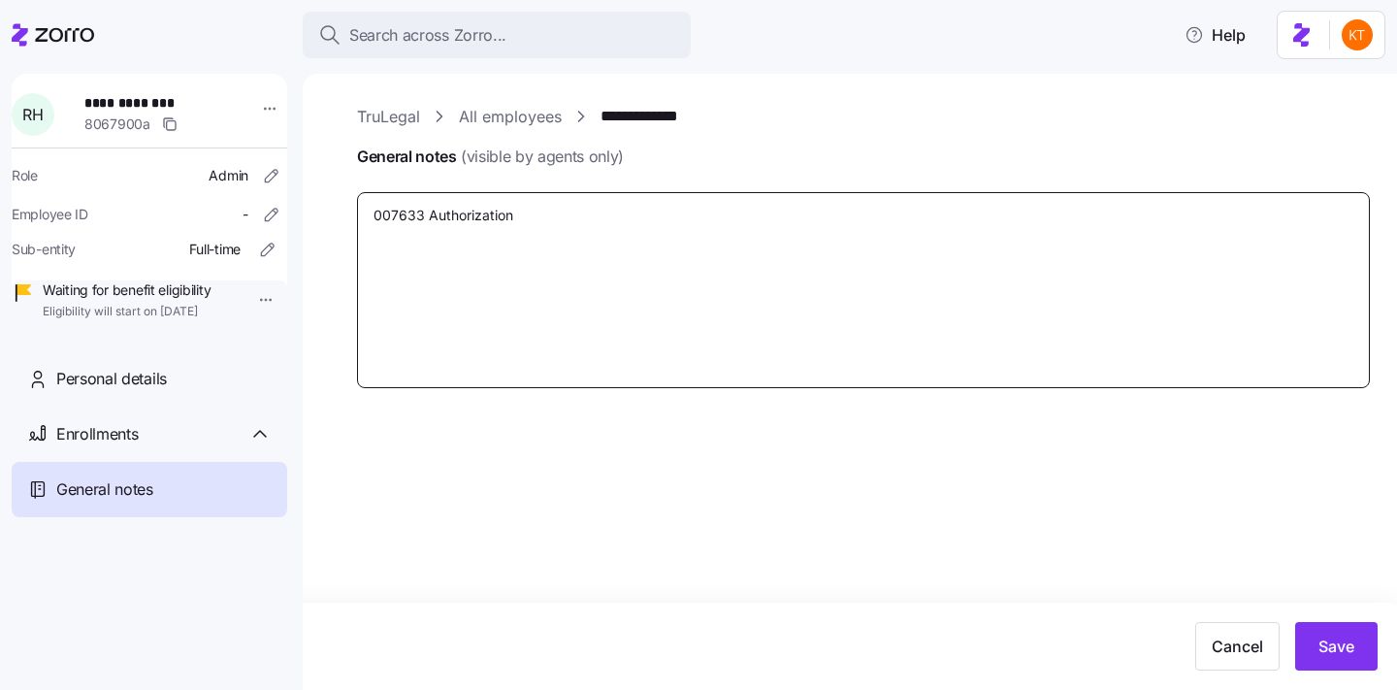
type textarea "x"
type textarea "007633 Authorization C"
type textarea "x"
type textarea "007633 Authorization Co"
type textarea "x"
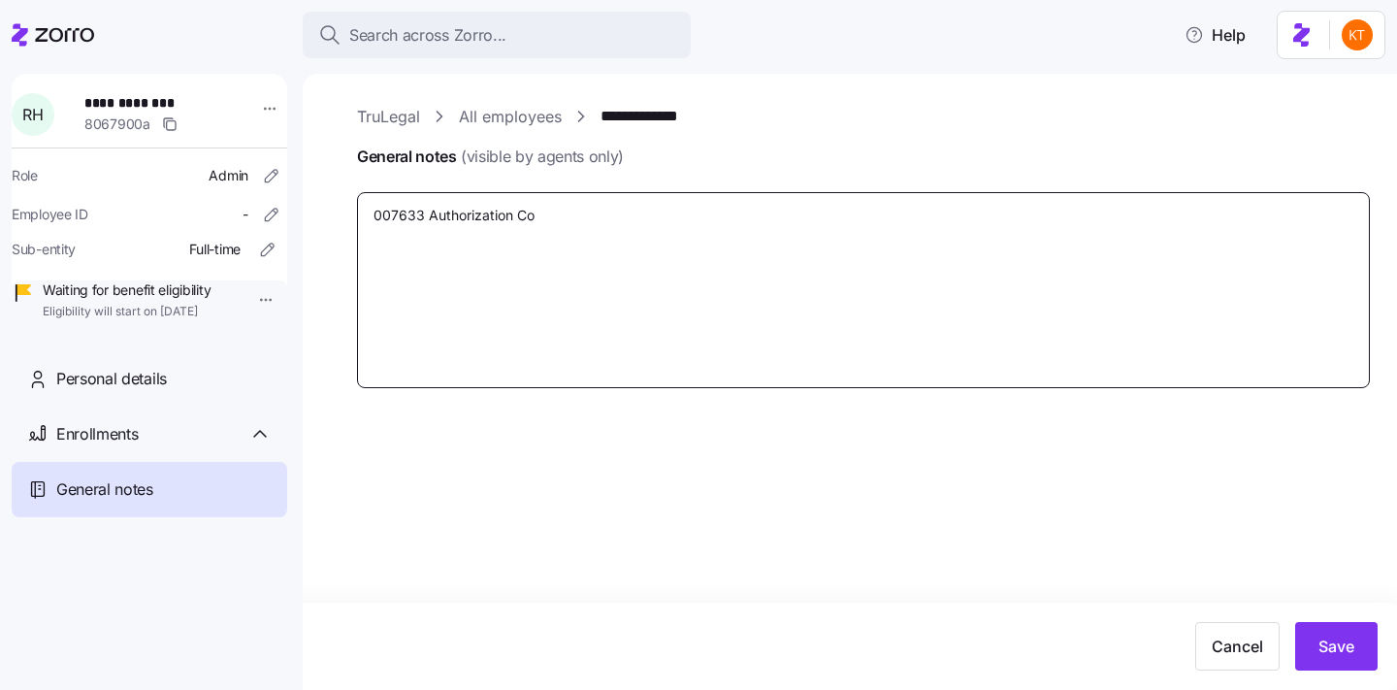
type textarea "007633 Authorization Cod"
type textarea "x"
type textarea "007633 Authorization Code"
type textarea "x"
type textarea "007633 Authorization Code"
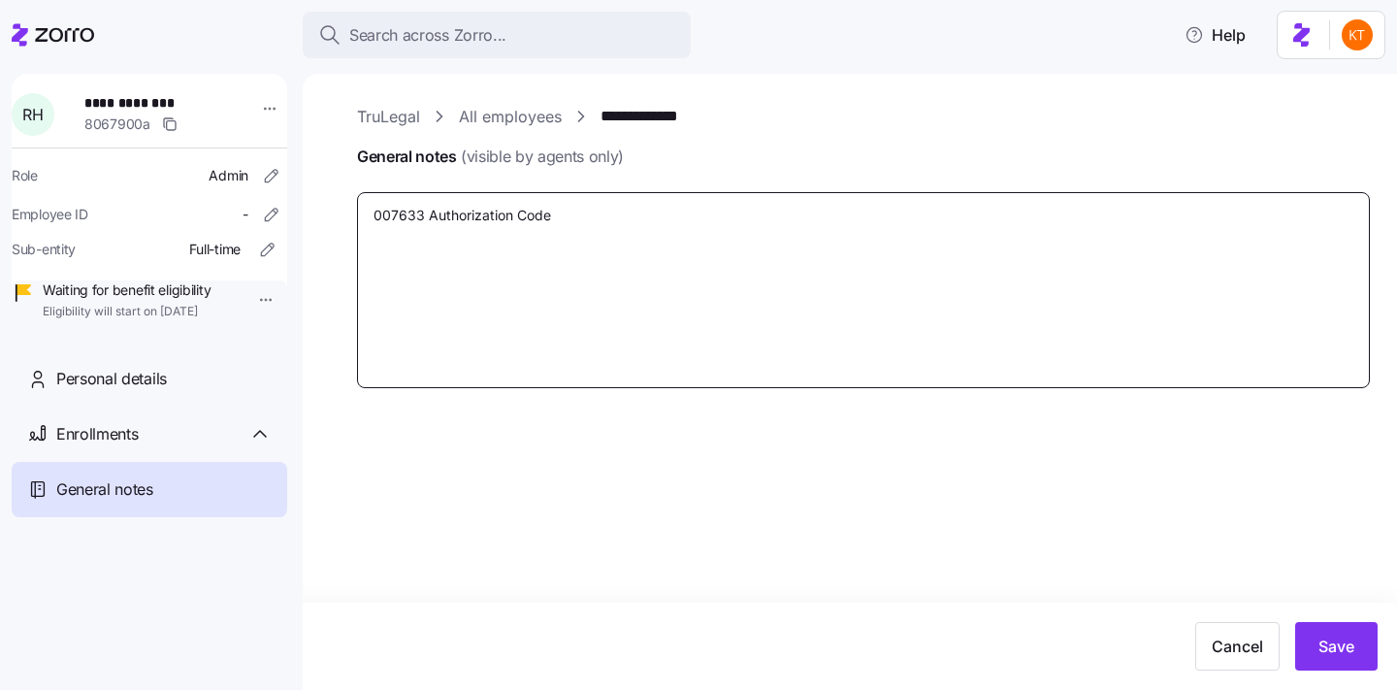
click at [427, 218] on textarea "007633 Authorization Code" at bounding box center [863, 290] width 1013 height 196
type textarea "x"
type textarea "007633 TAuthorization Code"
type textarea "x"
type textarea "007633 TrAuthorization Code"
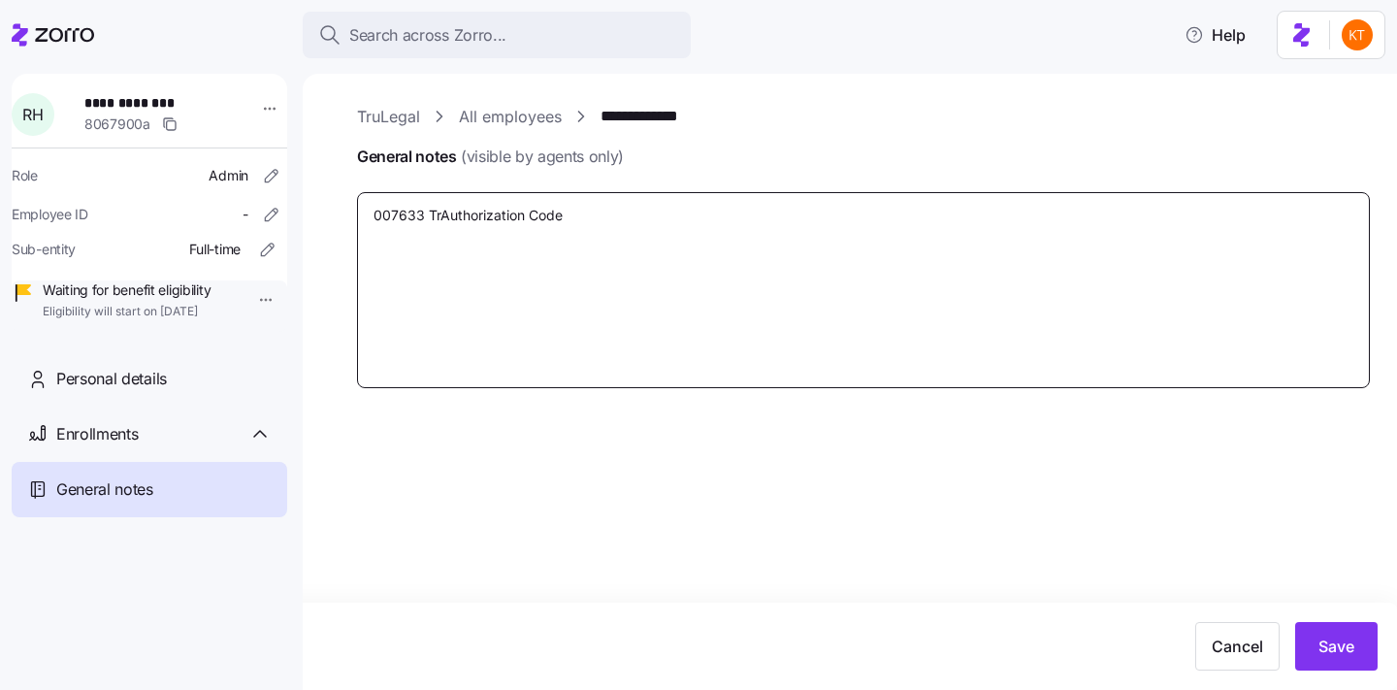
type textarea "x"
type textarea "007633 TraAuthorization Code"
type textarea "x"
type textarea "007633 TranAuthorization Code"
type textarea "x"
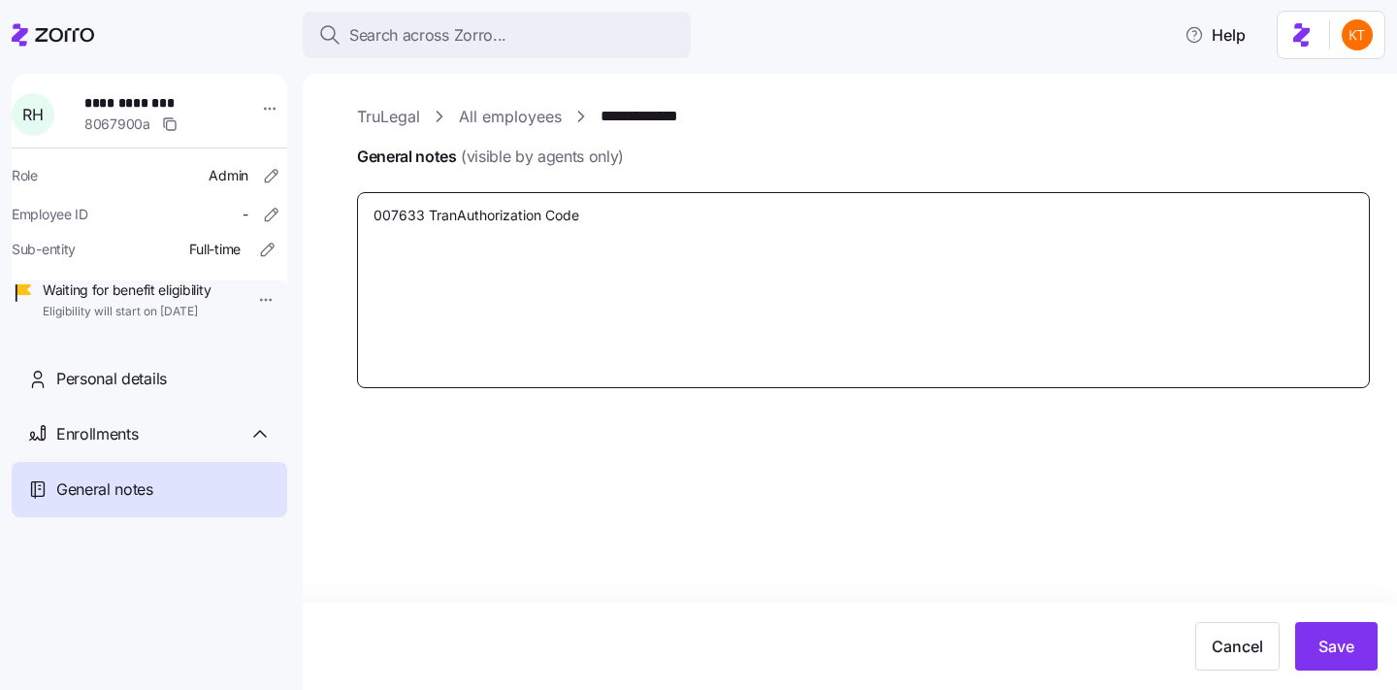
type textarea "007633 TransAuthorization Code"
type textarea "x"
type textarea "007633 TransaAuthorization Code"
type textarea "x"
type textarea "007633 TransacAuthorization Code"
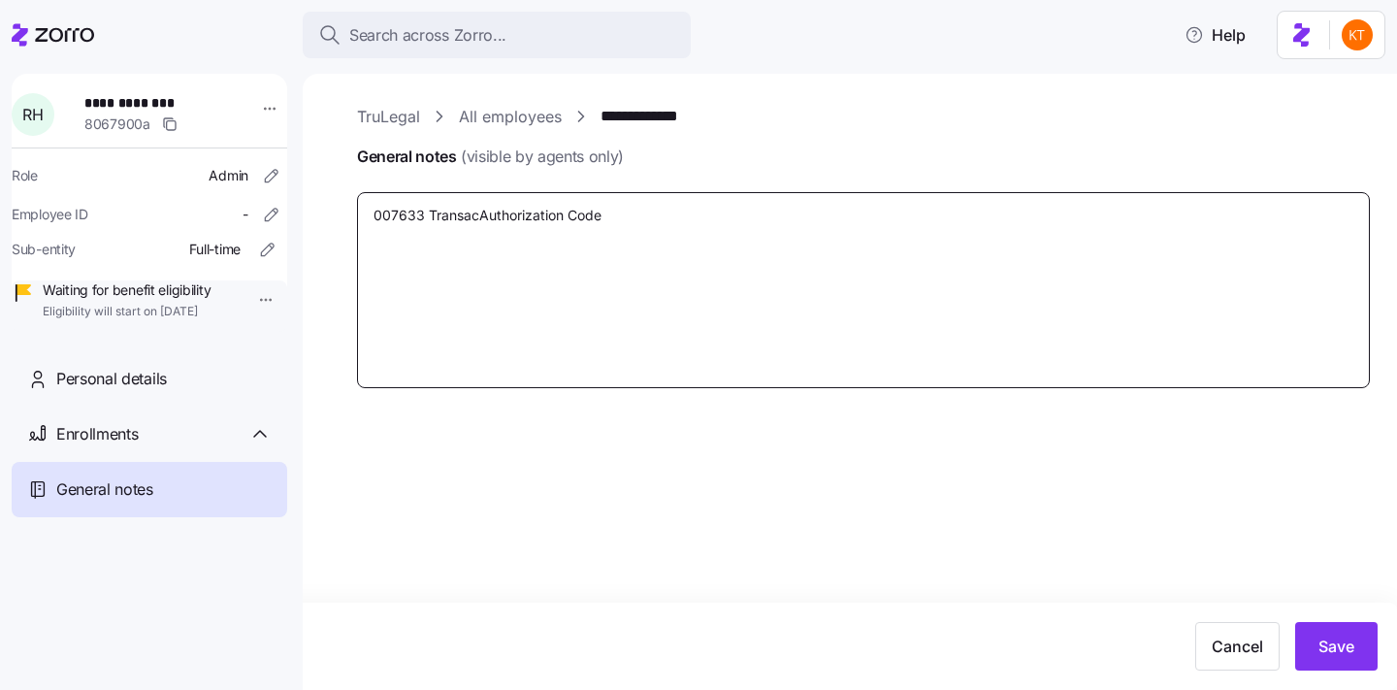
type textarea "x"
type textarea "007633 TransactAuthorization Code"
type textarea "x"
type textarea "007633 TransactiAuthorization Code"
type textarea "x"
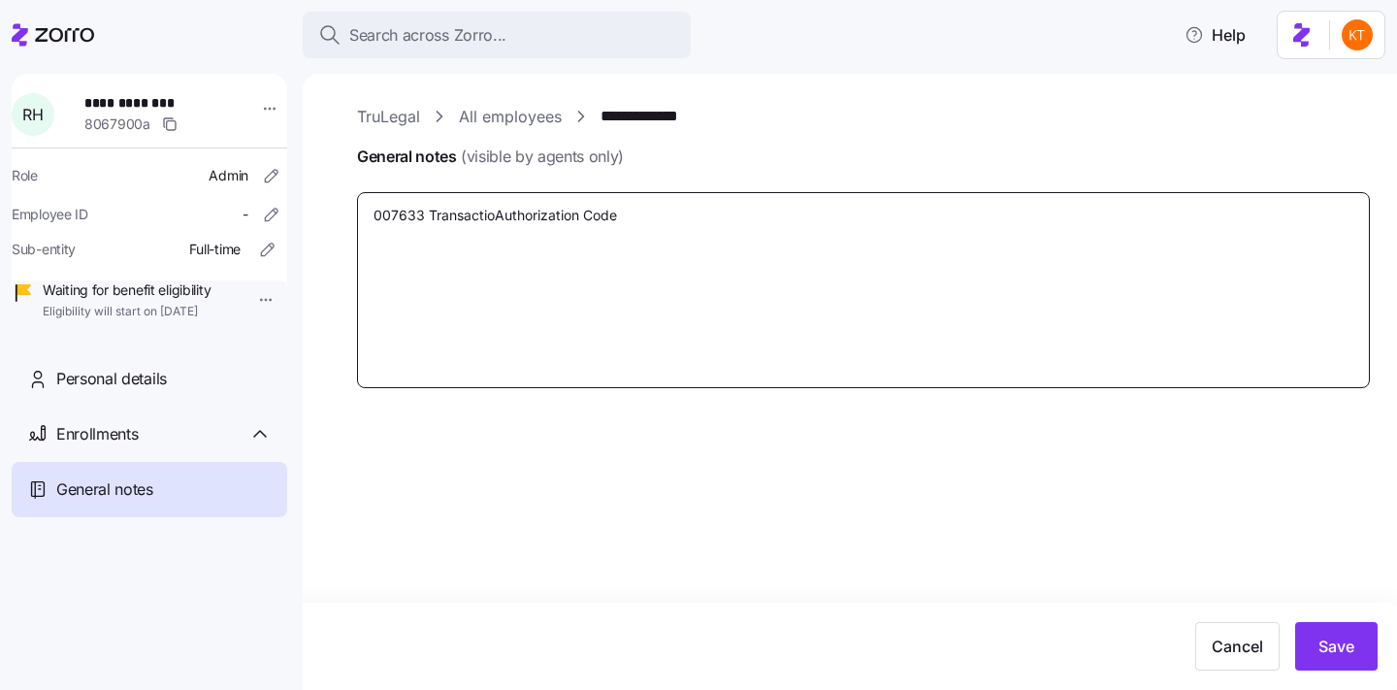
type textarea "007633 TransactionAuthorization Code"
type textarea "x"
type textarea "007633 Transaction Authorization Code"
click at [637, 221] on textarea "007633 Transaction Authorization Code" at bounding box center [863, 290] width 1013 height 196
type textarea "x"
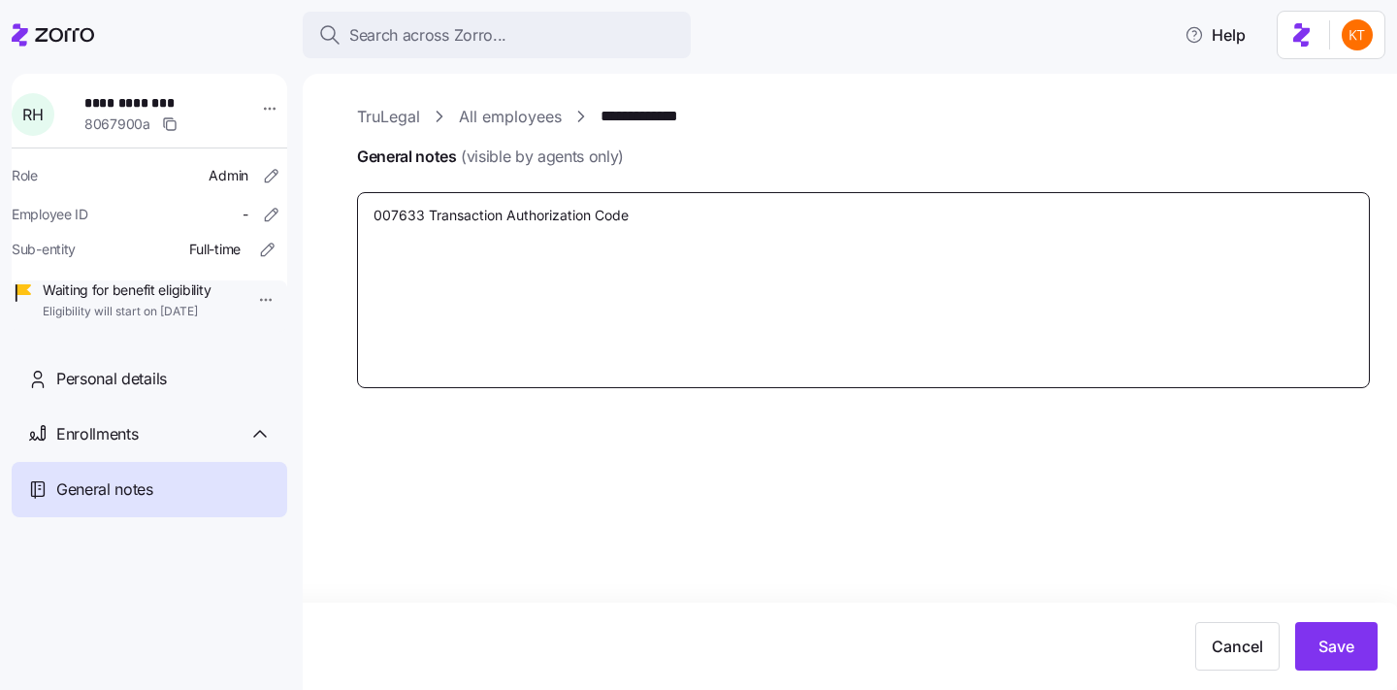
type textarea "007633 Transaction Authorization Code"
type textarea "x"
type textarea "007633 Transaction Authorization Code f"
type textarea "x"
type textarea "007633 Transaction Authorization Code"
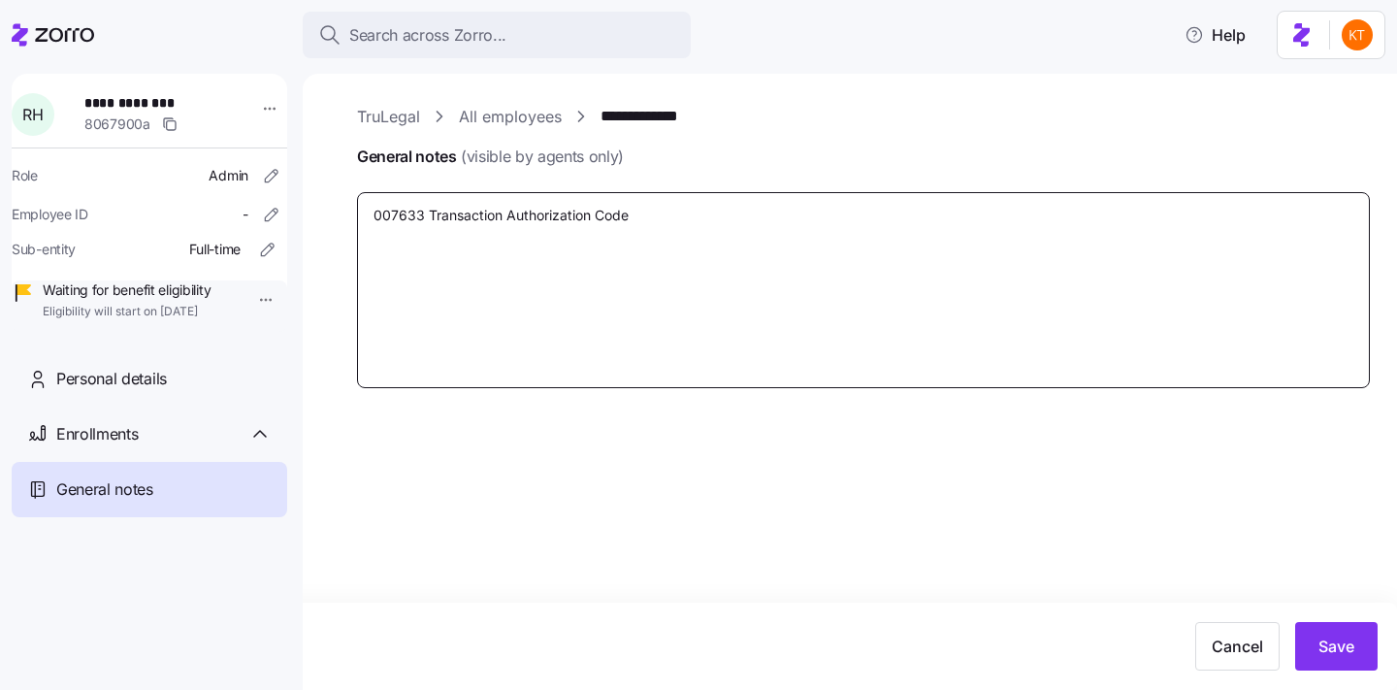
type textarea "x"
type textarea "007633 Transaction Authorization Code"
type textarea "x"
type textarea "007633 Transaction Authorization Code f"
type textarea "x"
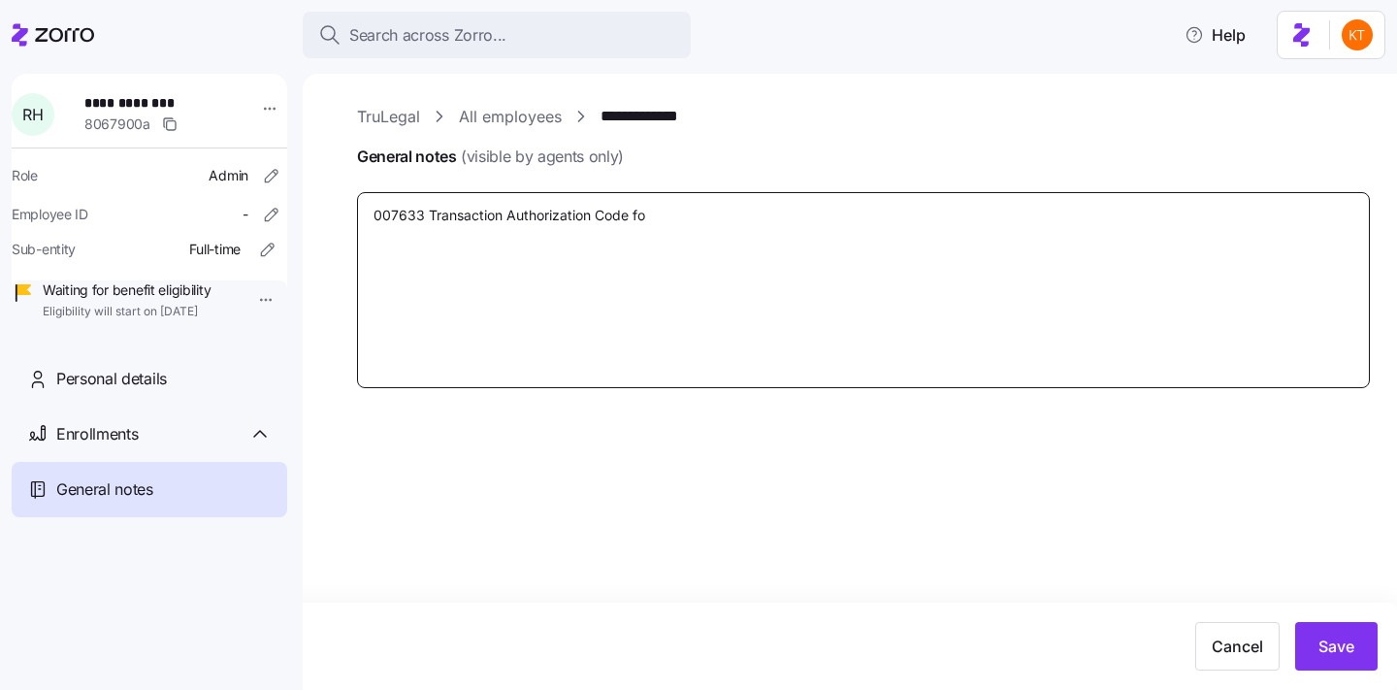
type textarea "007633 Transaction Authorization Code for"
type textarea "x"
type textarea "007633 Transaction Authorization Code for"
type textarea "x"
type textarea "007633 Transaction Authorization Code for t"
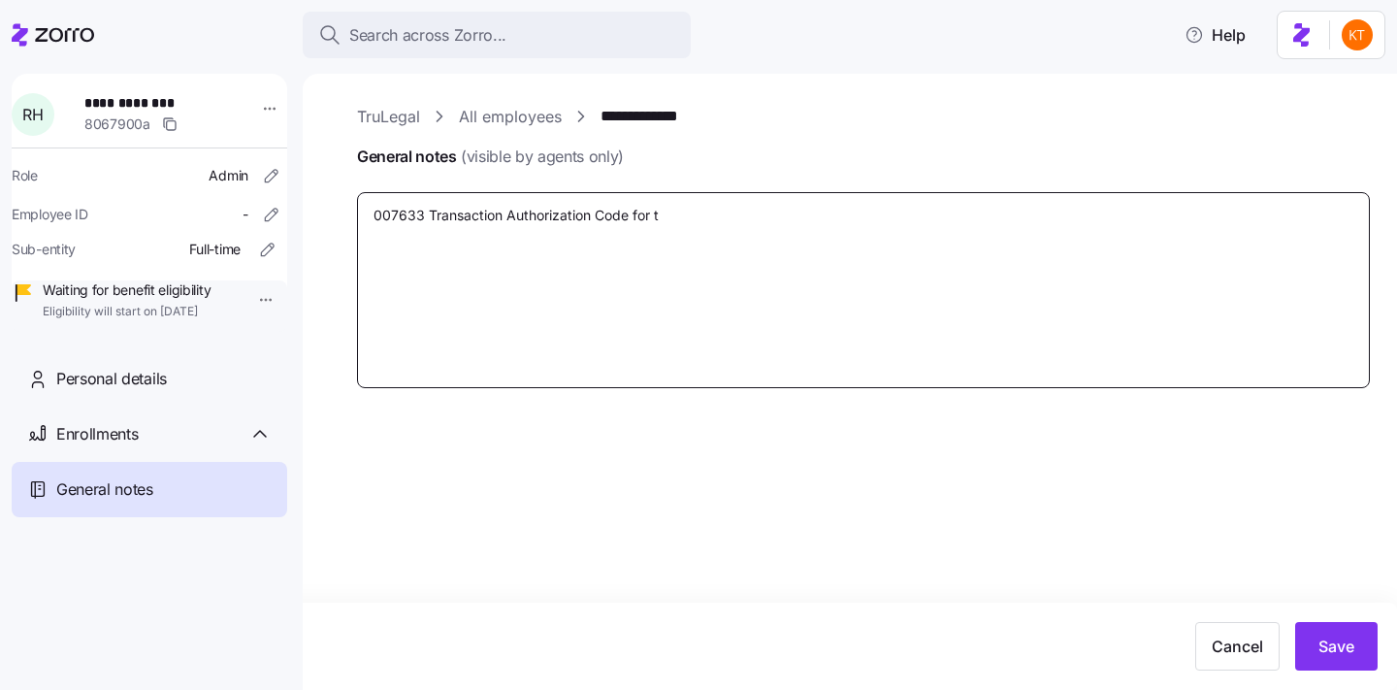
type textarea "x"
type textarea "007633 Transaction Authorization Code for th"
type textarea "x"
type textarea "007633 Transaction Authorization Code for the"
type textarea "x"
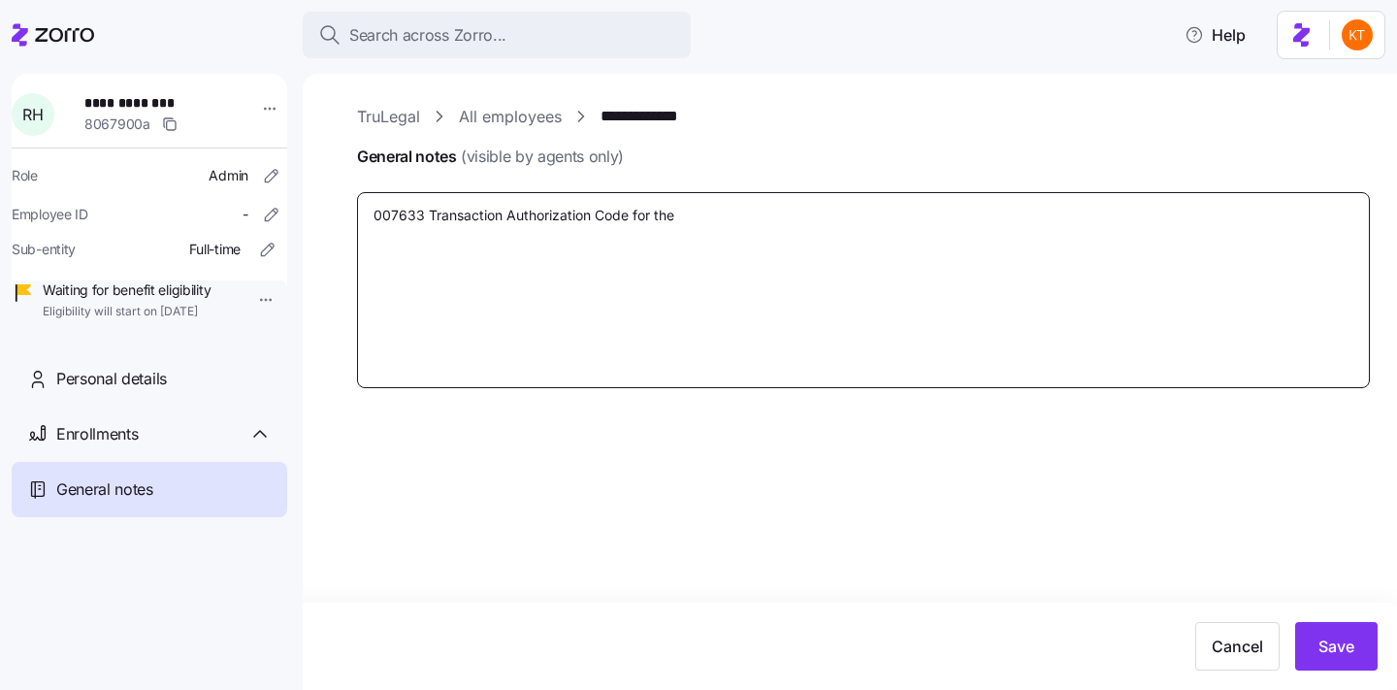
type textarea "007633 Transaction Authorization Code for the"
type textarea "x"
type textarea "007633 Transaction Authorization Code for the B"
type textarea "x"
type textarea "007633 Transaction Authorization Code for the Bi"
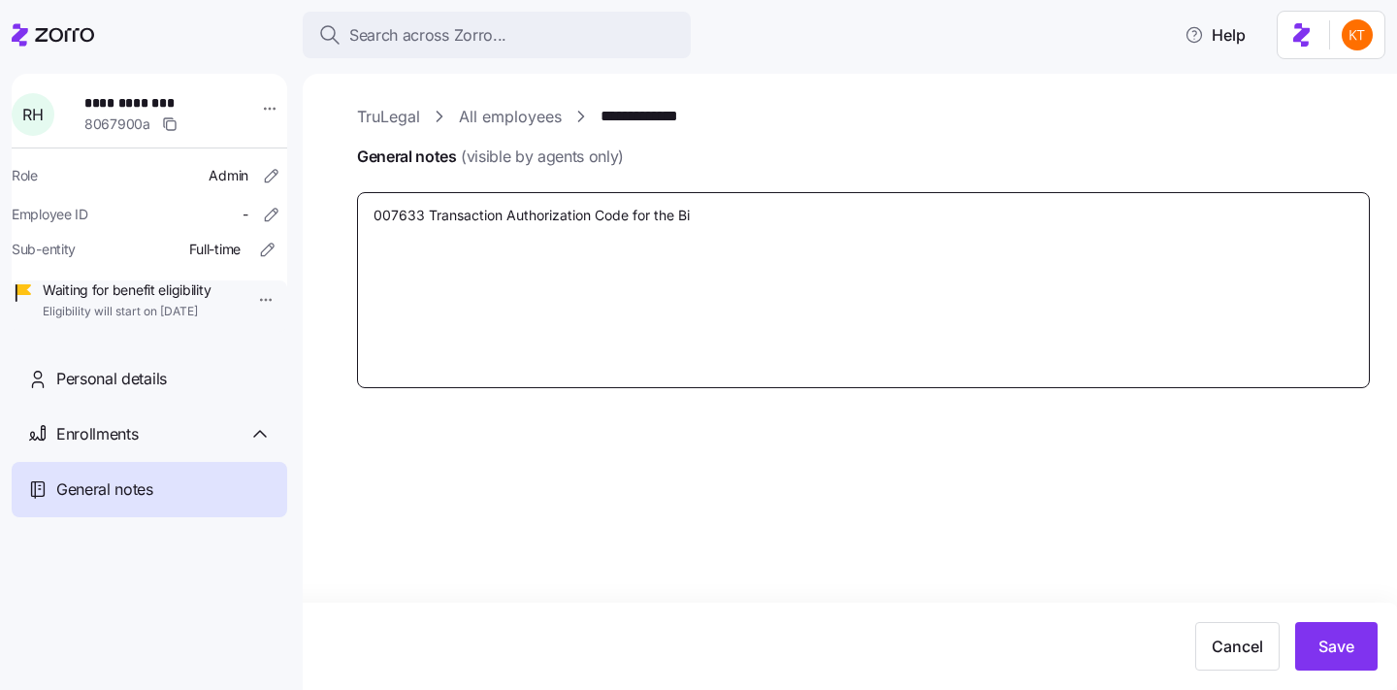
type textarea "x"
type textarea "007633 Transaction Authorization Code for the Bind"
type textarea "x"
type textarea "007633 Transaction Authorization Code for the Binde"
type textarea "x"
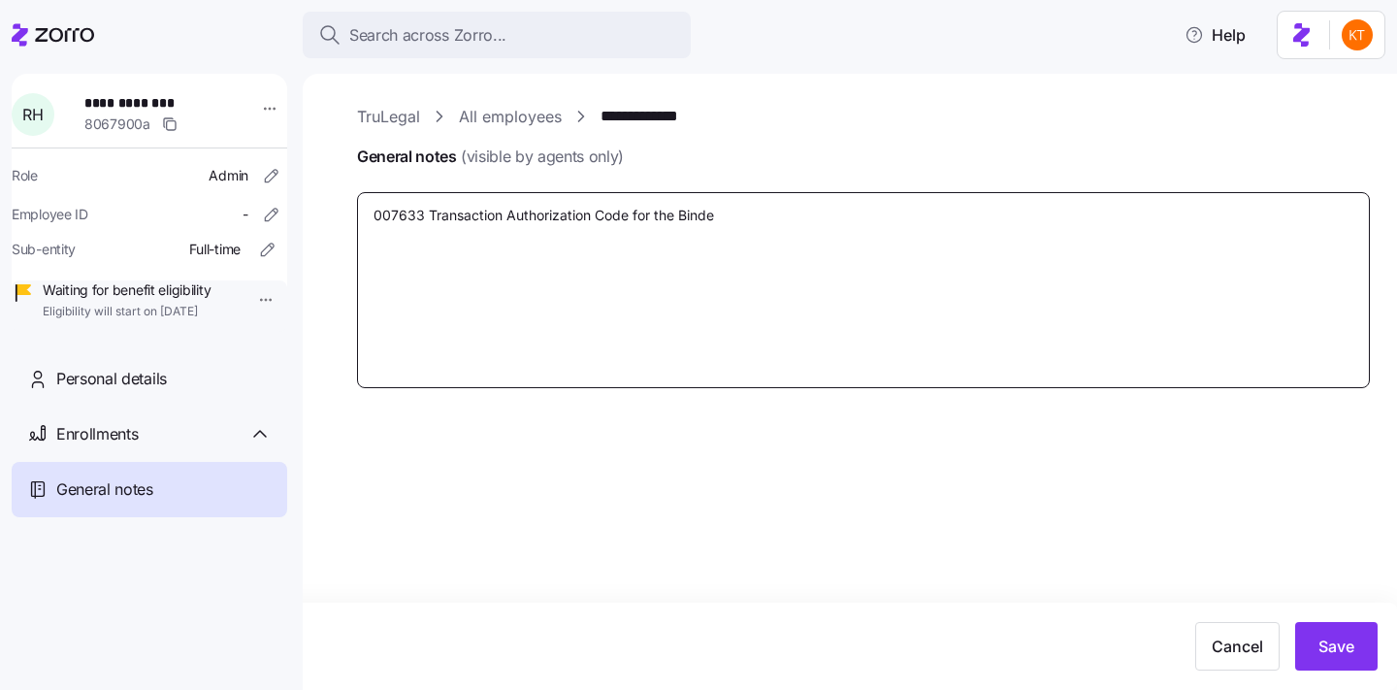
type textarea "007633 Transaction Authorization Code for the Binder"
type textarea "x"
type textarea "007633 Transaction Authorization Code for the Binder"
type textarea "x"
type textarea "007633 Transaction Authorization Code for the Binder P"
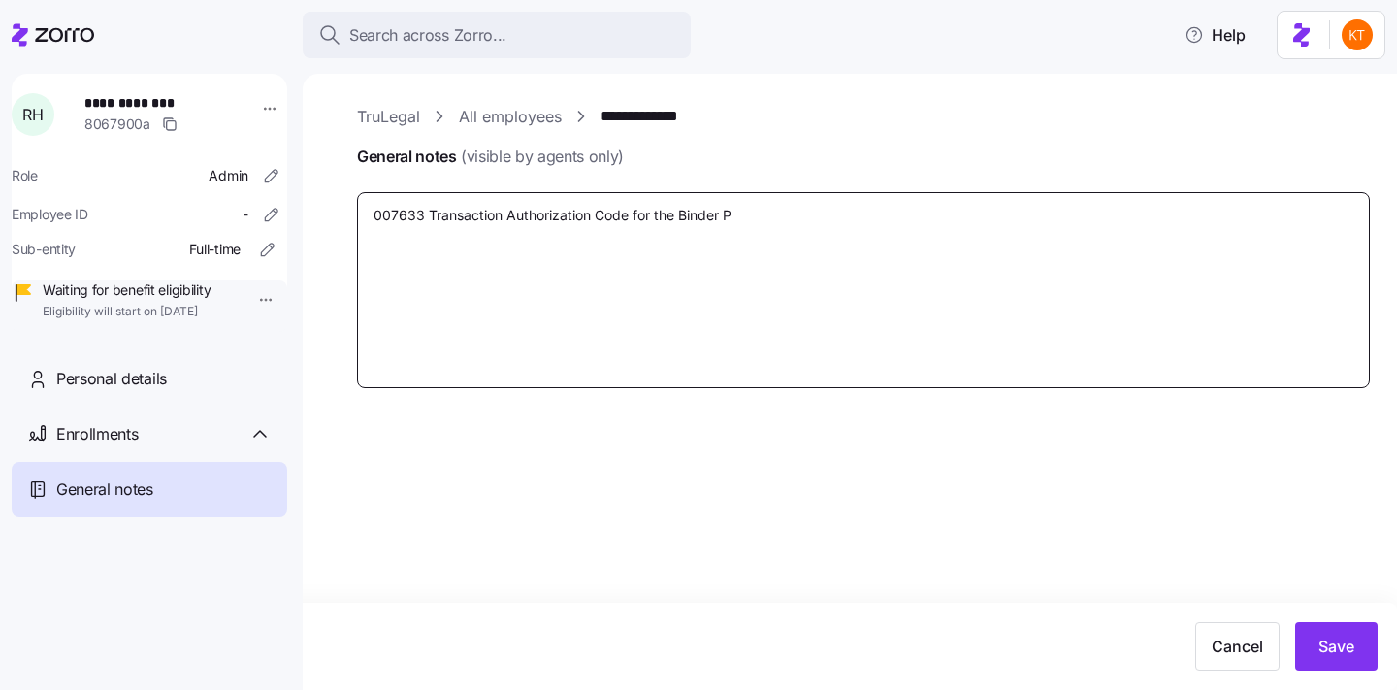
type textarea "x"
type textarea "007633 Transaction Authorization Code for the Binder Pa"
type textarea "x"
type textarea "007633 Transaction Authorization Code for the Binder Paym"
type textarea "x"
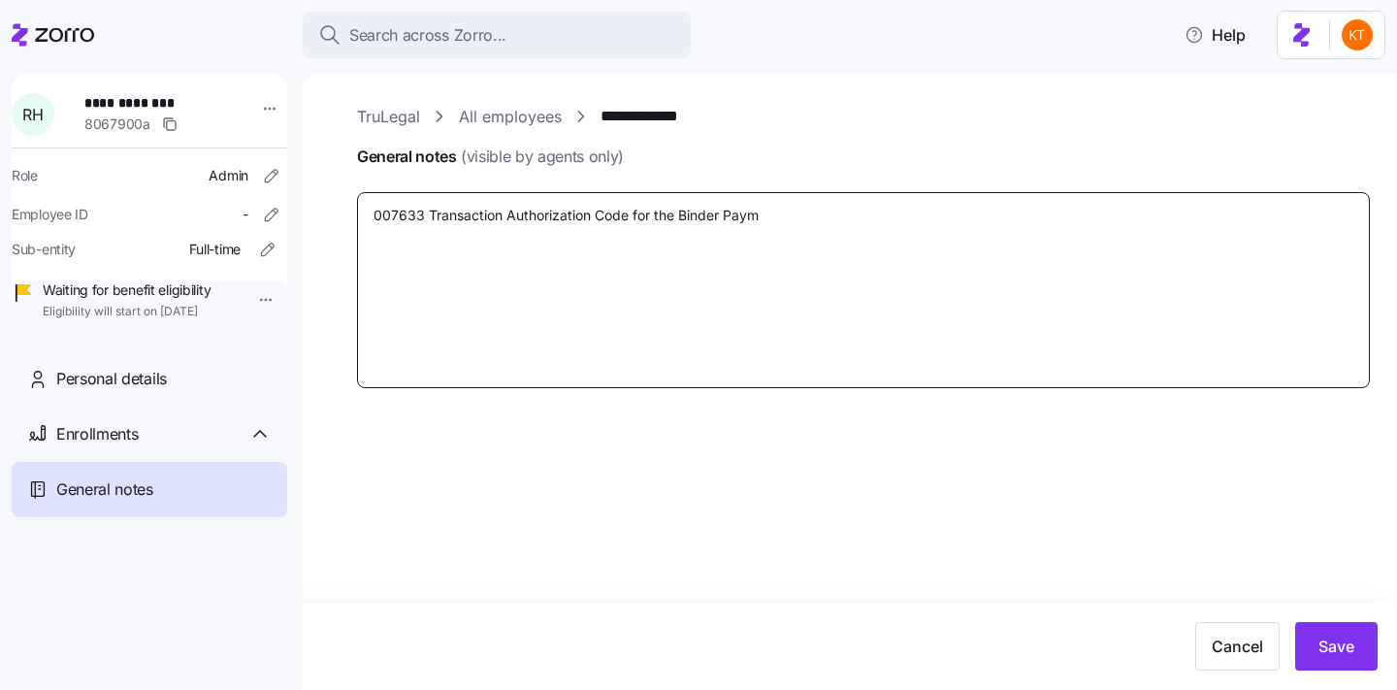
type textarea "007633 Transaction Authorization Code for the Binder Payme"
type textarea "x"
type textarea "007633 Transaction Authorization Code for the Binder Paymen"
type textarea "x"
type textarea "007633 Transaction Authorization Code for the Binder Payment"
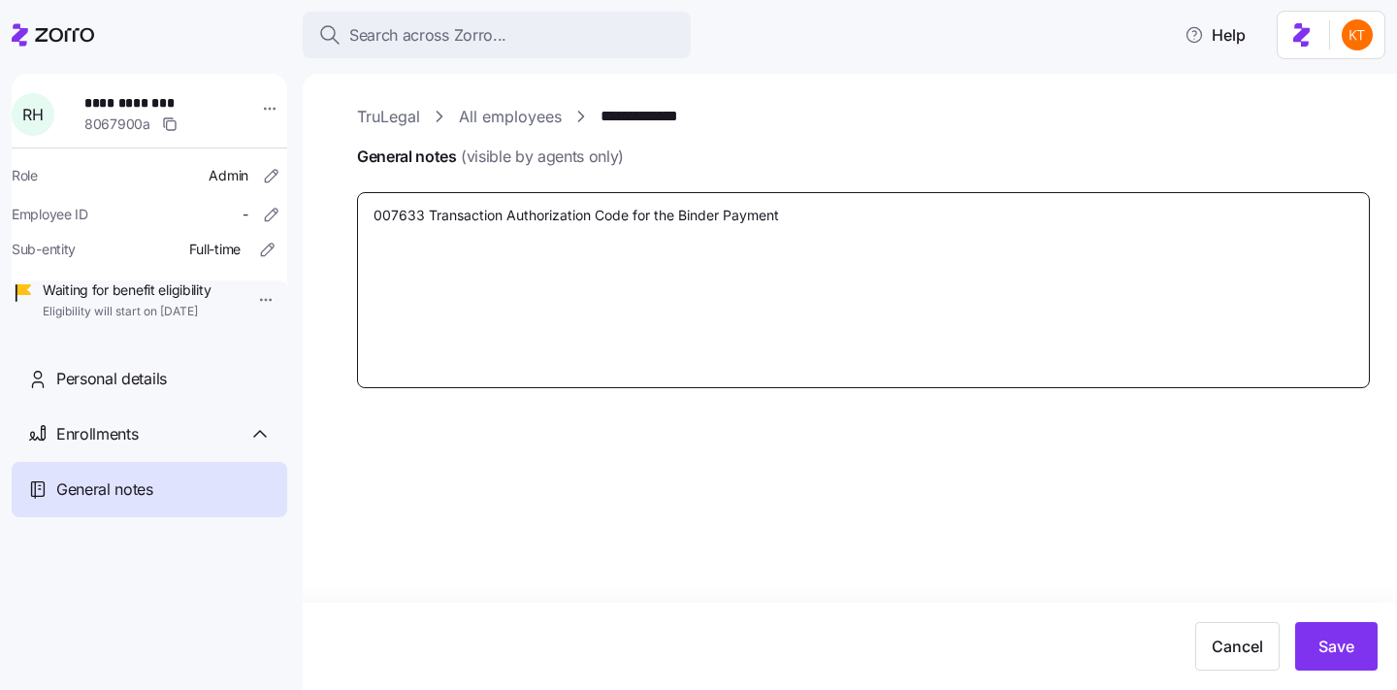
type textarea "x"
type textarea "007633 Transaction Authorization Code for the Binder Payment."
type textarea "x"
type textarea "007633 Transaction Authorization Code for the Binder Payment."
type textarea "x"
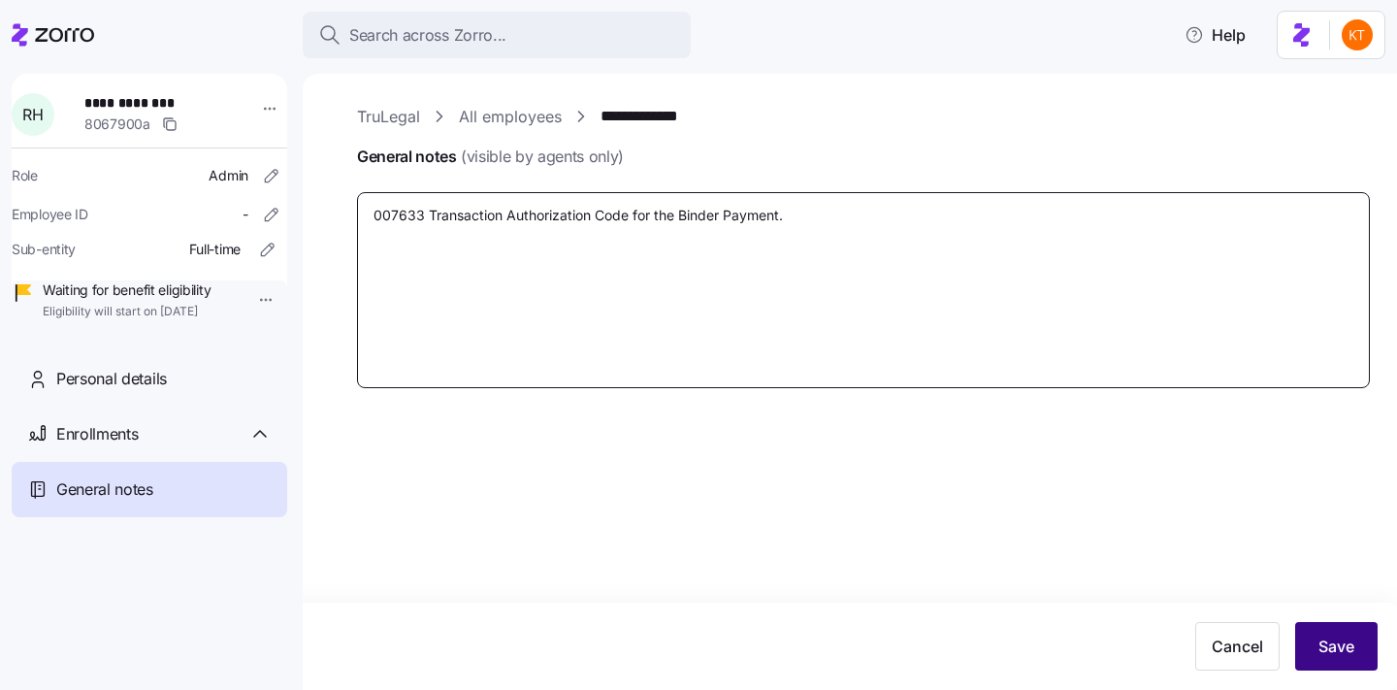
type textarea "007633 Transaction Authorization Code for the Binder Payment."
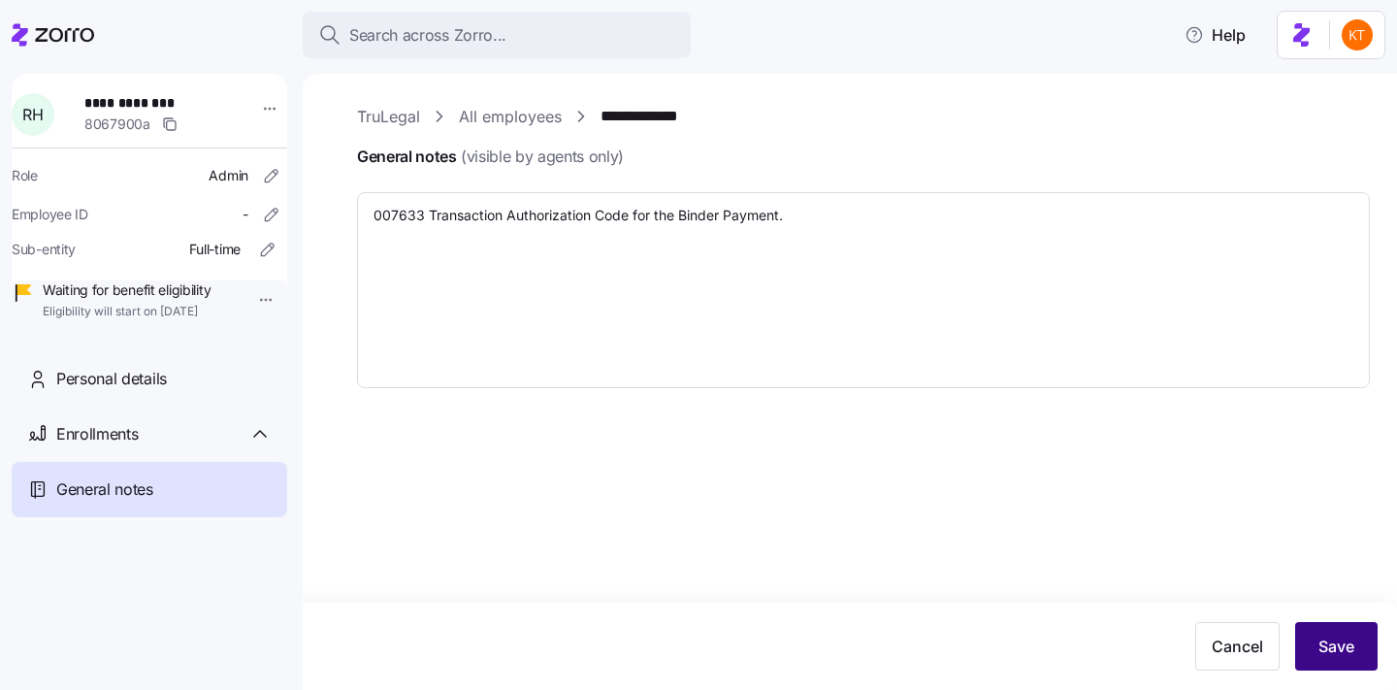
click at [1376, 655] on button "Save" at bounding box center [1336, 646] width 82 height 49
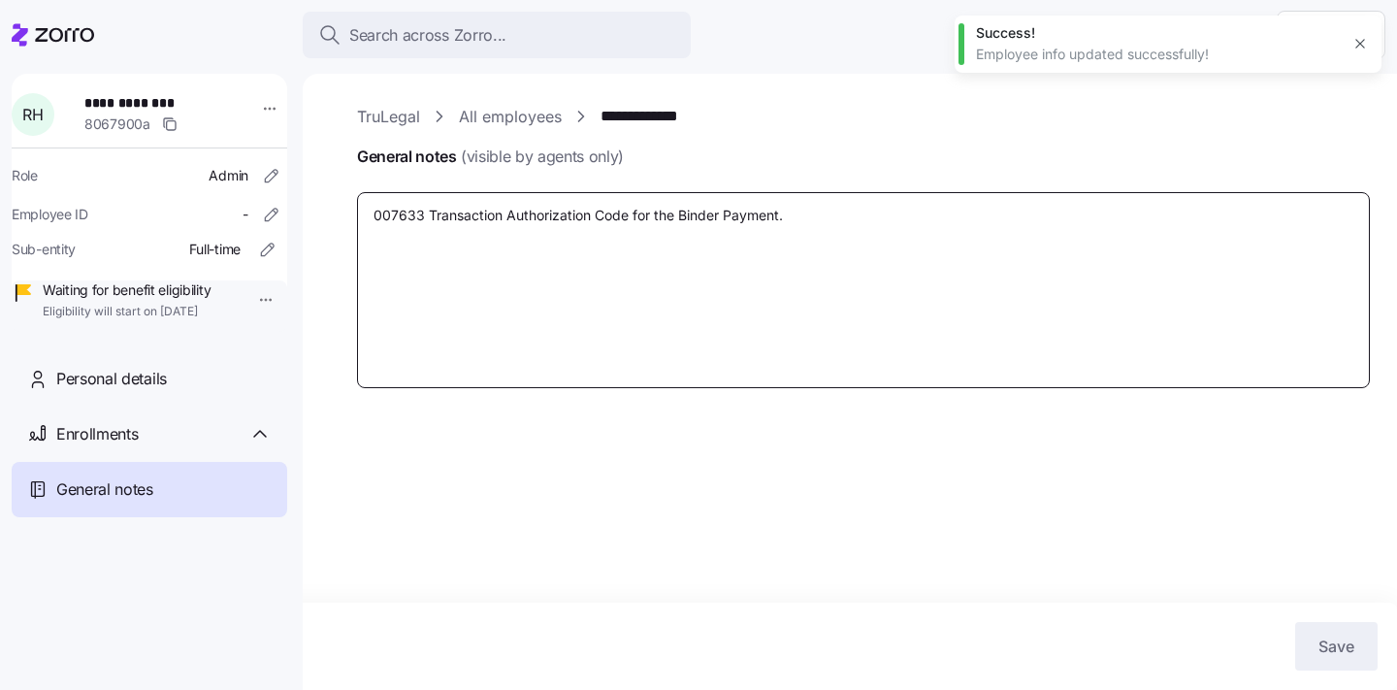
click at [491, 248] on textarea "007633 Transaction Authorization Code for the Binder Payment." at bounding box center [863, 290] width 1013 height 196
type textarea "x"
type textarea "007633 Transaction Authorization Code for the Binder Payment."
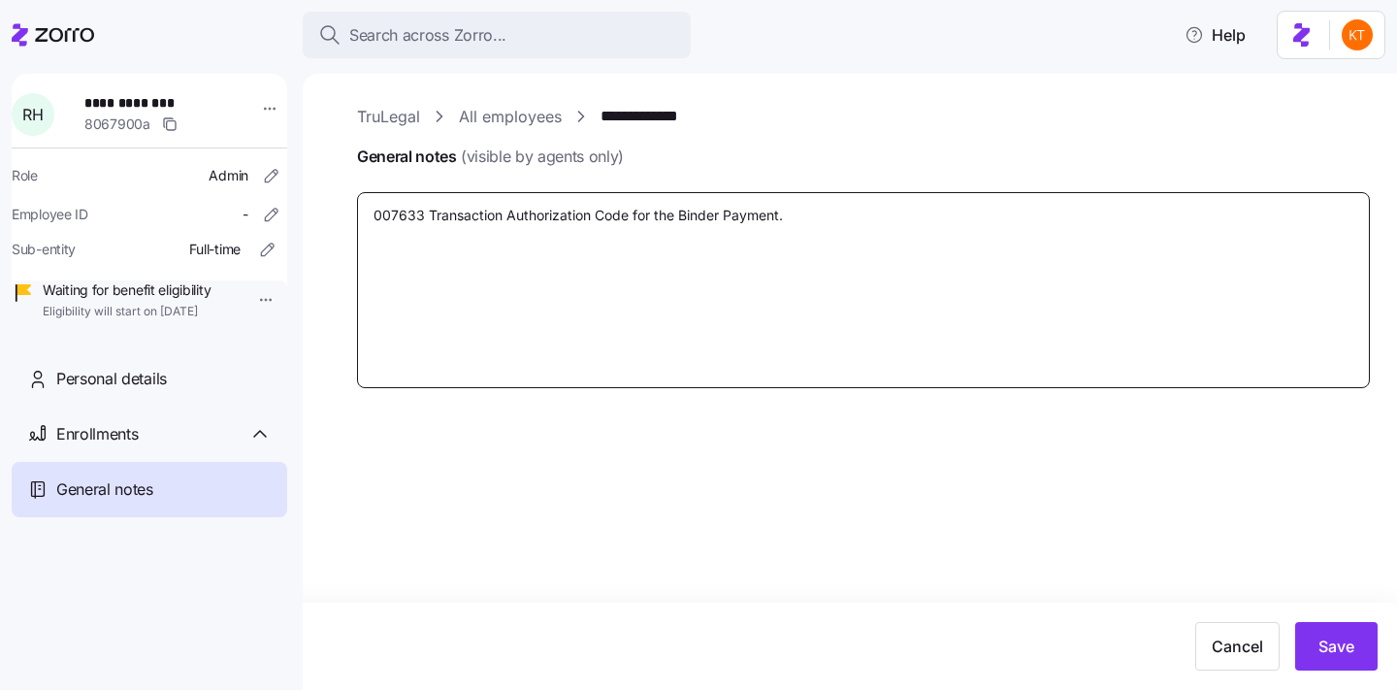
type textarea "x"
click at [1011, 239] on textarea "007633 Transaction Authorization Code for the Binder Payment." at bounding box center [863, 290] width 1013 height 196
type textarea "007633 Transaction Authorization Code for the Binder Payment."
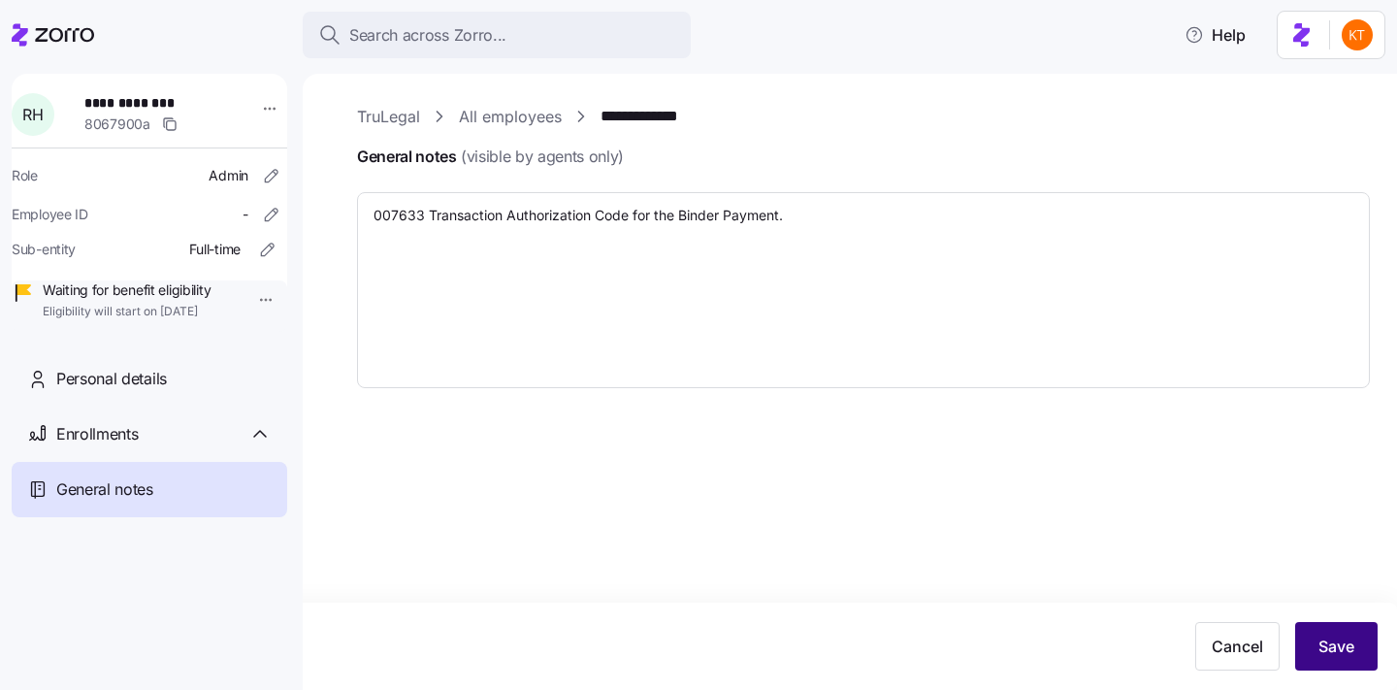
click at [1340, 641] on span "Save" at bounding box center [1336, 645] width 36 height 23
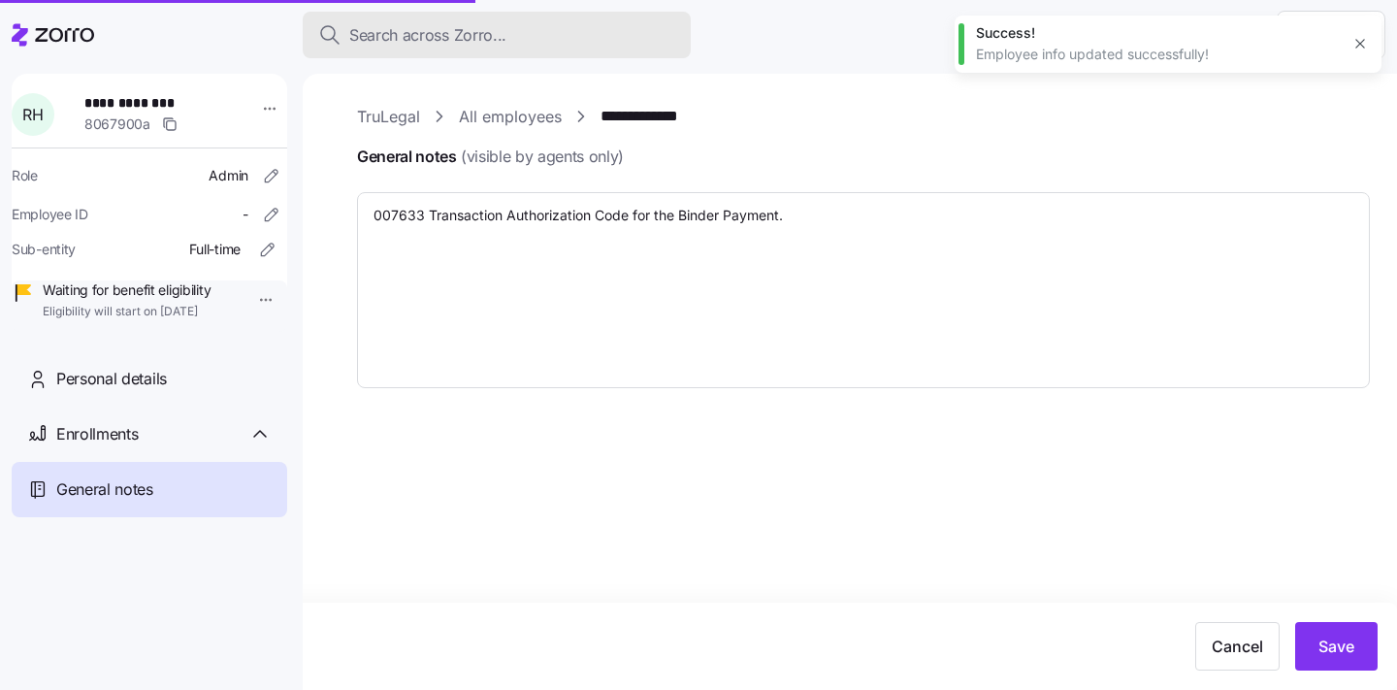
type textarea "x"
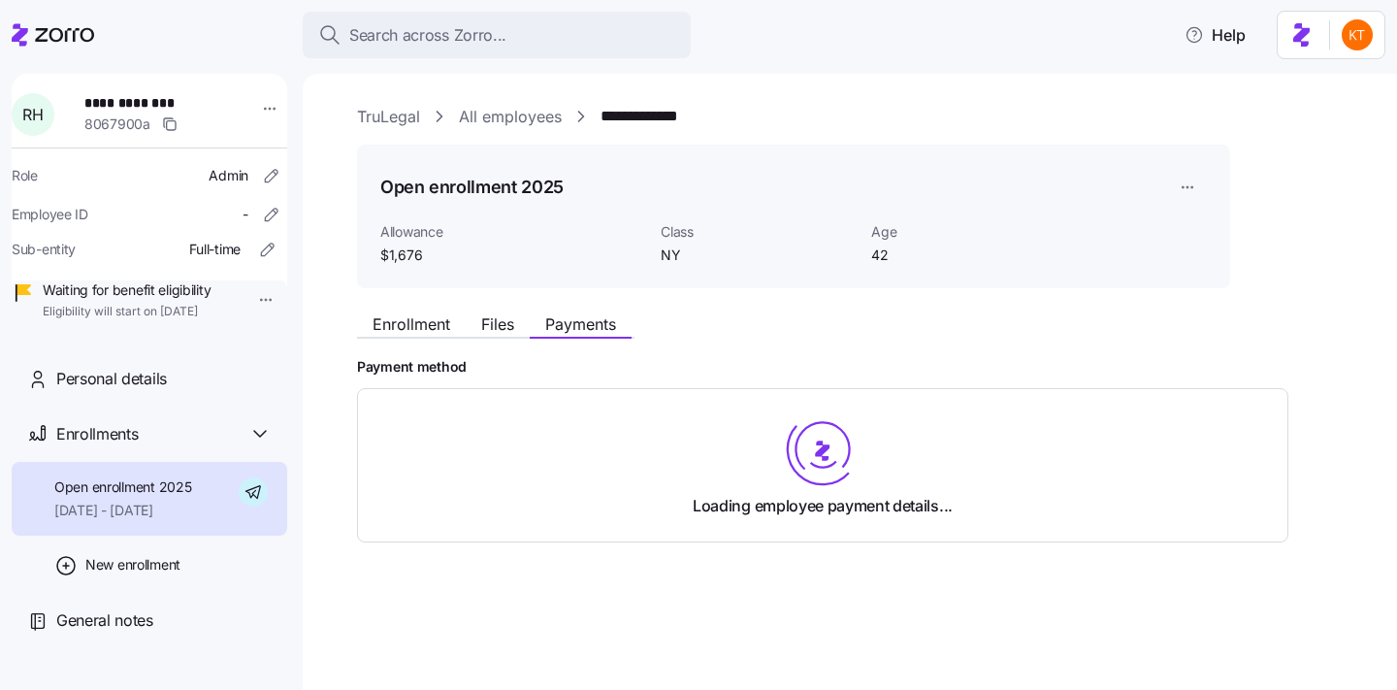
click at [150, 107] on span "**********" at bounding box center [152, 102] width 136 height 19
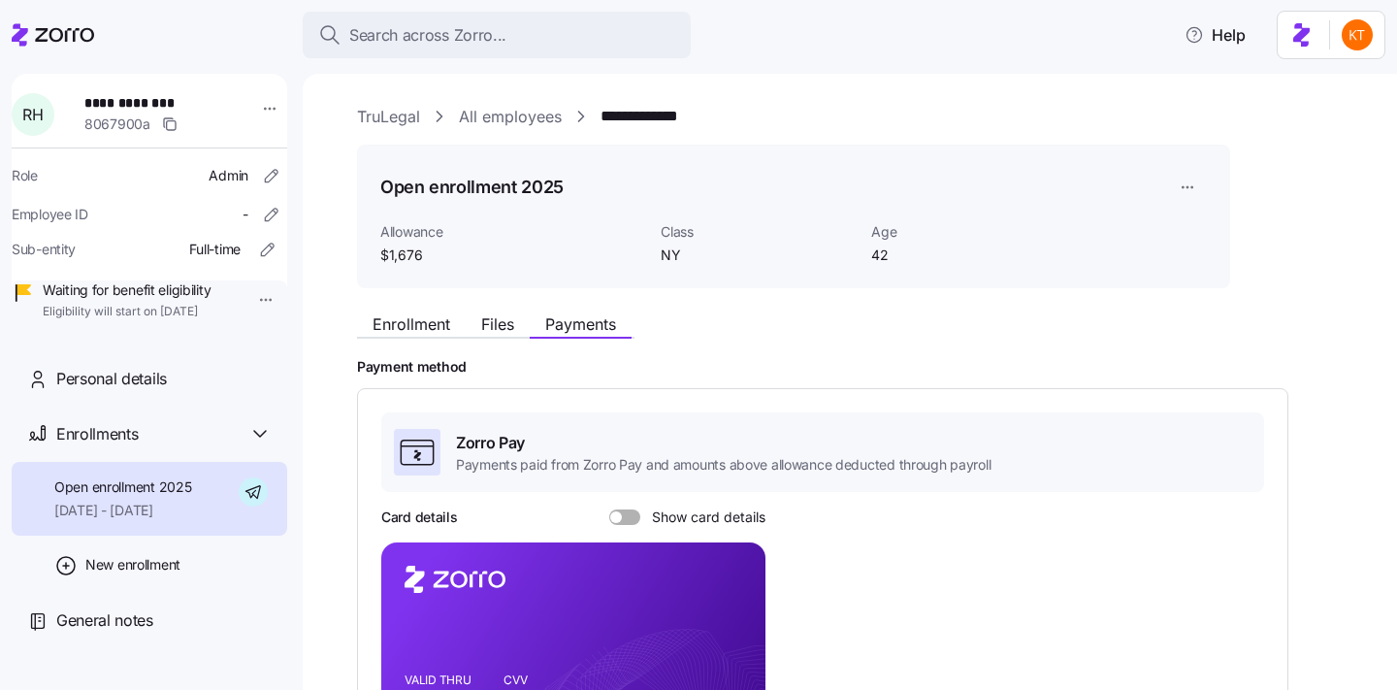
click at [391, 327] on span "Enrollment" at bounding box center [412, 324] width 78 height 16
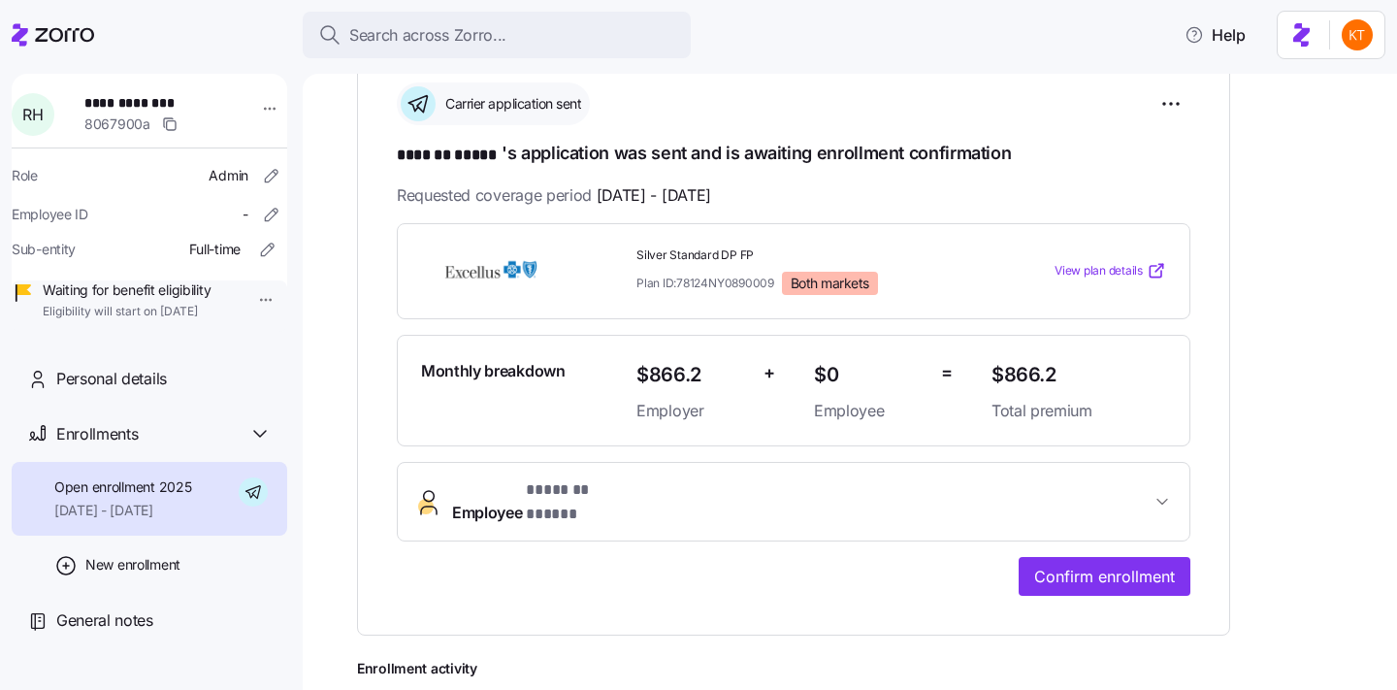
scroll to position [300, 0]
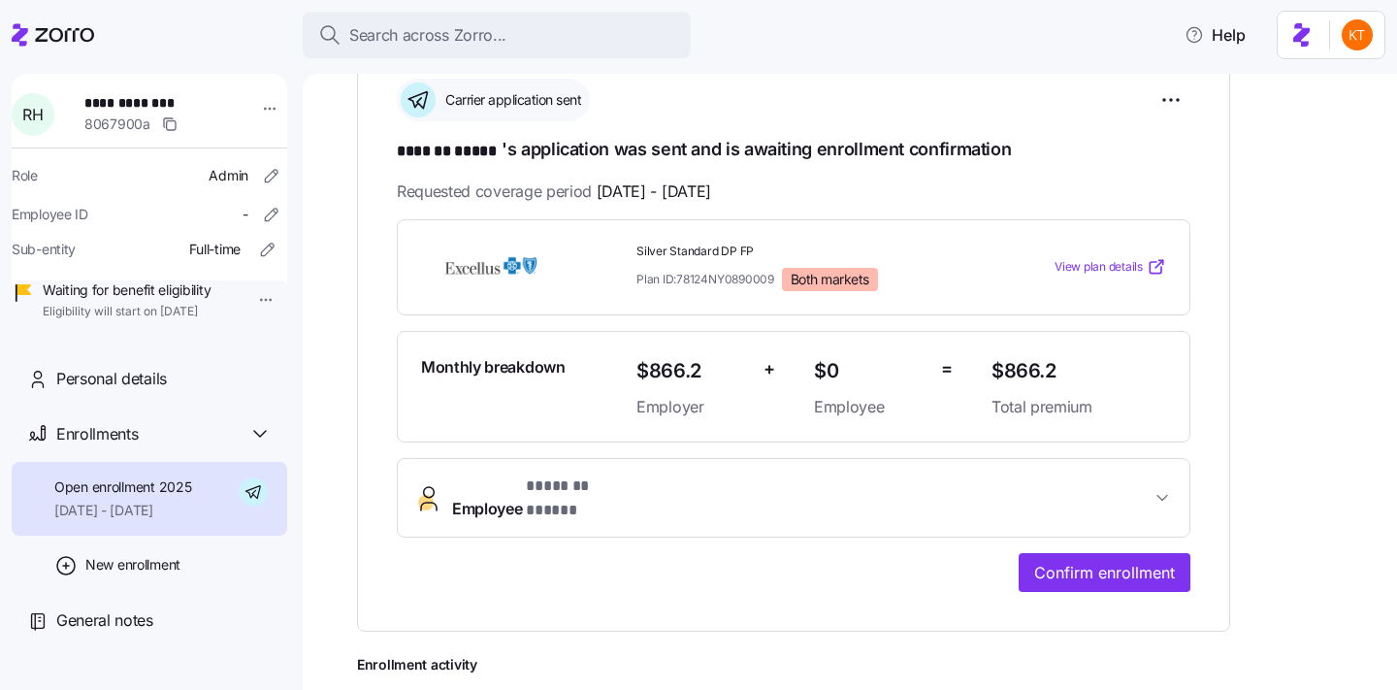
click at [695, 494] on span "Employee * ******* ***** *" at bounding box center [801, 497] width 698 height 47
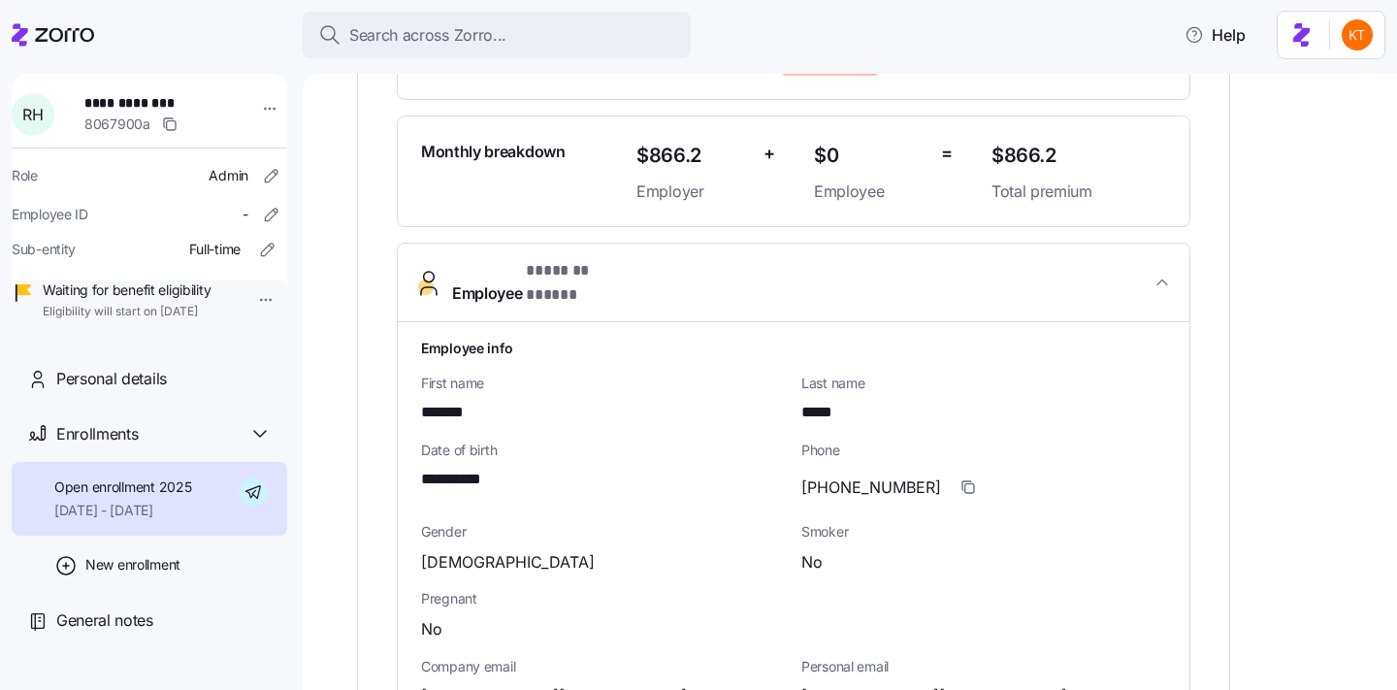
scroll to position [584, 0]
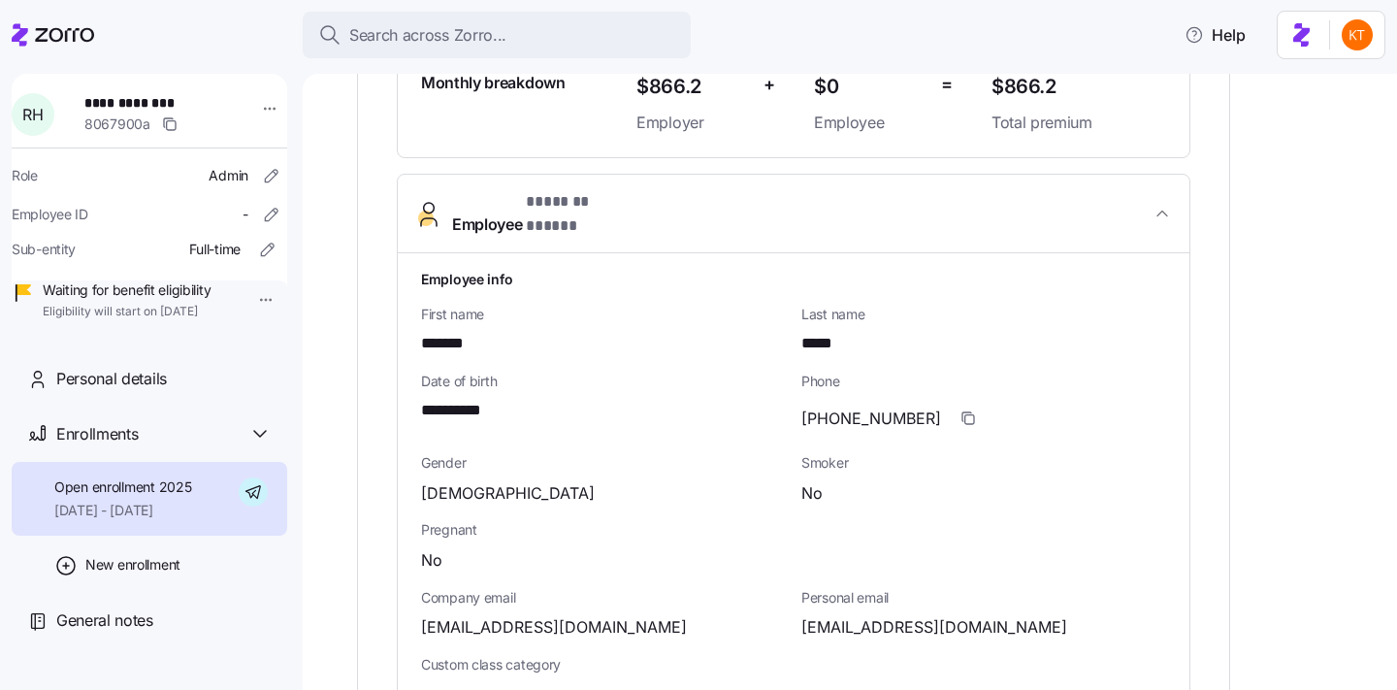
click at [868, 406] on span "[PHONE_NUMBER]" at bounding box center [871, 418] width 140 height 24
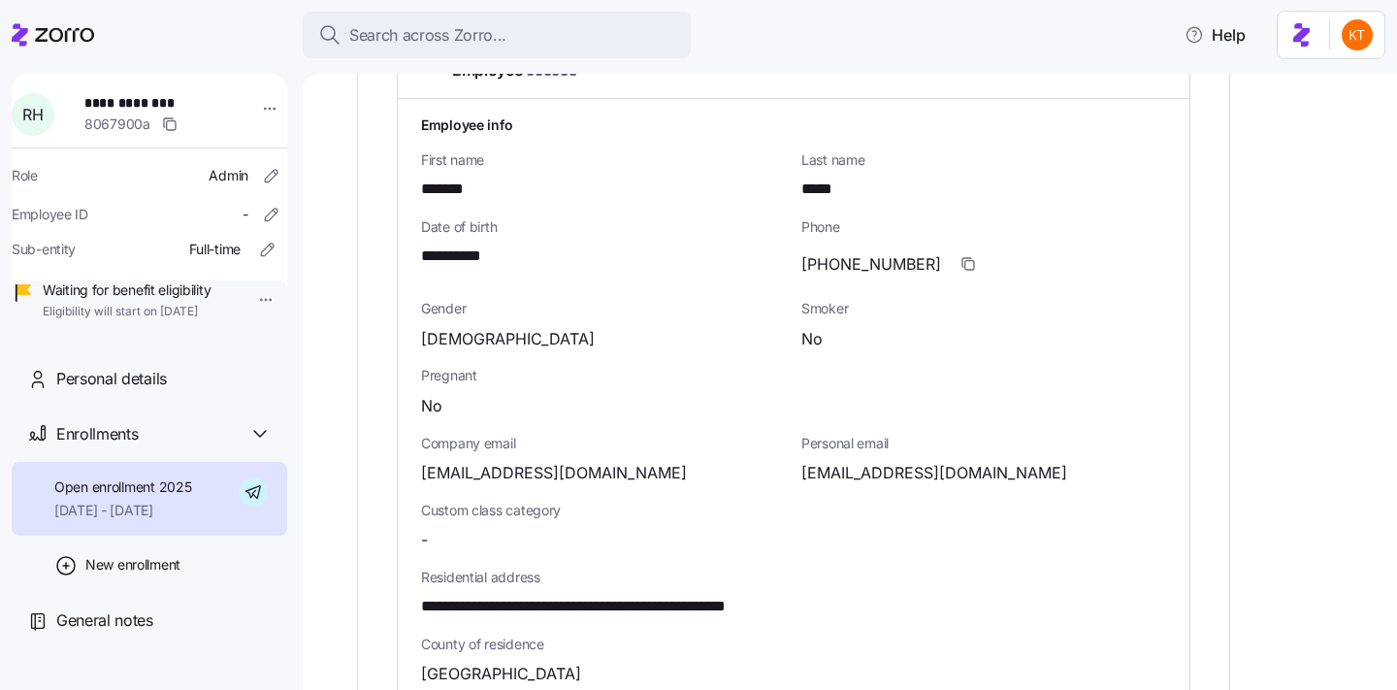
click at [842, 461] on span "[EMAIL_ADDRESS][DOMAIN_NAME]" at bounding box center [934, 473] width 266 height 24
copy span "rsimmons2411"
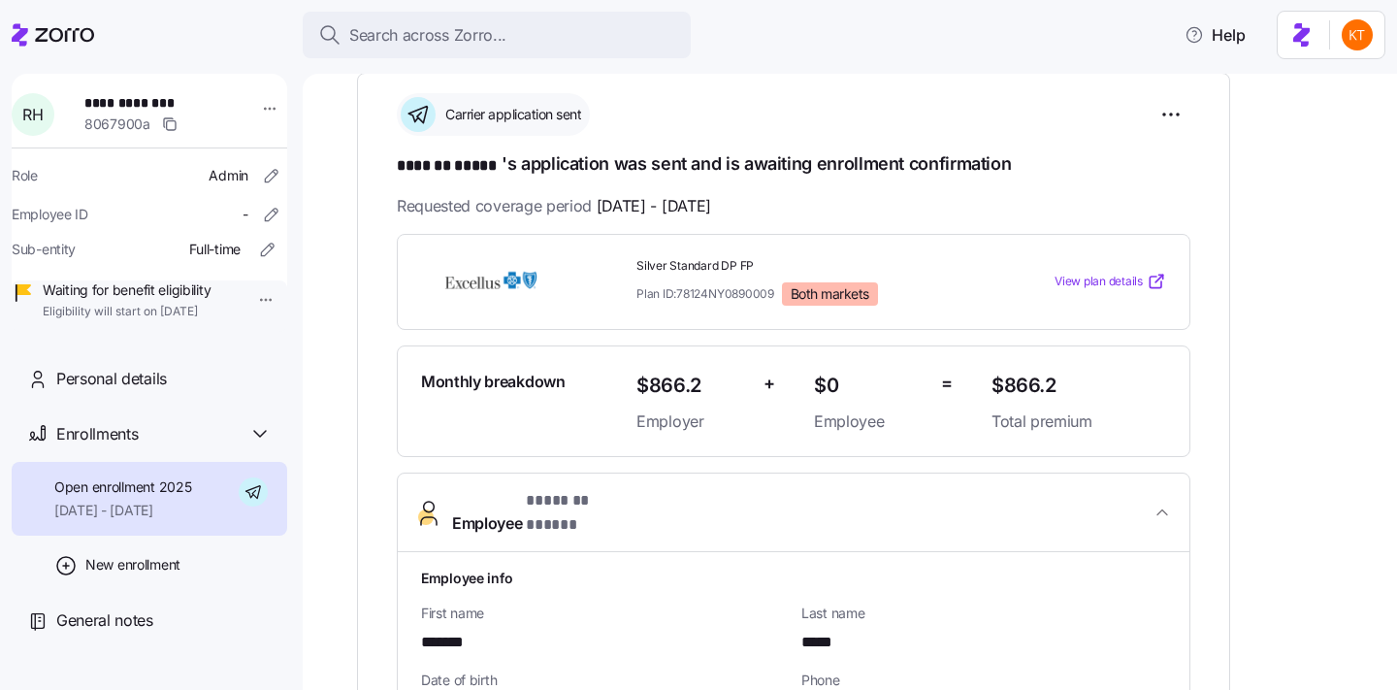
scroll to position [283, 0]
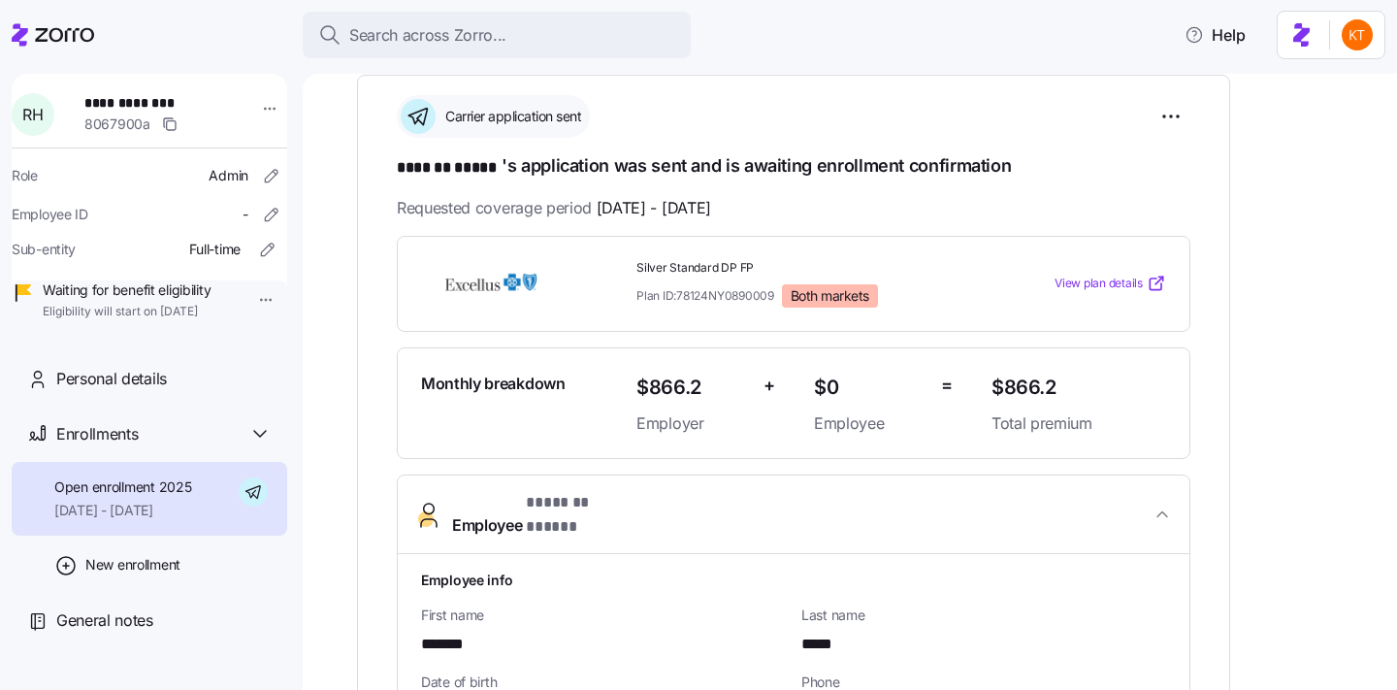
click at [128, 109] on span "**********" at bounding box center [152, 102] width 136 height 19
copy span "*******"
